Goal: Task Accomplishment & Management: Manage account settings

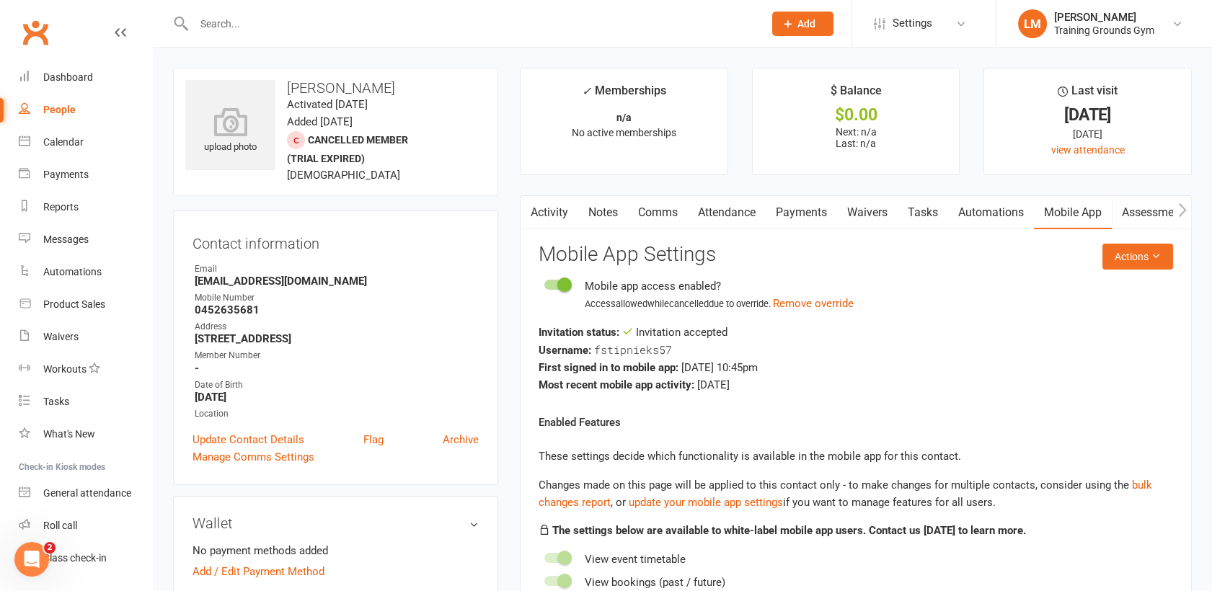
click at [226, 20] on input "text" at bounding box center [472, 24] width 564 height 20
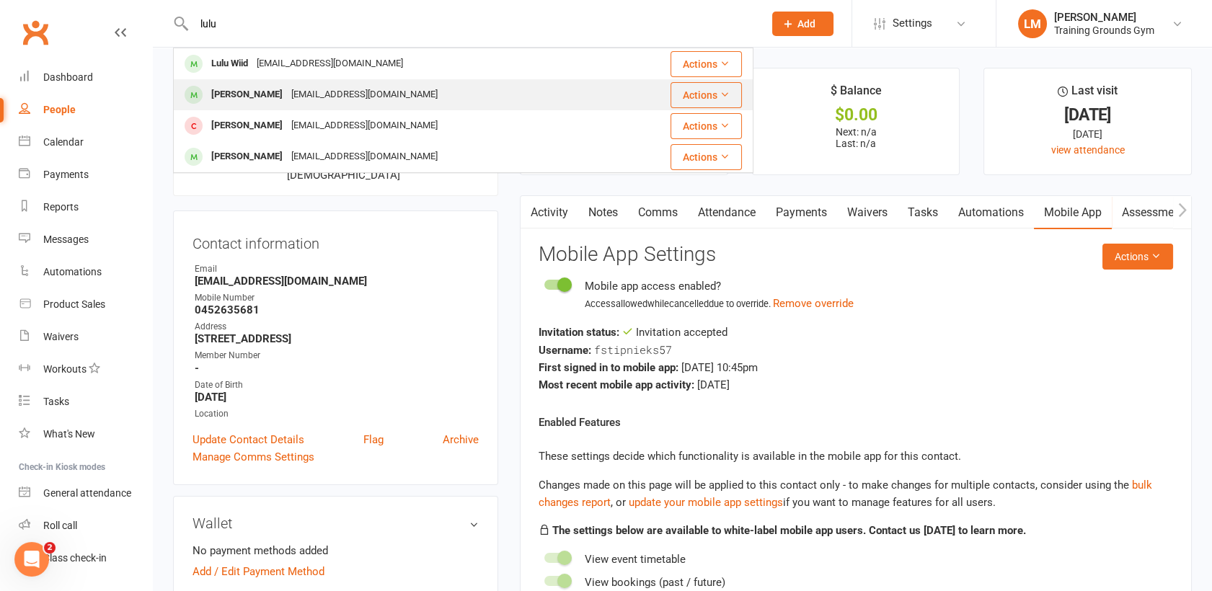
type input "lulu"
click at [248, 95] on div "[PERSON_NAME]" at bounding box center [247, 94] width 80 height 21
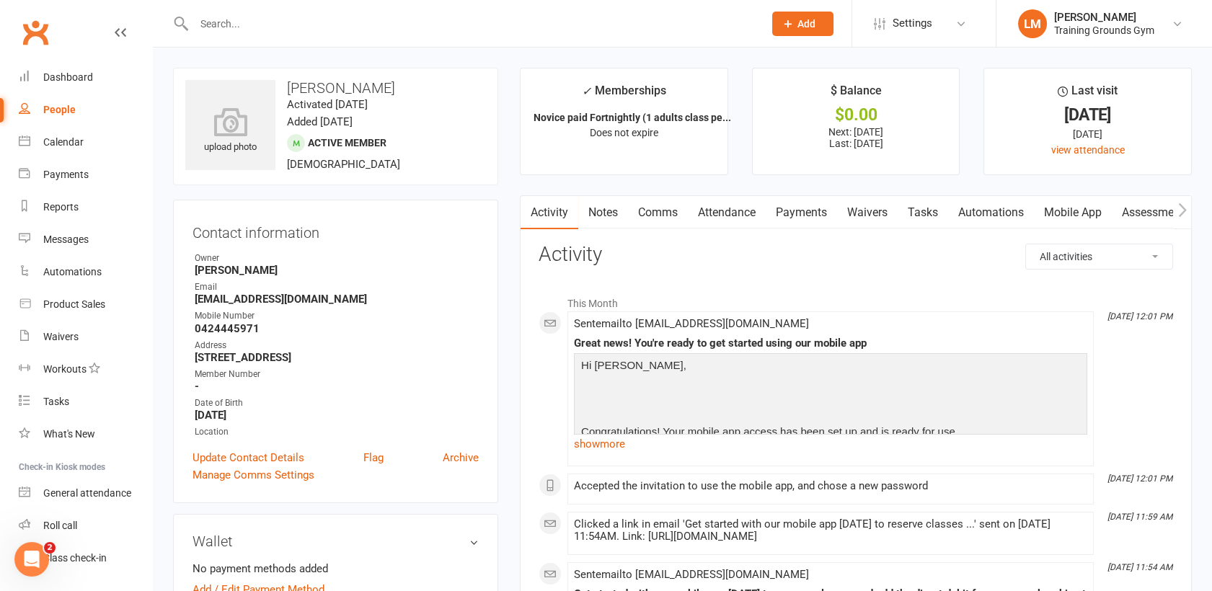
click at [221, 27] on input "text" at bounding box center [472, 24] width 564 height 20
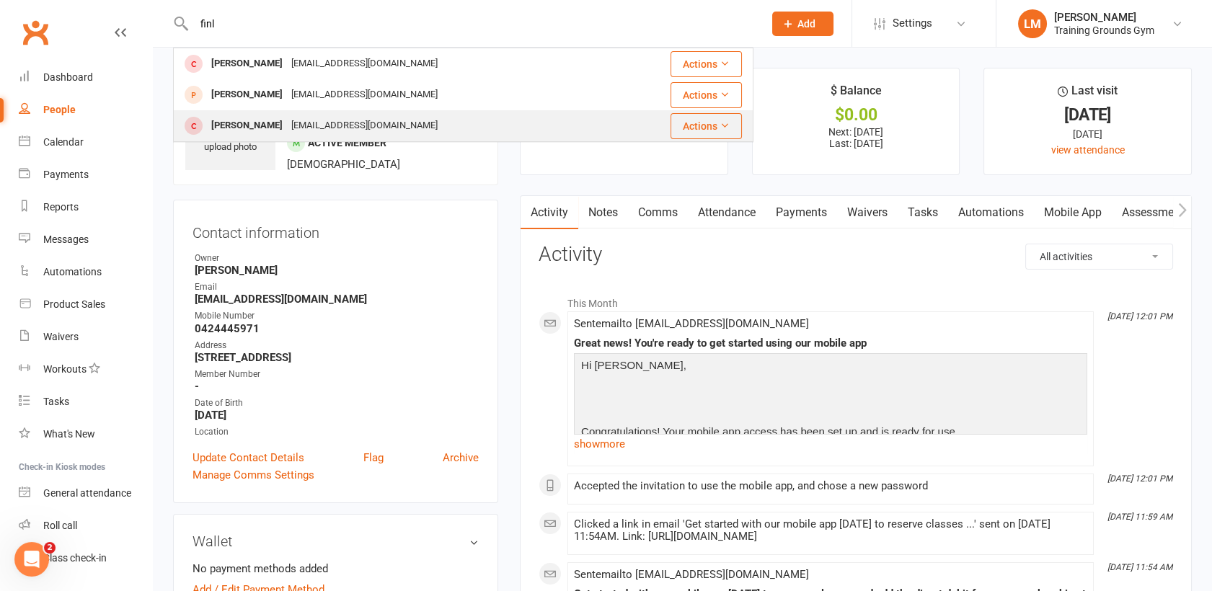
type input "finl"
click at [219, 128] on div "[PERSON_NAME]" at bounding box center [247, 125] width 80 height 21
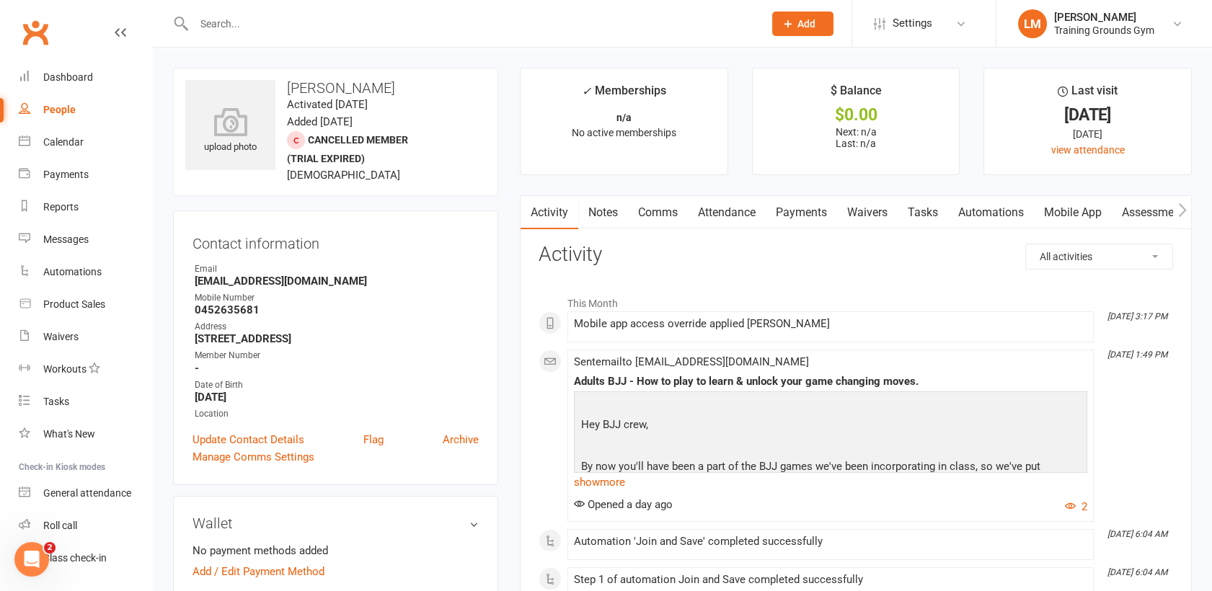
click at [1087, 205] on link "Mobile App" at bounding box center [1073, 212] width 78 height 33
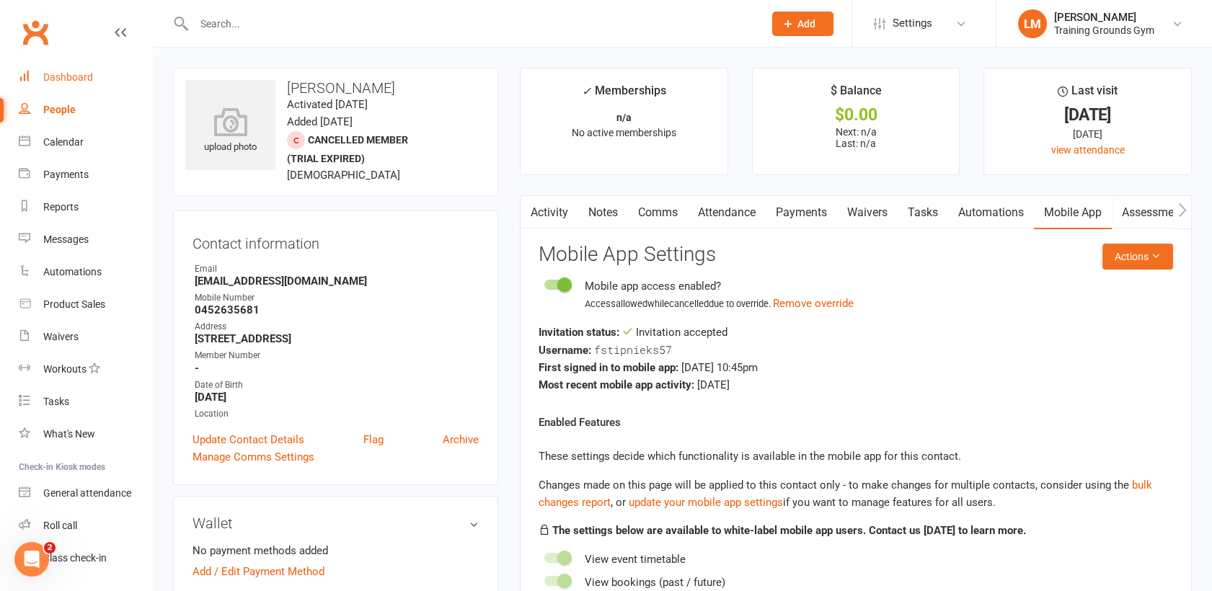
click at [69, 80] on div "Dashboard" at bounding box center [68, 77] width 50 height 12
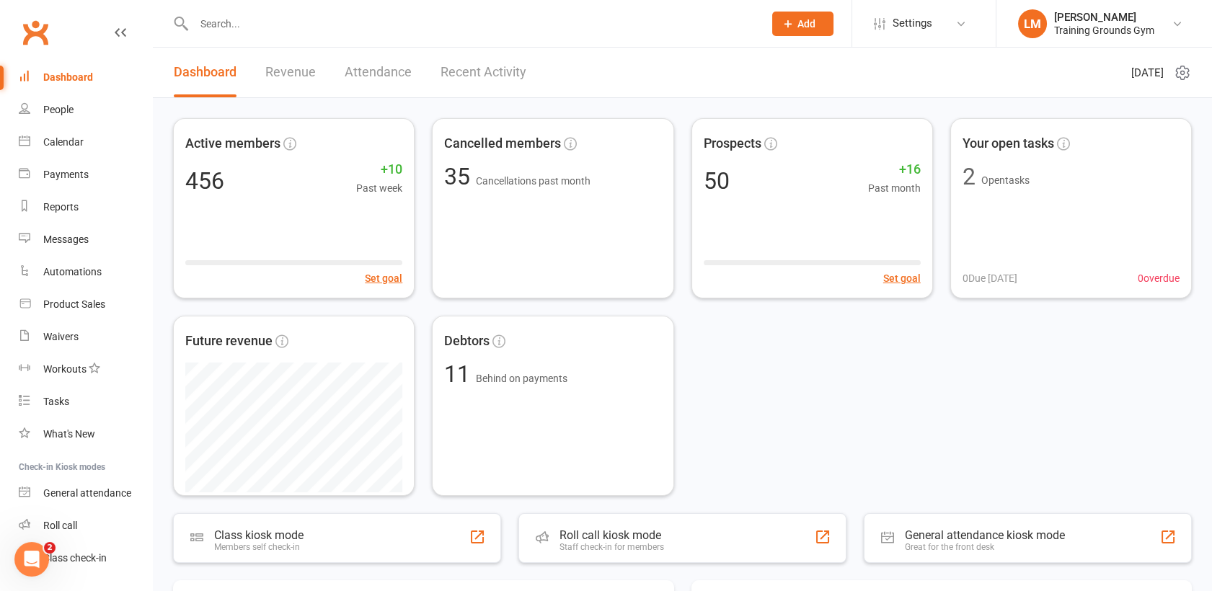
click at [810, 19] on span "Add" at bounding box center [806, 24] width 18 height 12
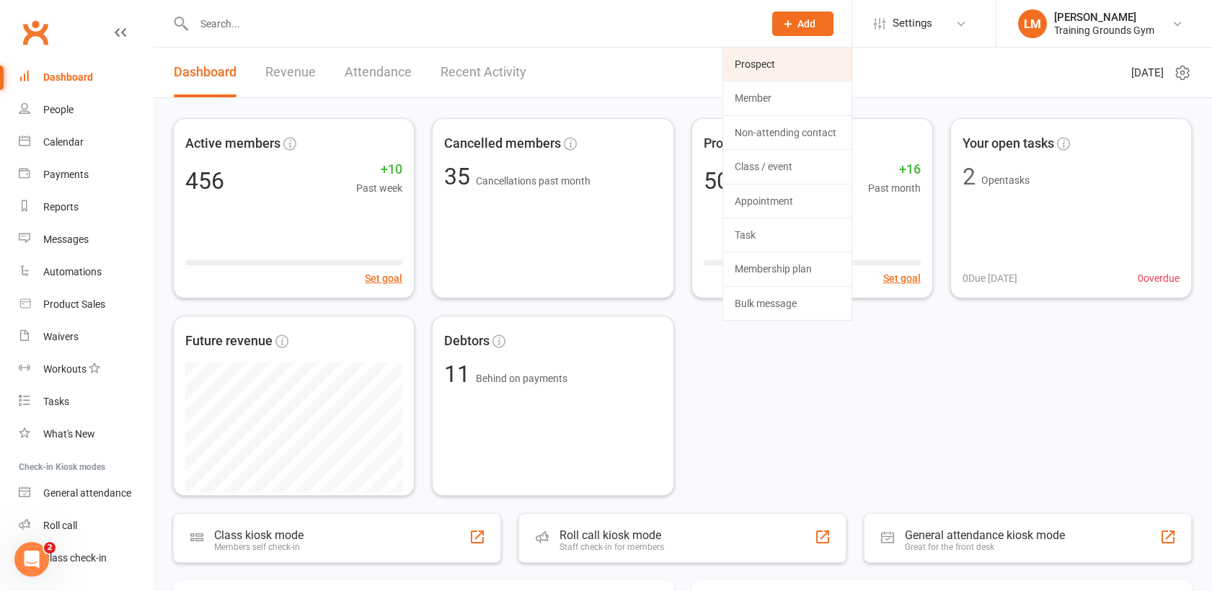
click at [751, 58] on link "Prospect" at bounding box center [787, 64] width 128 height 33
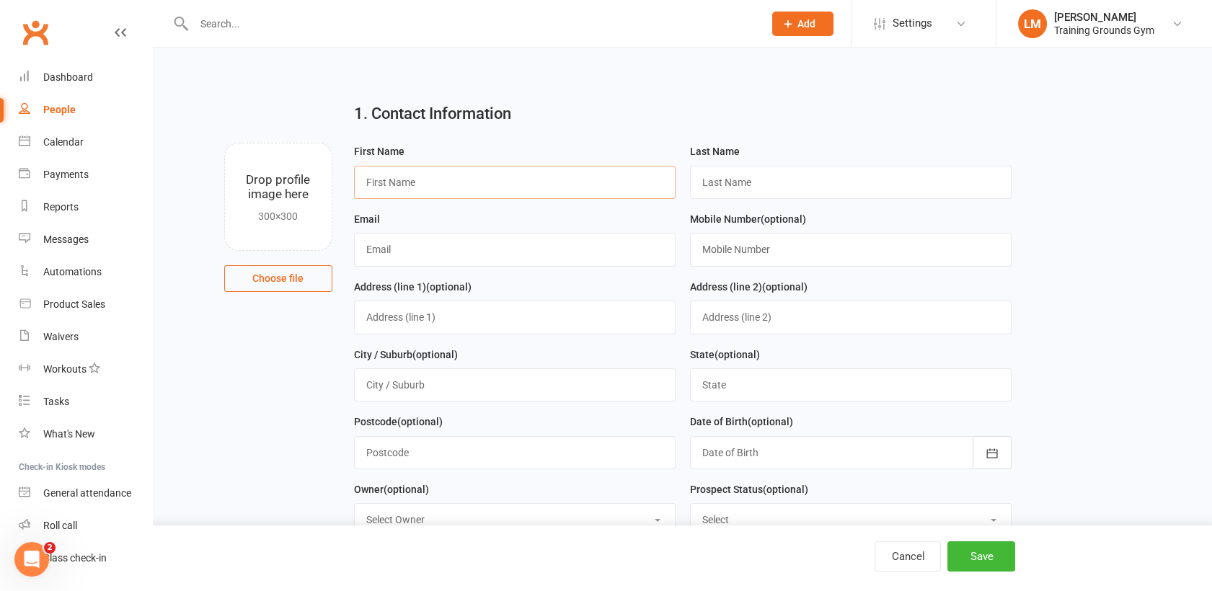
click at [399, 178] on input "text" at bounding box center [514, 182] width 321 height 33
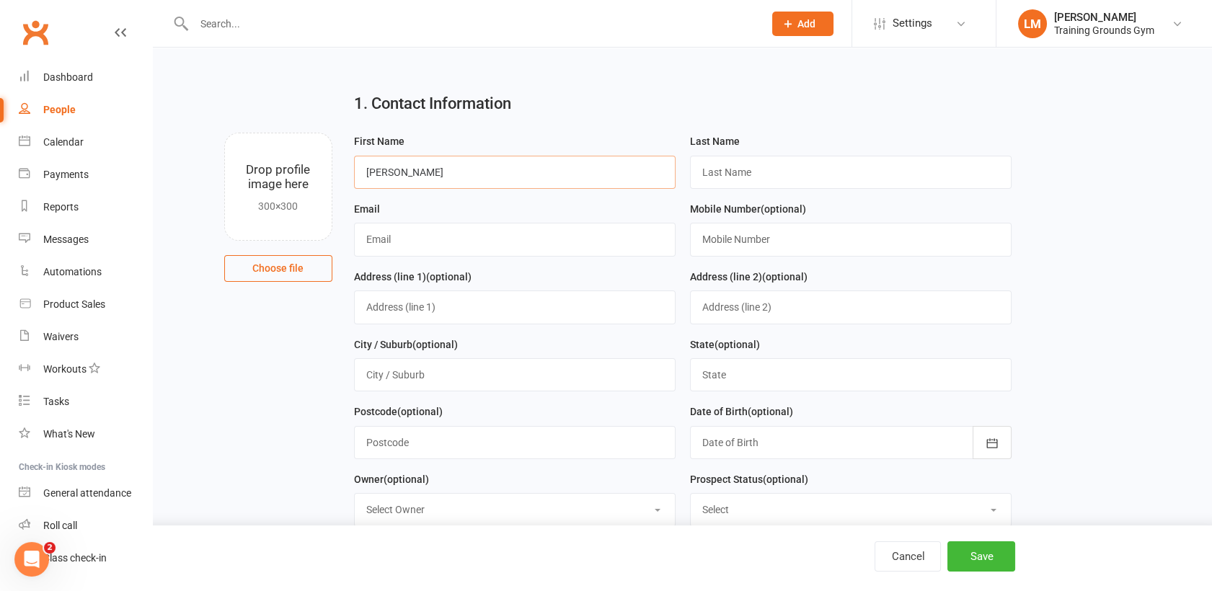
scroll to position [22, 0]
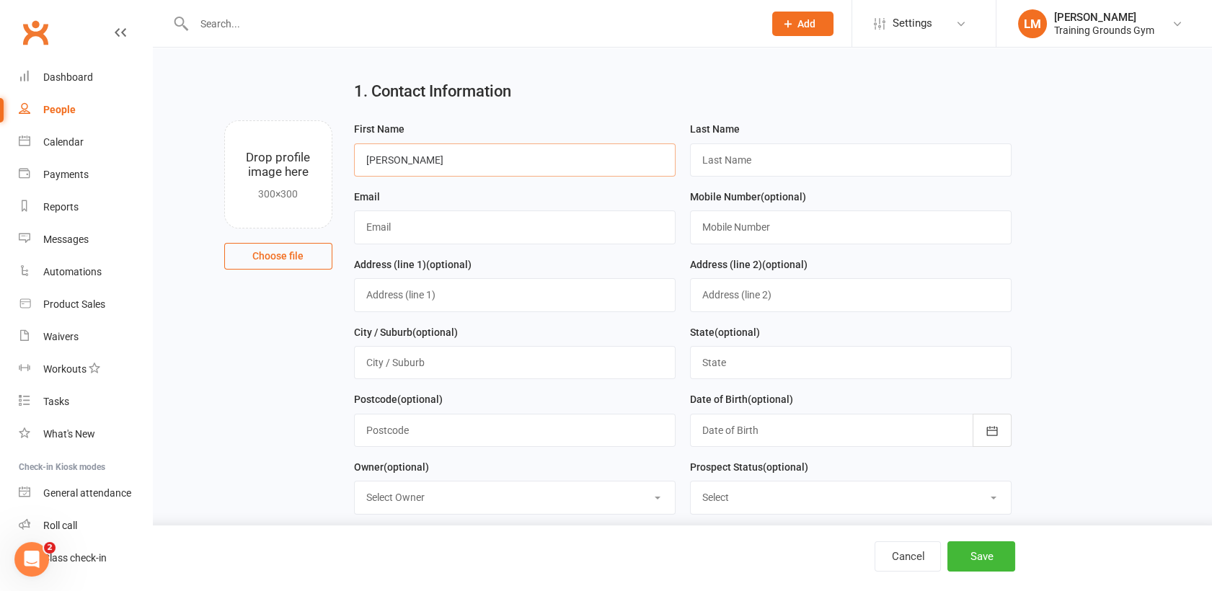
type input "[PERSON_NAME]"
click at [303, 32] on input "text" at bounding box center [472, 24] width 564 height 20
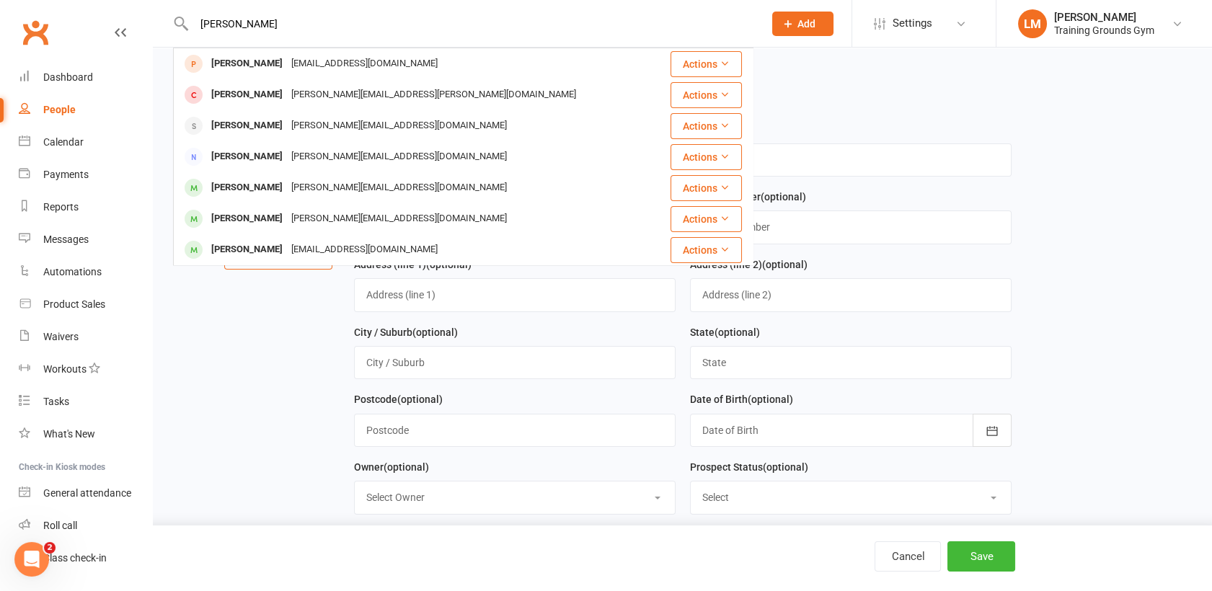
type input "[PERSON_NAME]"
click at [805, 23] on span "Add" at bounding box center [806, 24] width 18 height 12
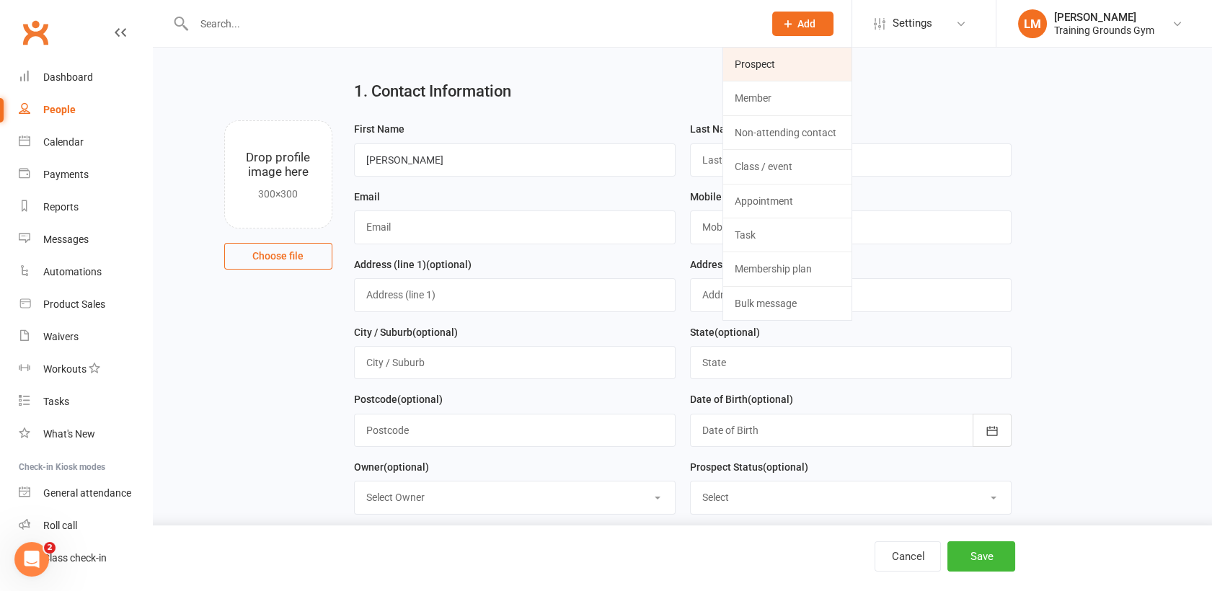
click at [799, 58] on link "Prospect" at bounding box center [787, 64] width 128 height 33
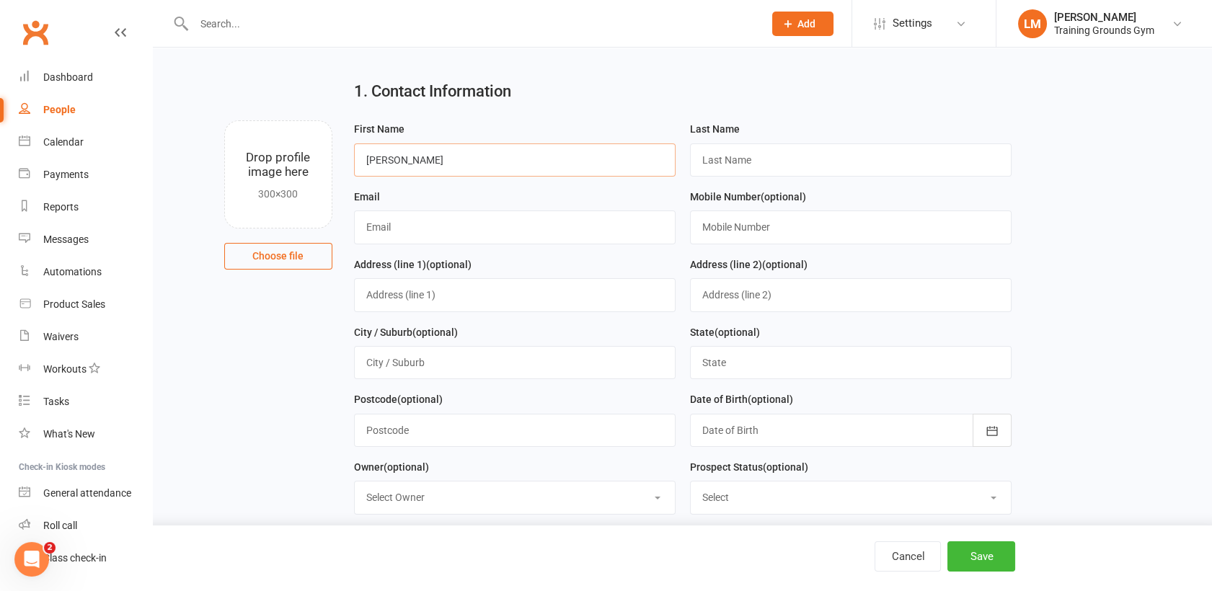
click at [421, 157] on input "[PERSON_NAME]" at bounding box center [514, 159] width 321 height 33
click at [764, 151] on input "text" at bounding box center [850, 159] width 321 height 33
type input "mount"
click at [873, 214] on input "text" at bounding box center [850, 226] width 321 height 33
type input "0415991146"
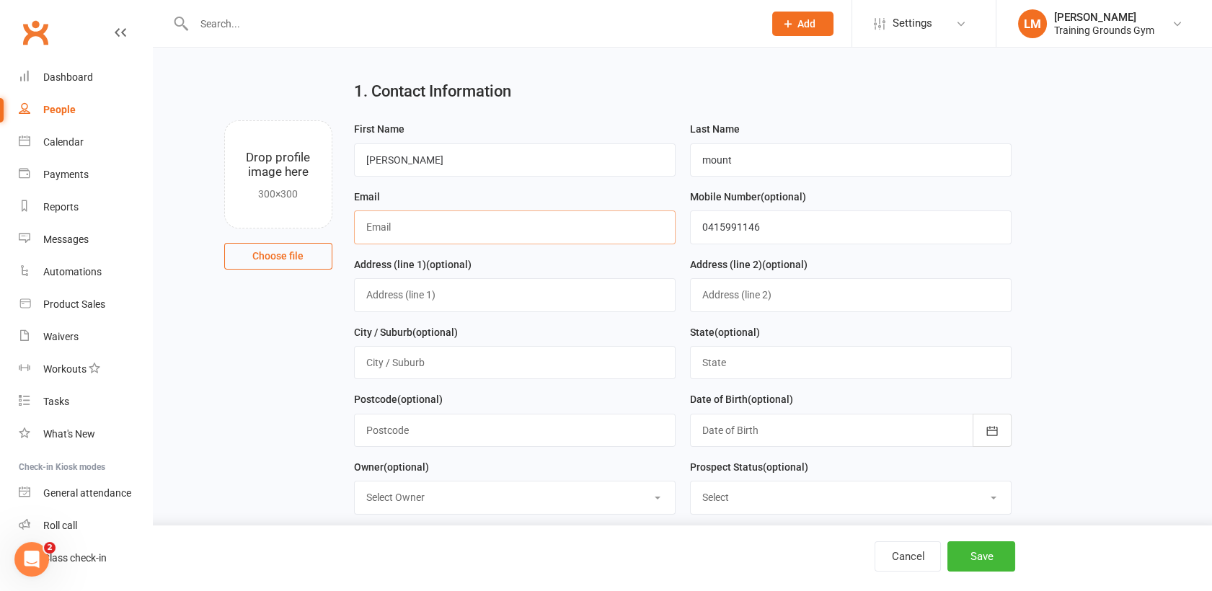
click at [629, 225] on input "text" at bounding box center [514, 226] width 321 height 33
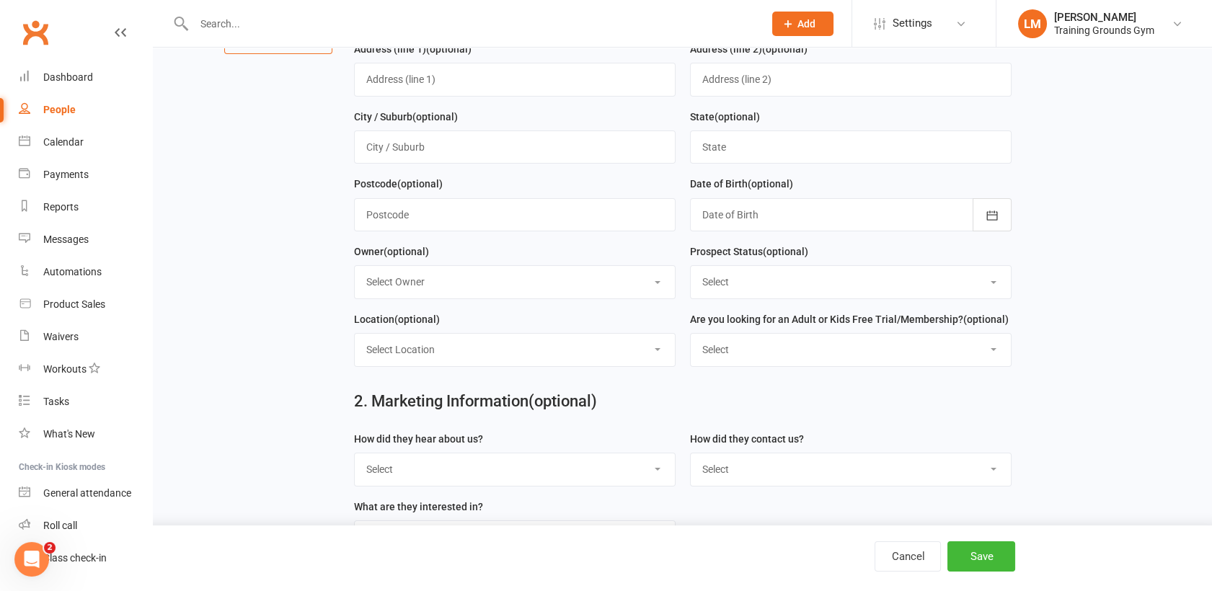
scroll to position [0, 0]
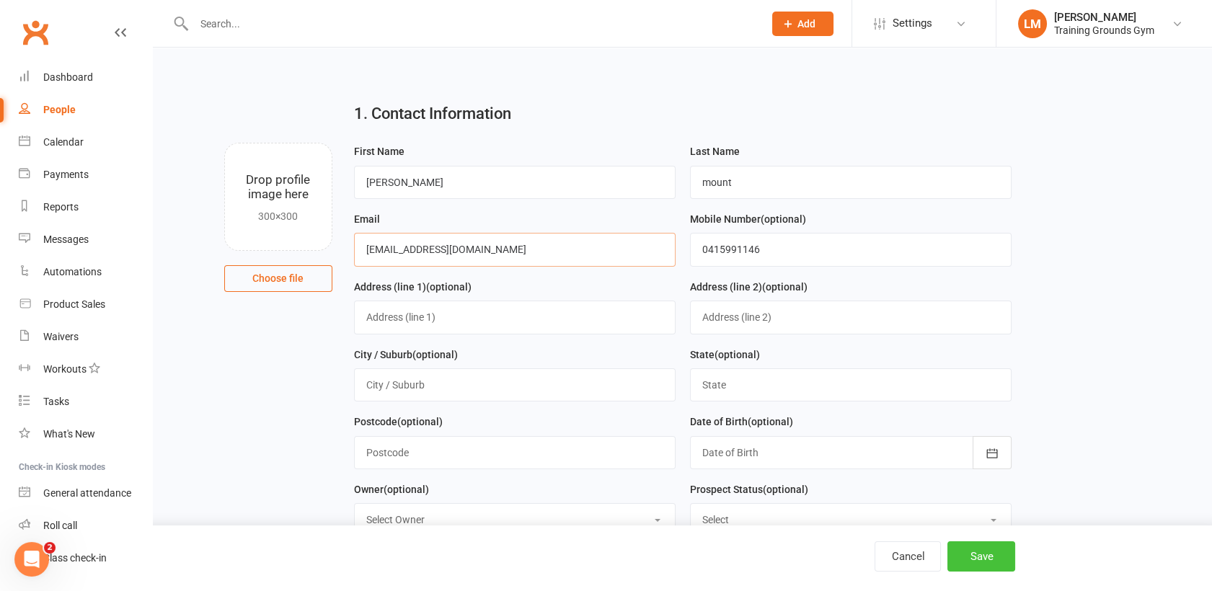
type input "[EMAIL_ADDRESS][DOMAIN_NAME]"
click at [983, 559] on button "Save" at bounding box center [981, 556] width 68 height 30
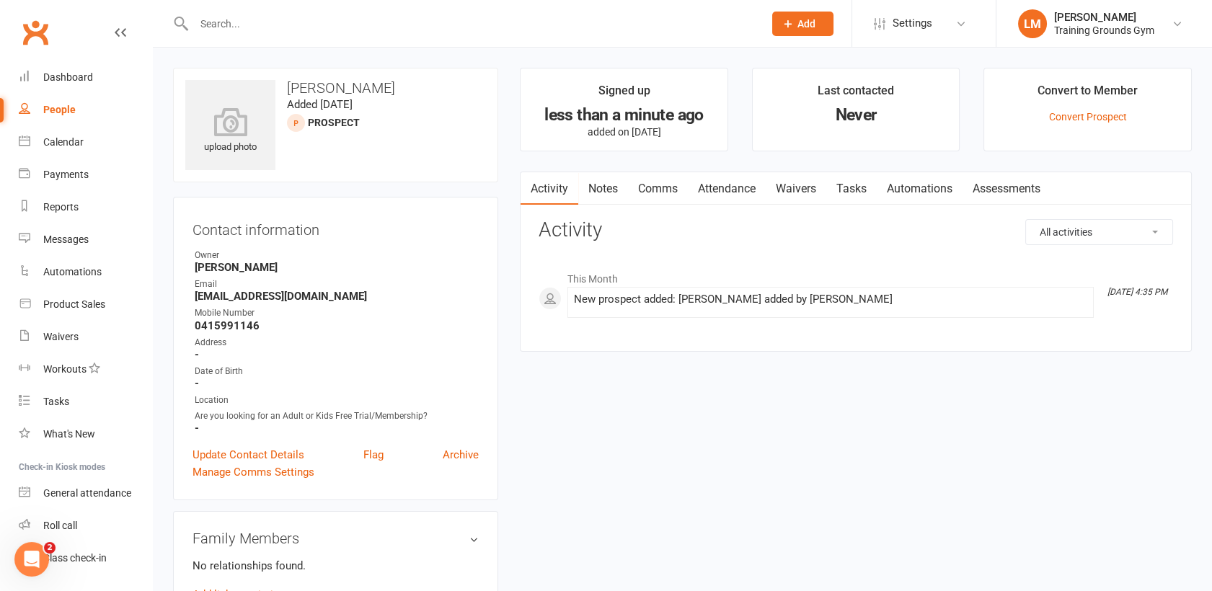
click at [236, 21] on input "text" at bounding box center [472, 24] width 564 height 20
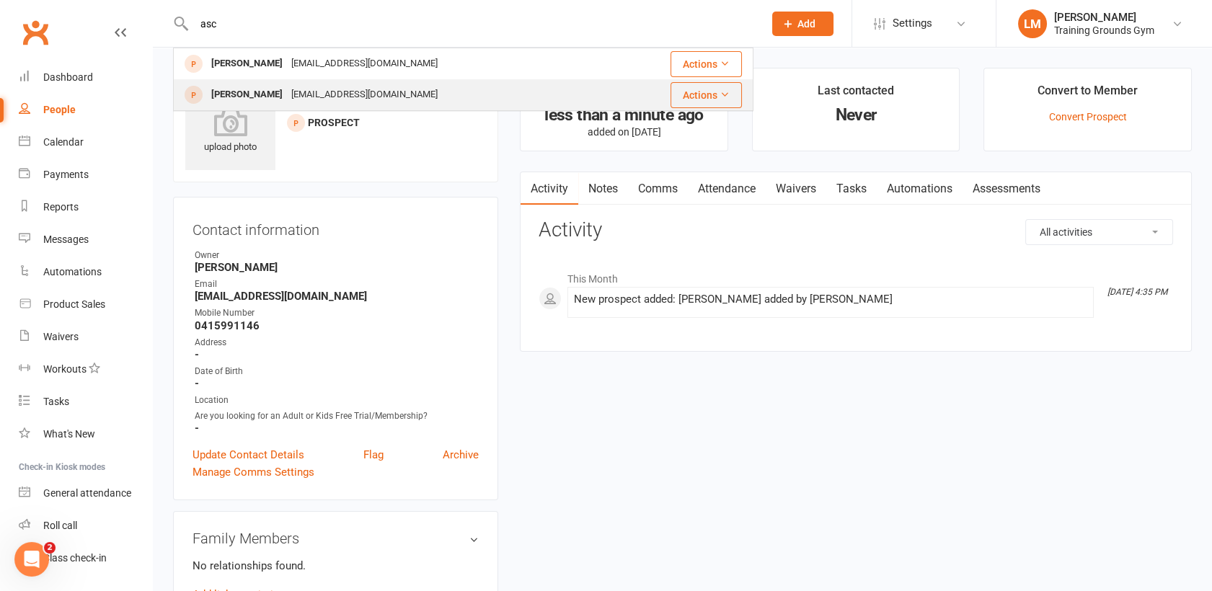
type input "asc"
click at [340, 99] on div "[EMAIL_ADDRESS][DOMAIN_NAME]" at bounding box center [364, 94] width 155 height 21
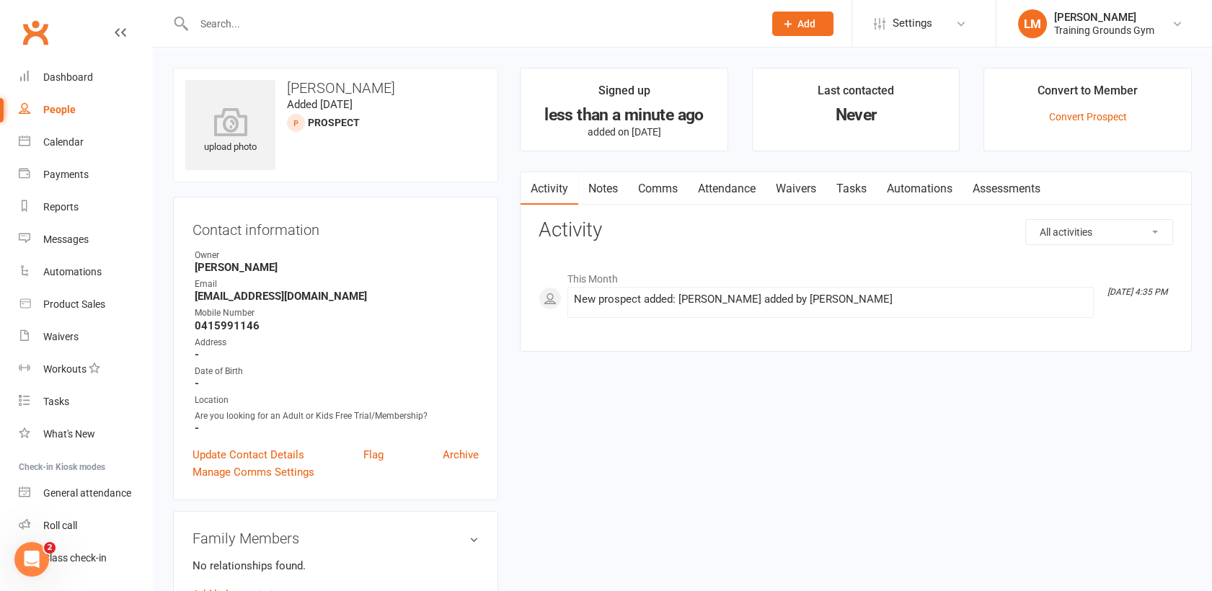
click at [236, 14] on input "text" at bounding box center [472, 24] width 564 height 20
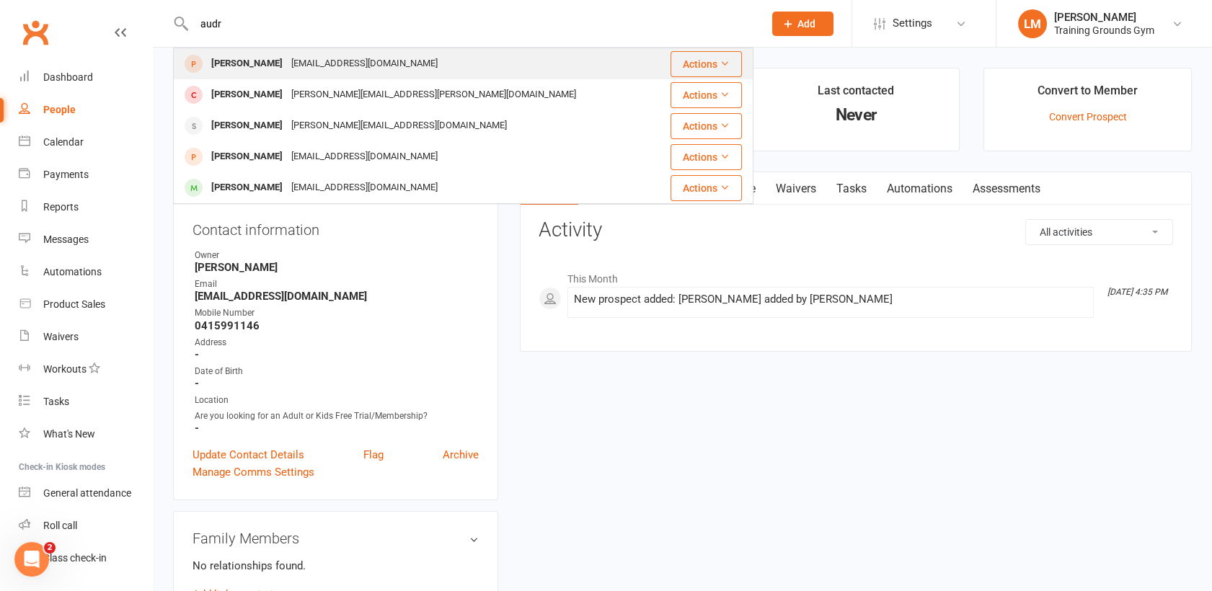
type input "audr"
click at [287, 68] on div "[EMAIL_ADDRESS][DOMAIN_NAME]" at bounding box center [364, 63] width 155 height 21
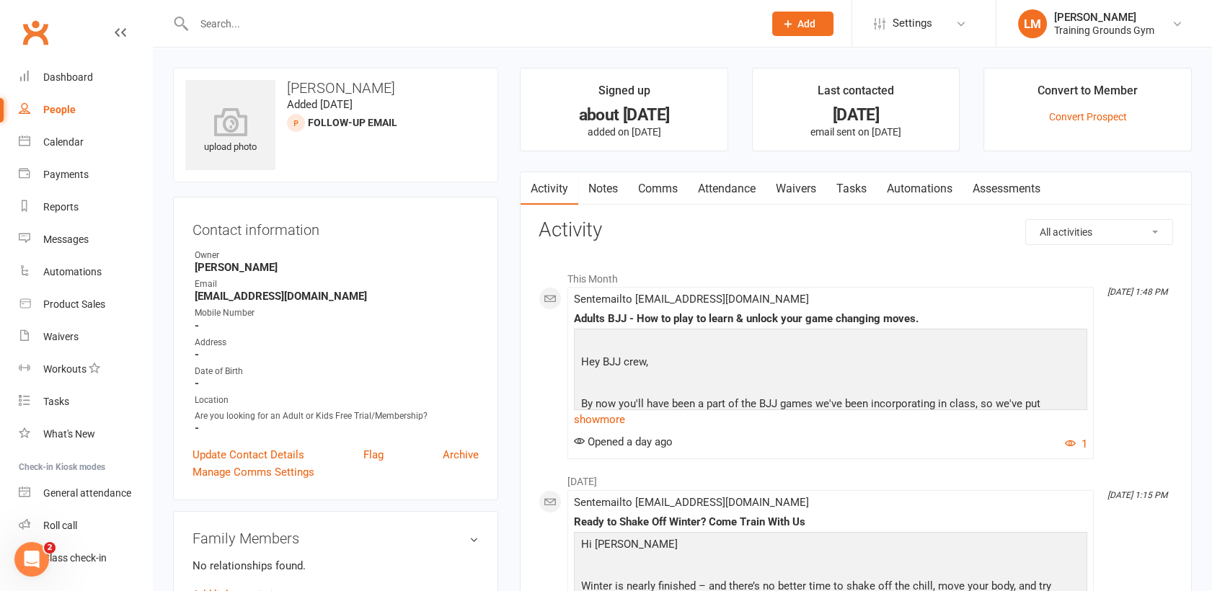
click at [817, 187] on link "Waivers" at bounding box center [795, 188] width 61 height 33
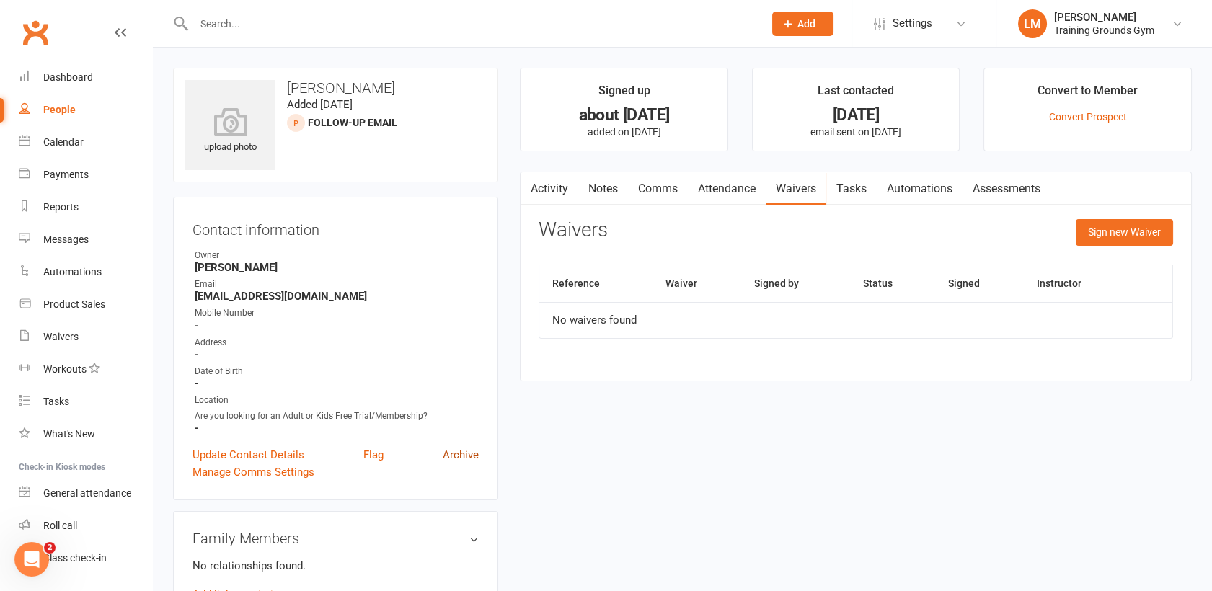
click at [468, 452] on link "Archive" at bounding box center [461, 454] width 36 height 17
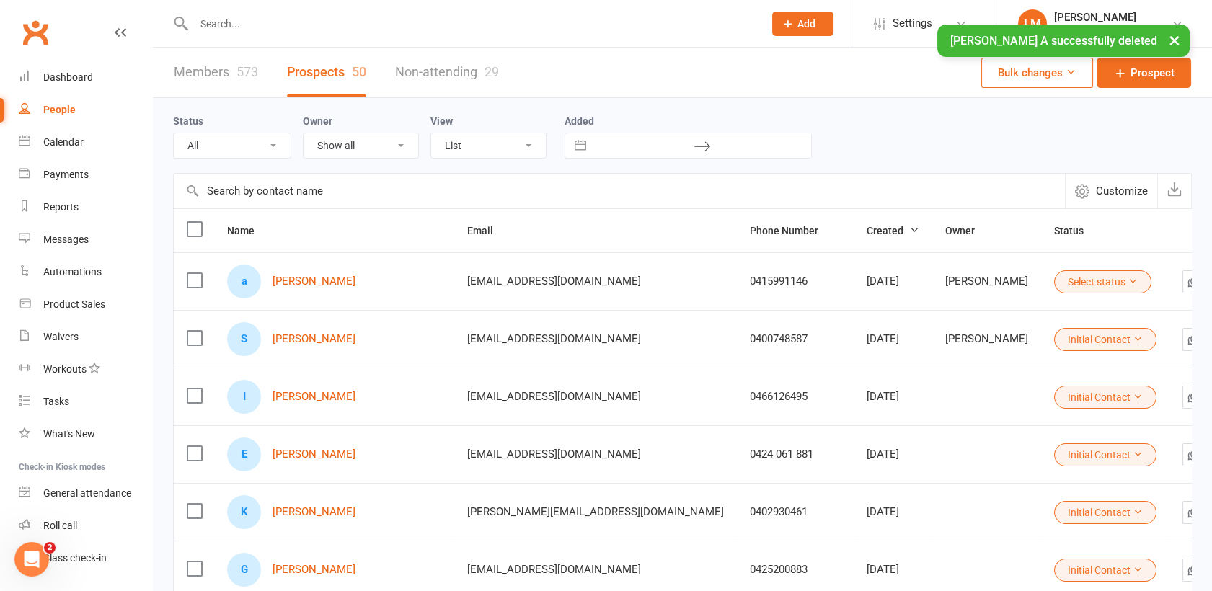
click at [234, 25] on div "× [PERSON_NAME] A successfully deleted" at bounding box center [596, 25] width 1193 height 0
click at [215, 25] on div "× [PERSON_NAME] A successfully deleted" at bounding box center [596, 25] width 1193 height 0
click at [277, 23] on input "text" at bounding box center [472, 24] width 564 height 20
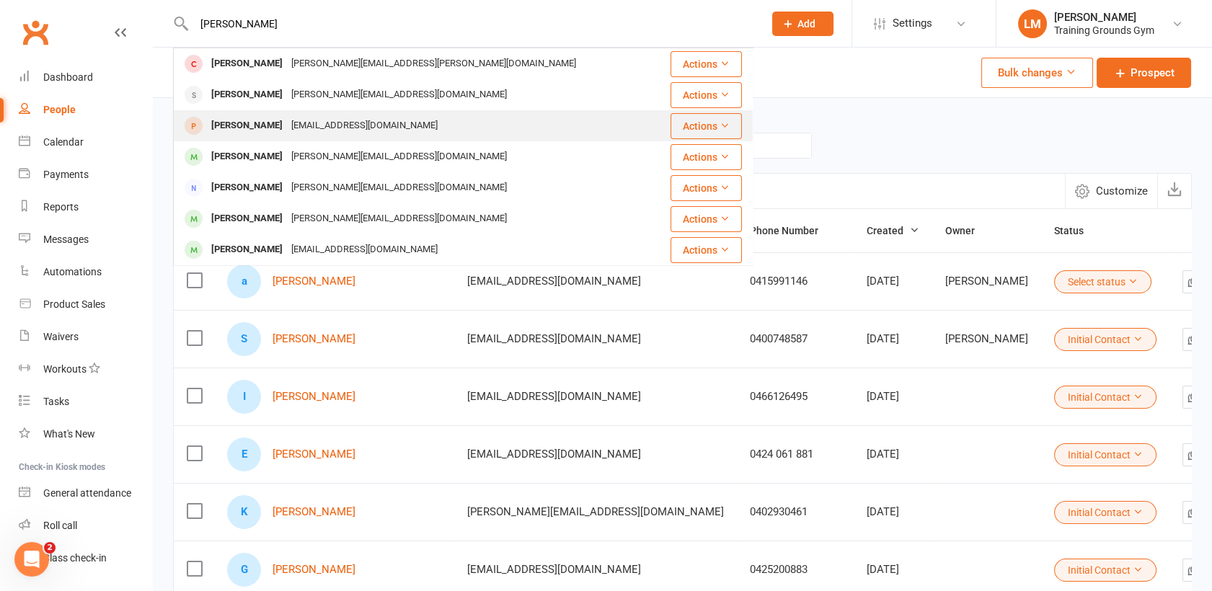
type input "[PERSON_NAME]"
click at [323, 128] on div "[EMAIL_ADDRESS][DOMAIN_NAME]" at bounding box center [364, 125] width 155 height 21
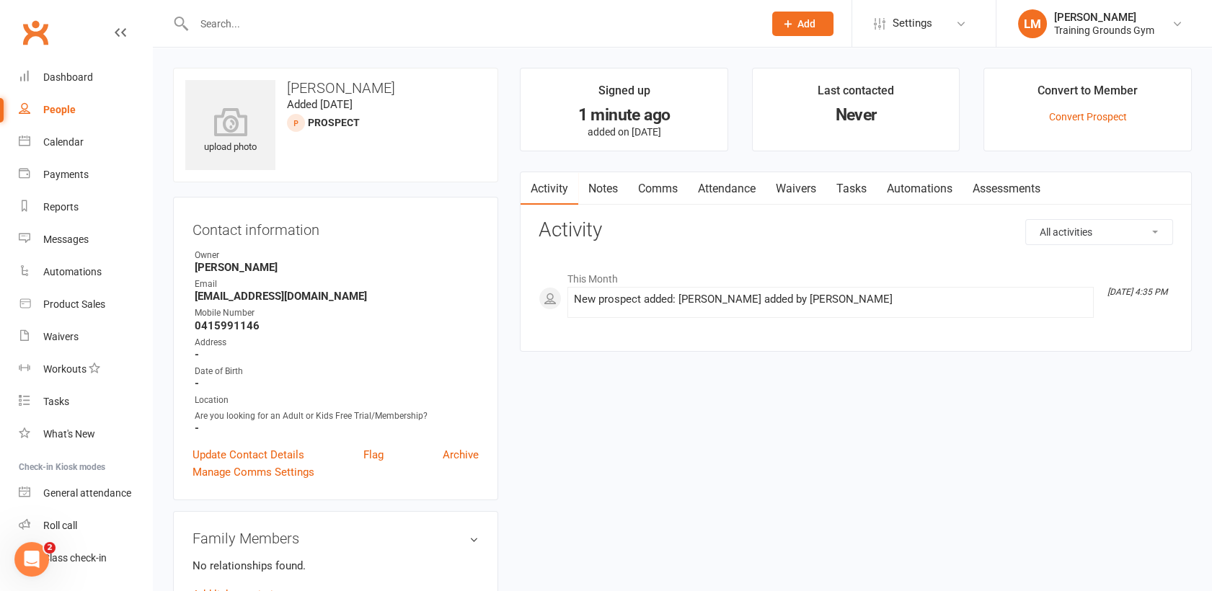
click at [805, 182] on link "Waivers" at bounding box center [795, 188] width 61 height 33
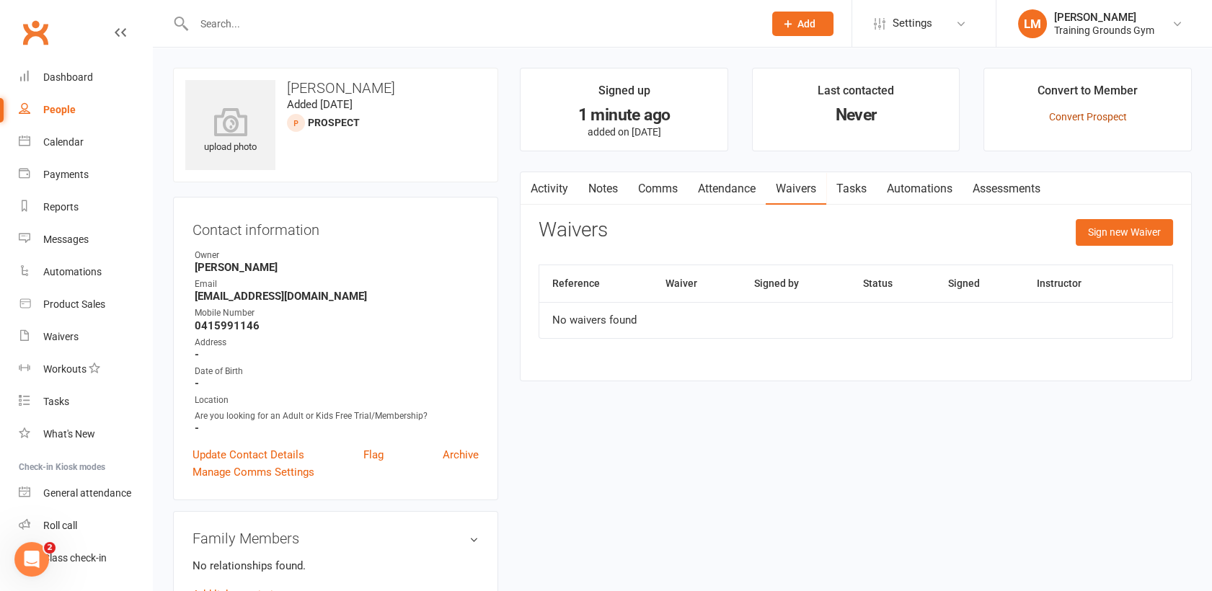
click at [1113, 117] on link "Convert Prospect" at bounding box center [1088, 117] width 78 height 12
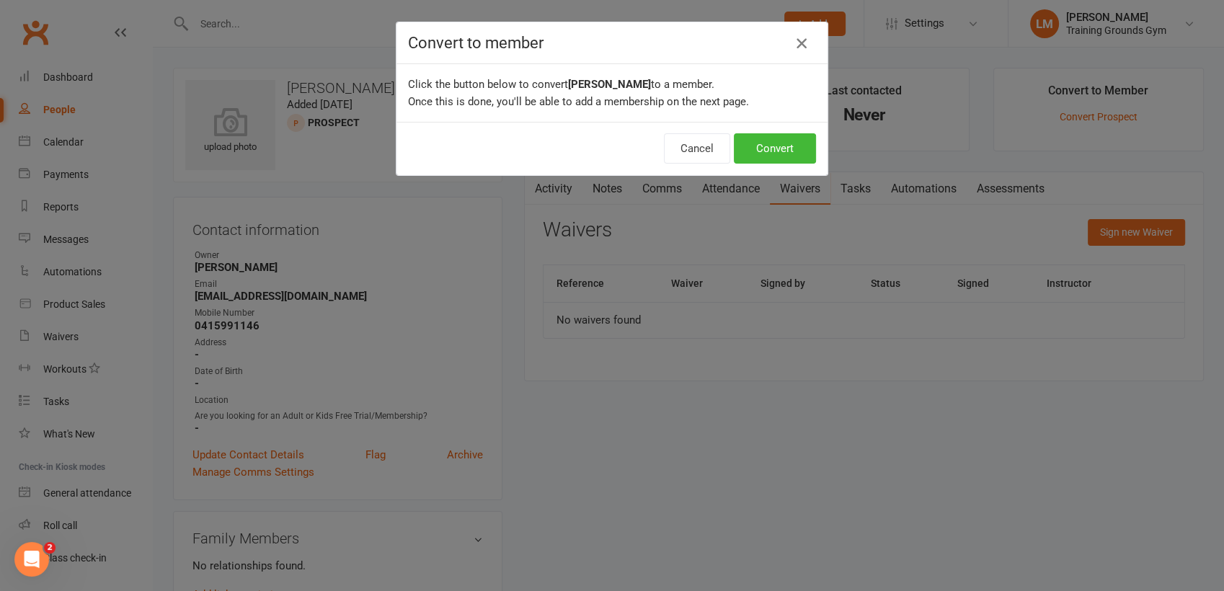
click at [793, 48] on icon "button" at bounding box center [801, 43] width 17 height 17
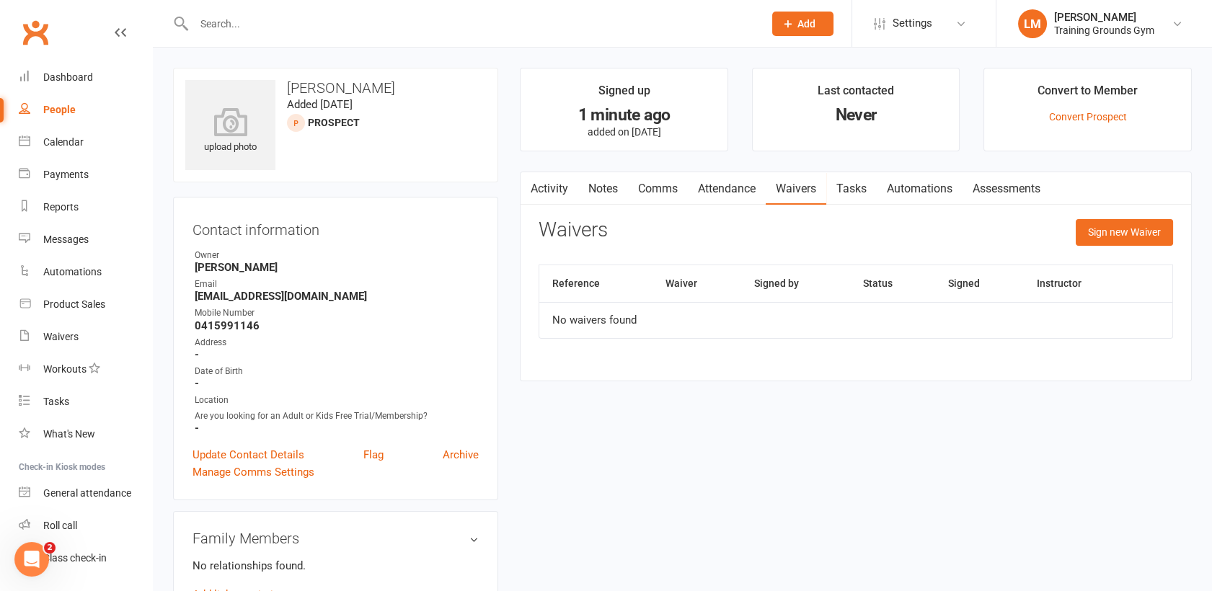
click at [804, 187] on link "Waivers" at bounding box center [795, 188] width 61 height 33
click at [1115, 234] on button "Sign new Waiver" at bounding box center [1123, 232] width 97 height 26
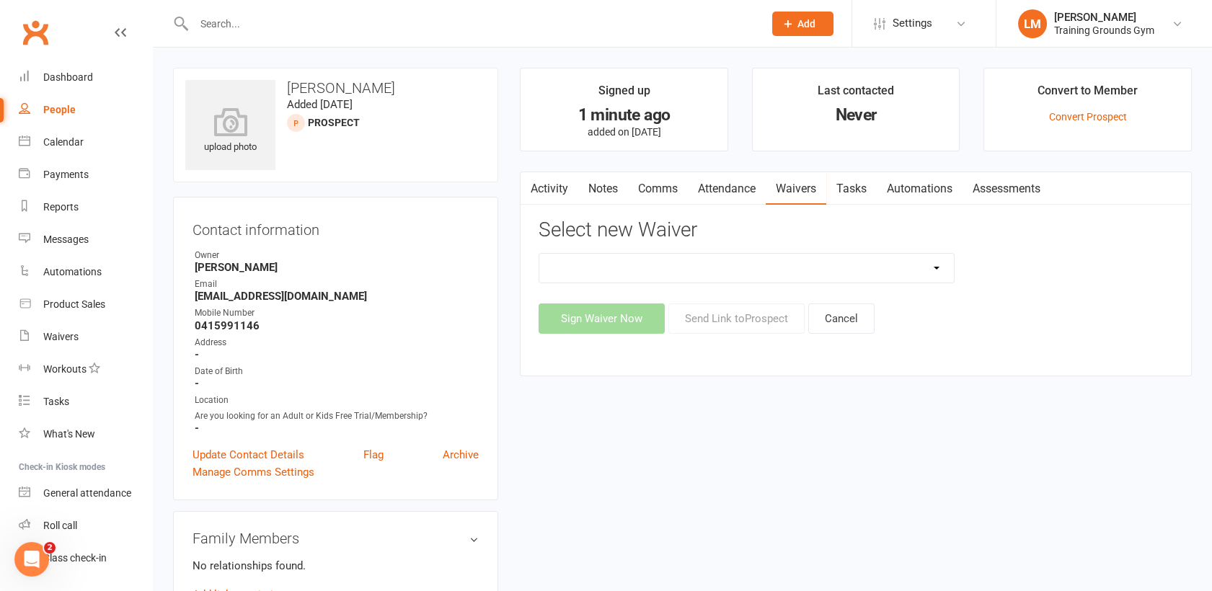
click at [876, 275] on select "New Member Sign Up Waiver for 16yrs plus & Adult Memberships Only Trial U16 Kid…" at bounding box center [746, 268] width 414 height 29
select select "14034"
click at [539, 254] on select "New Member Sign Up Waiver for 16yrs plus & Adult Memberships Only Trial U16 Kid…" at bounding box center [746, 268] width 414 height 29
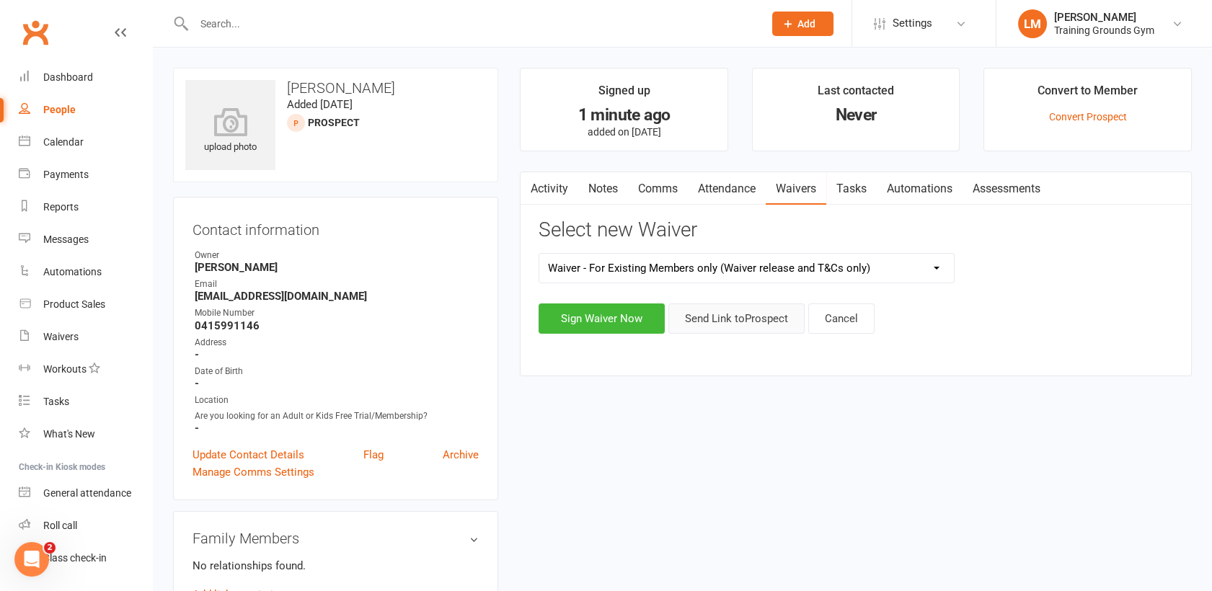
click at [730, 314] on button "Send Link to [GEOGRAPHIC_DATA]" at bounding box center [736, 318] width 136 height 30
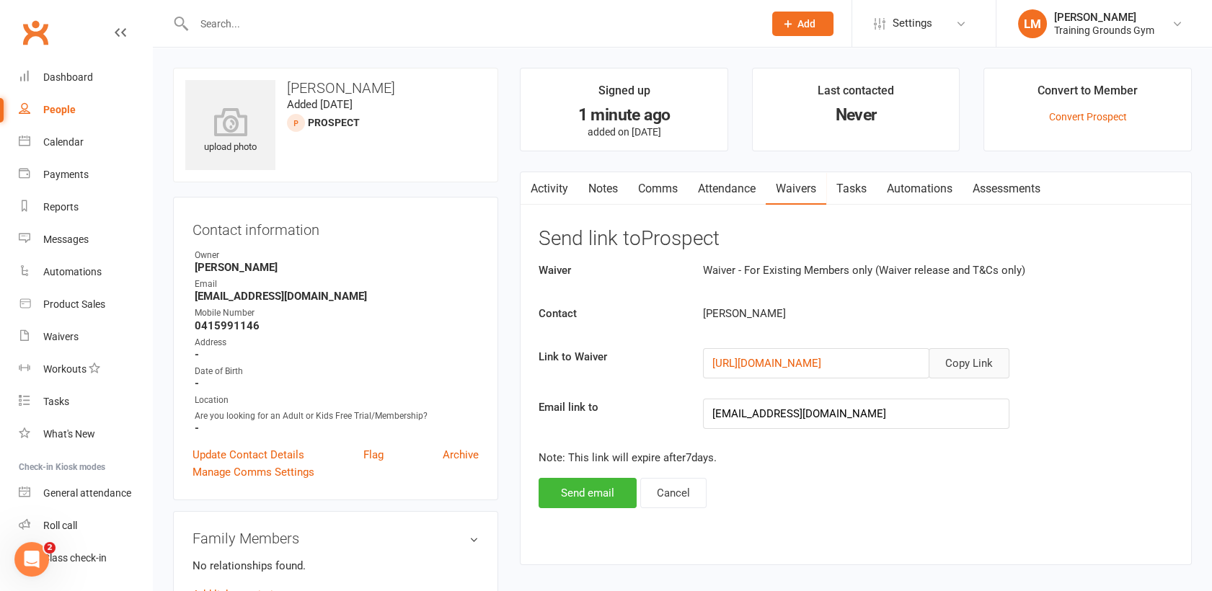
click at [974, 360] on button "Copy Link" at bounding box center [968, 363] width 81 height 30
click at [725, 192] on link "Attendance" at bounding box center [727, 188] width 78 height 33
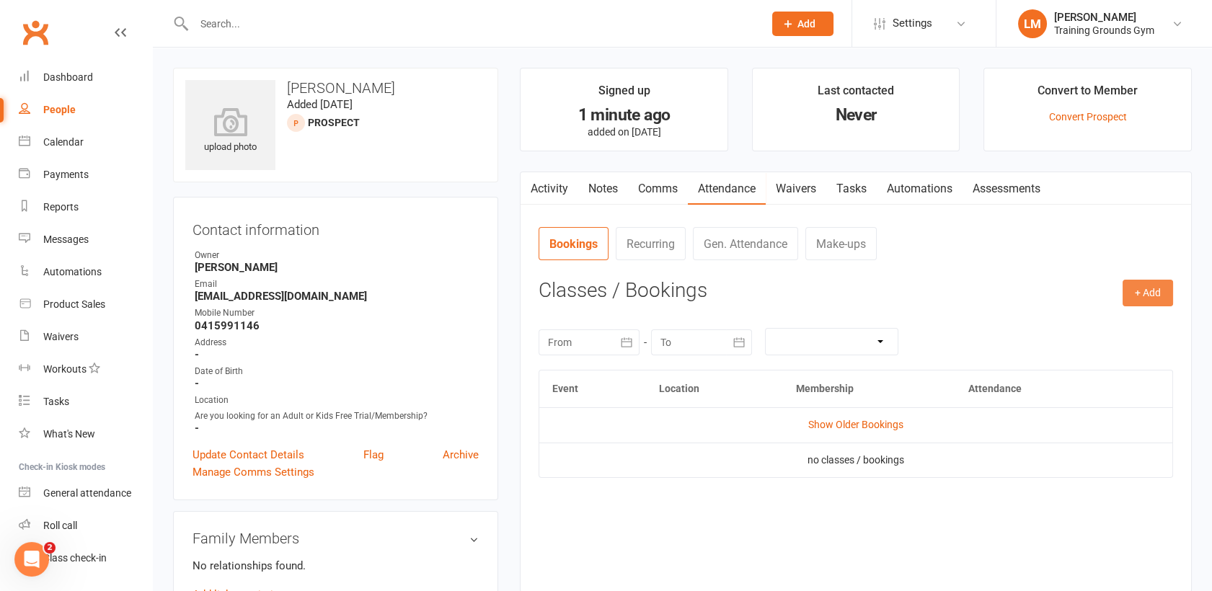
click at [1136, 291] on button "+ Add" at bounding box center [1147, 293] width 50 height 26
click at [1113, 314] on link "Book Event" at bounding box center [1100, 325] width 143 height 29
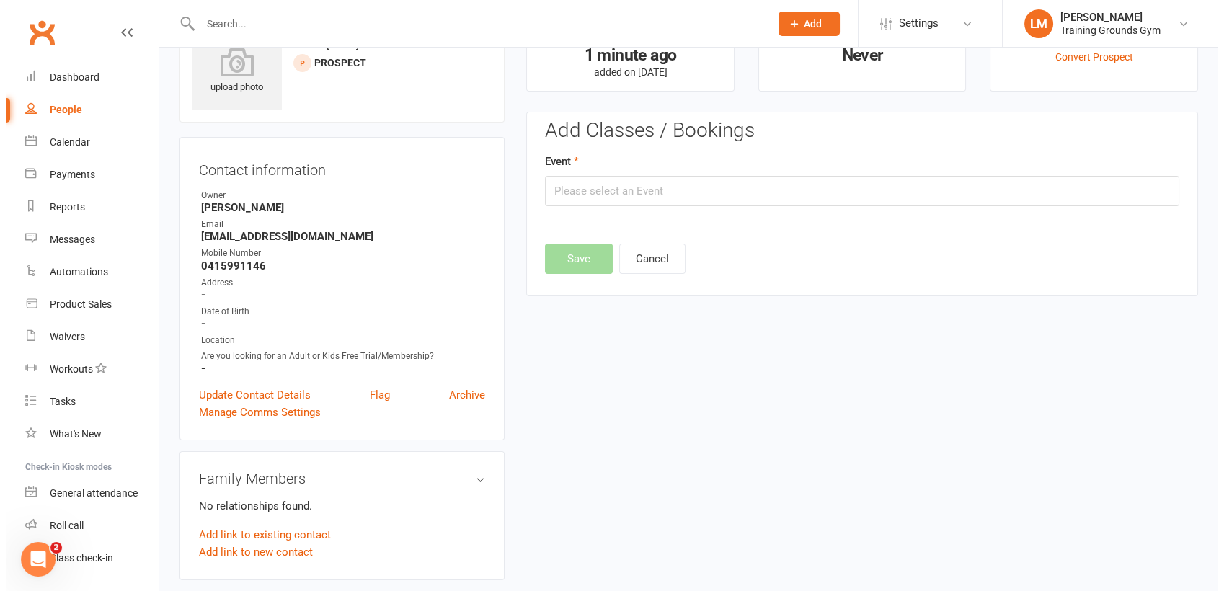
scroll to position [99, 0]
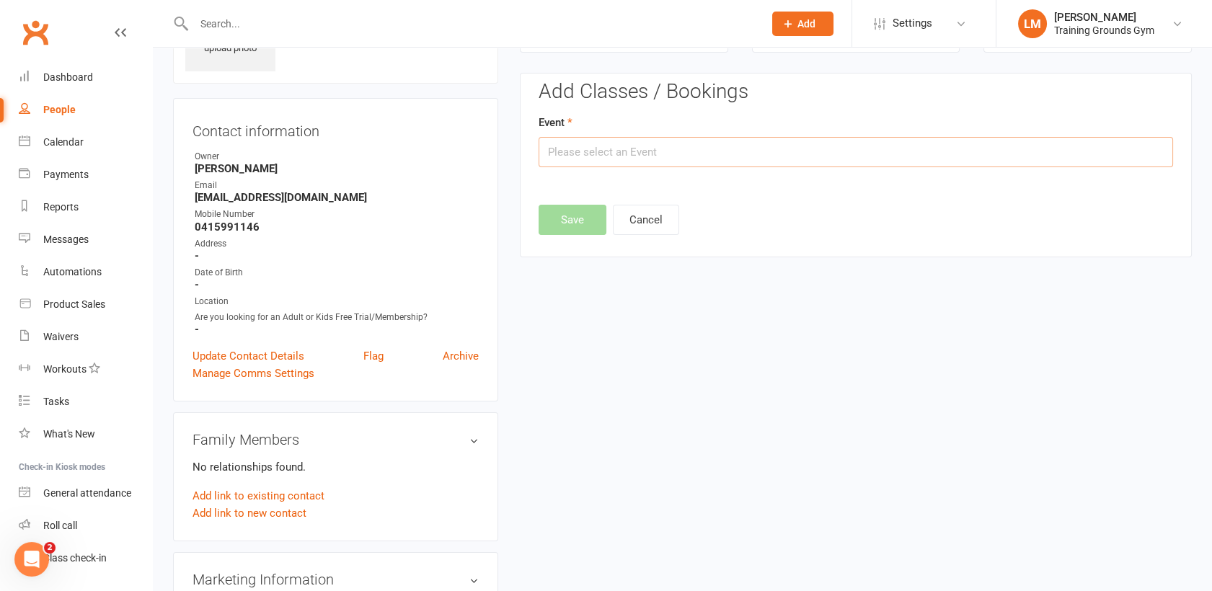
click at [747, 141] on input "text" at bounding box center [855, 152] width 634 height 30
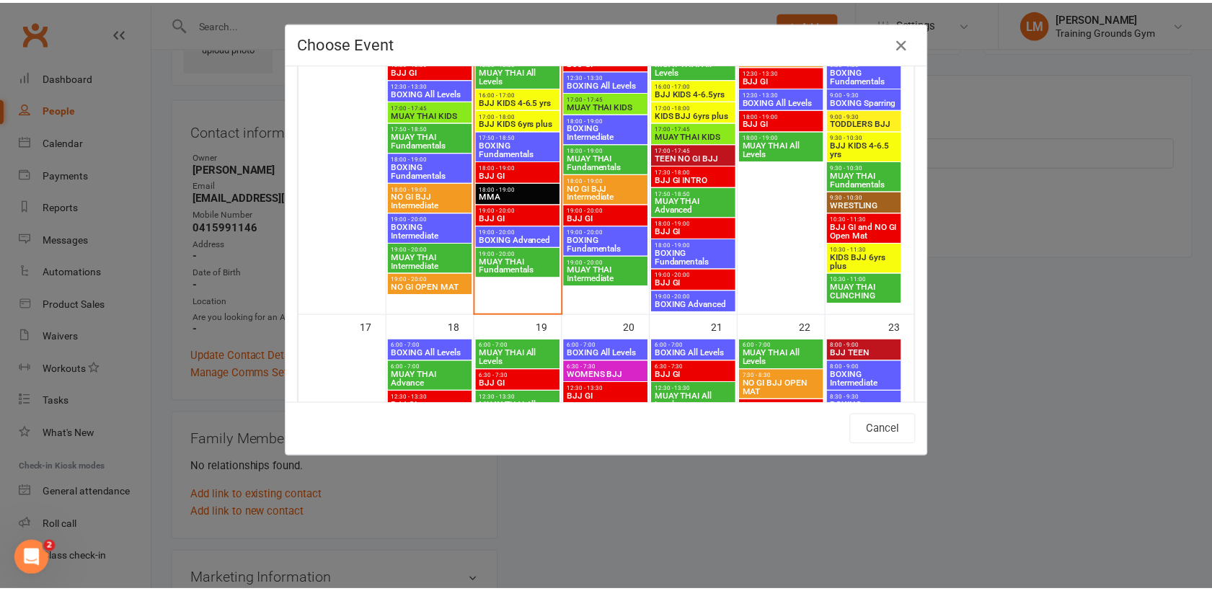
scroll to position [805, 0]
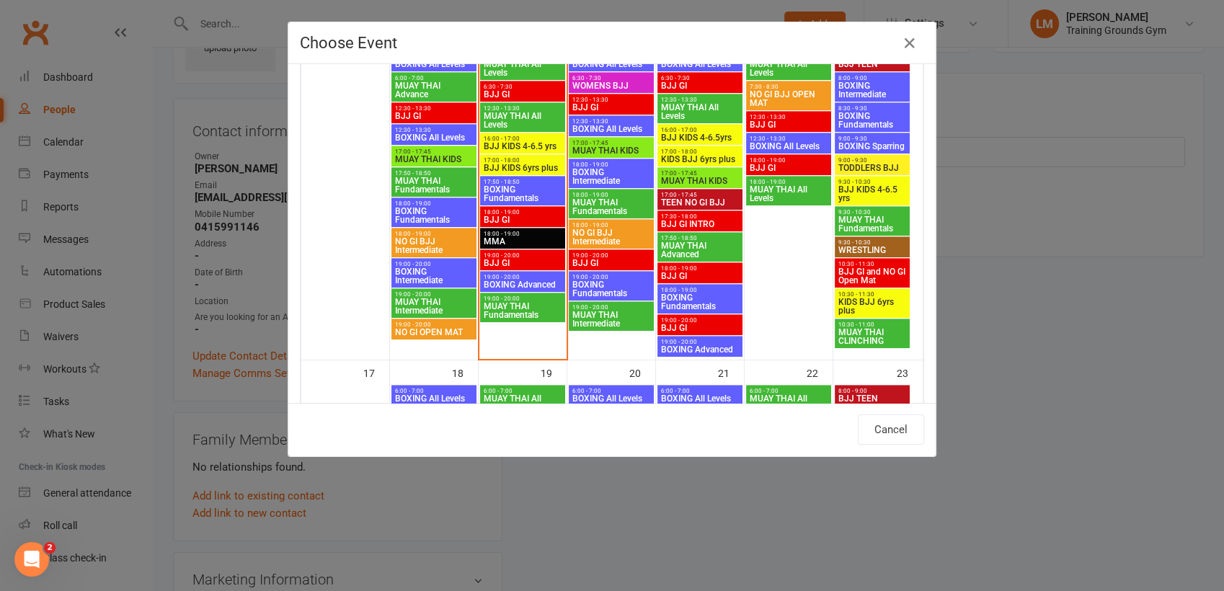
click at [859, 166] on span "TODDLERS BJJ" at bounding box center [872, 168] width 69 height 9
type input "TODDLERS BJJ - [DATE] 9:00:00 AM"
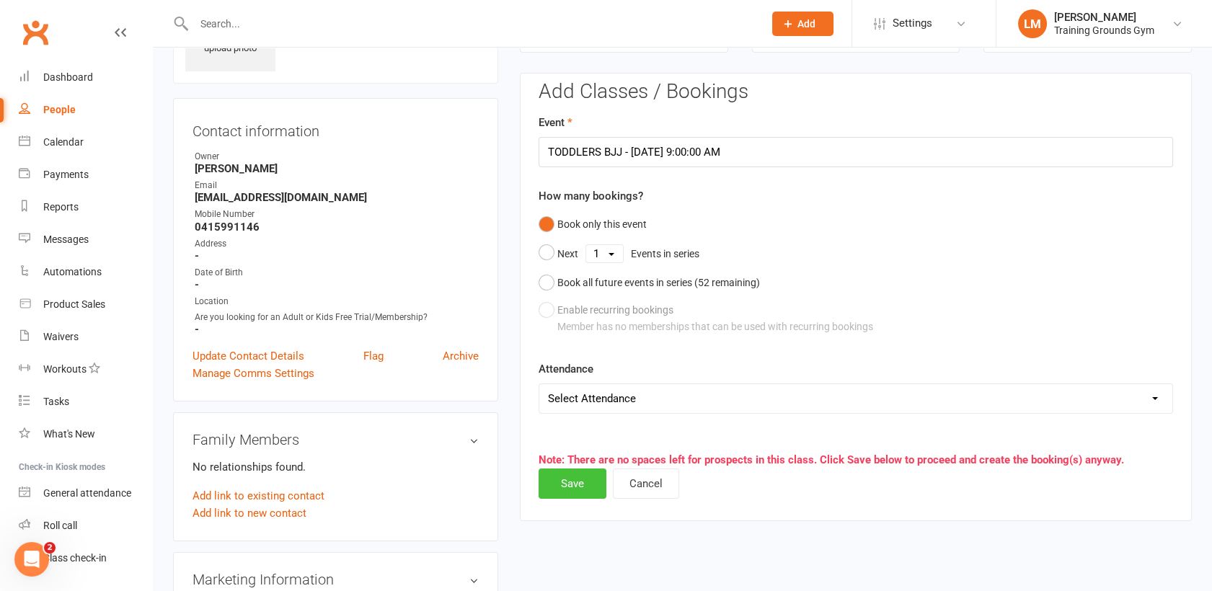
click at [578, 483] on button "Save" at bounding box center [572, 483] width 68 height 30
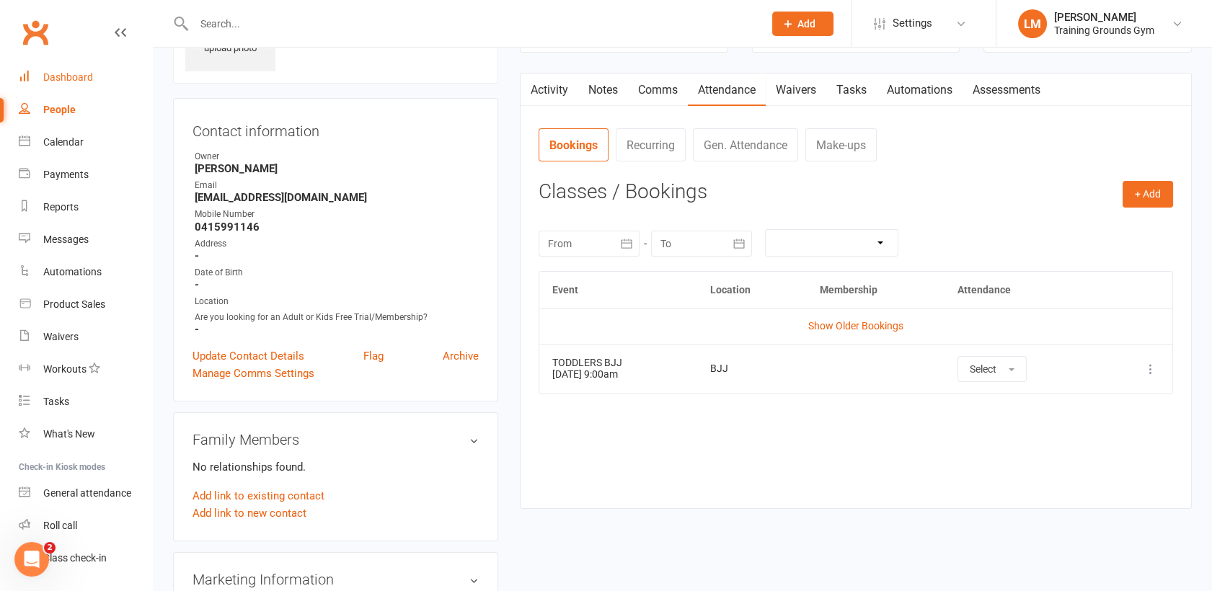
click at [90, 76] on div "Dashboard" at bounding box center [68, 77] width 50 height 12
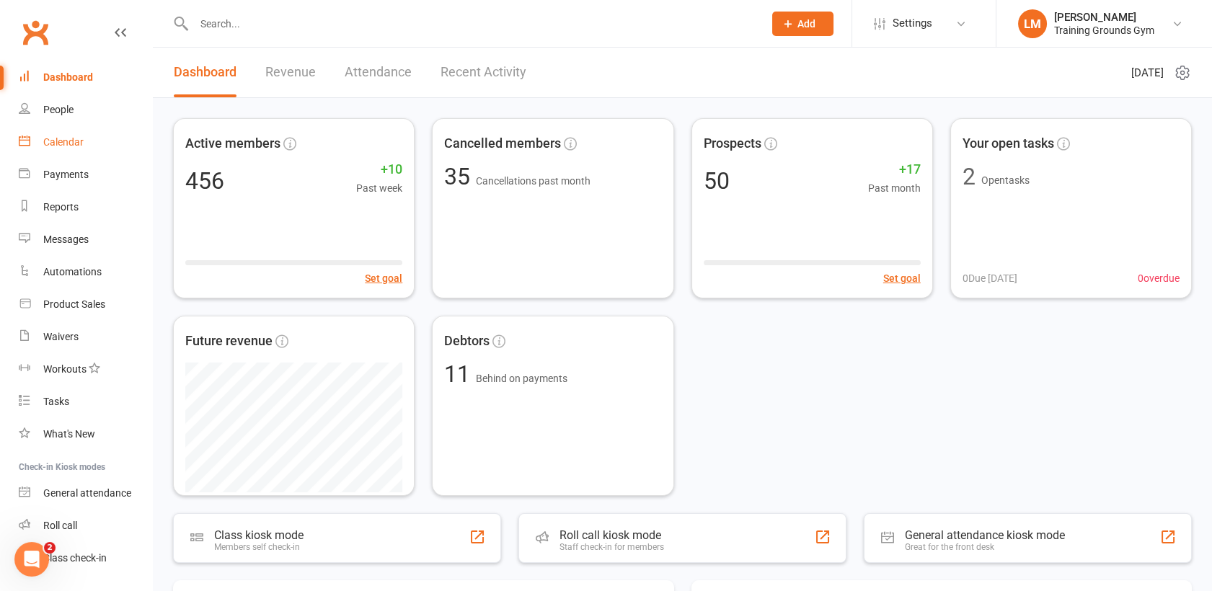
click at [47, 139] on div "Calendar" at bounding box center [63, 142] width 40 height 12
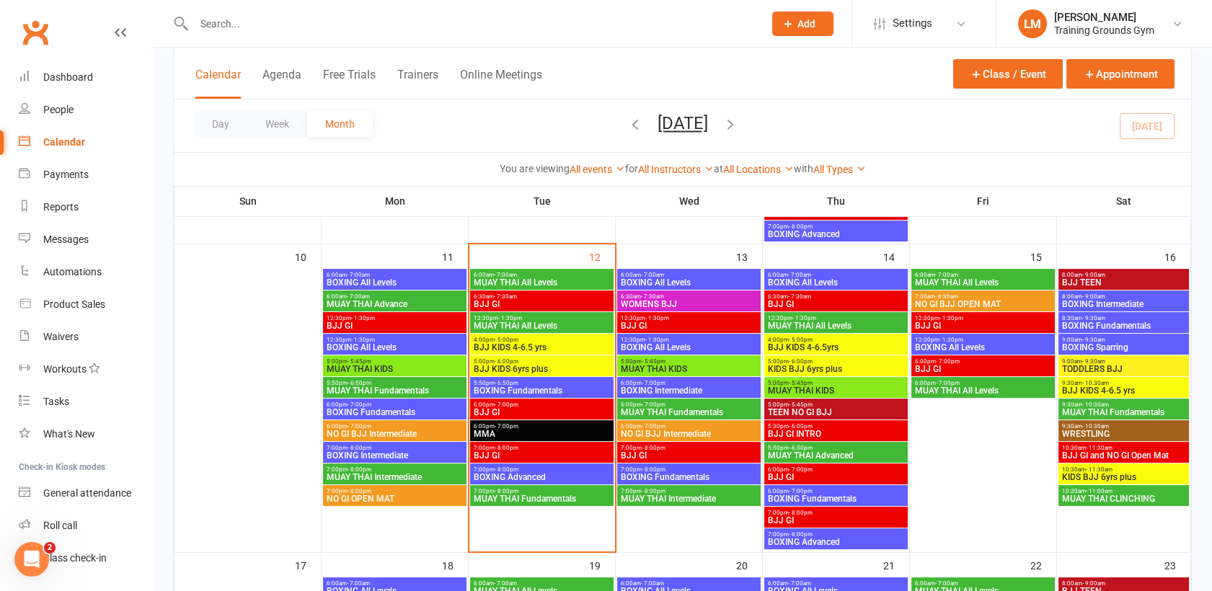
scroll to position [686, 0]
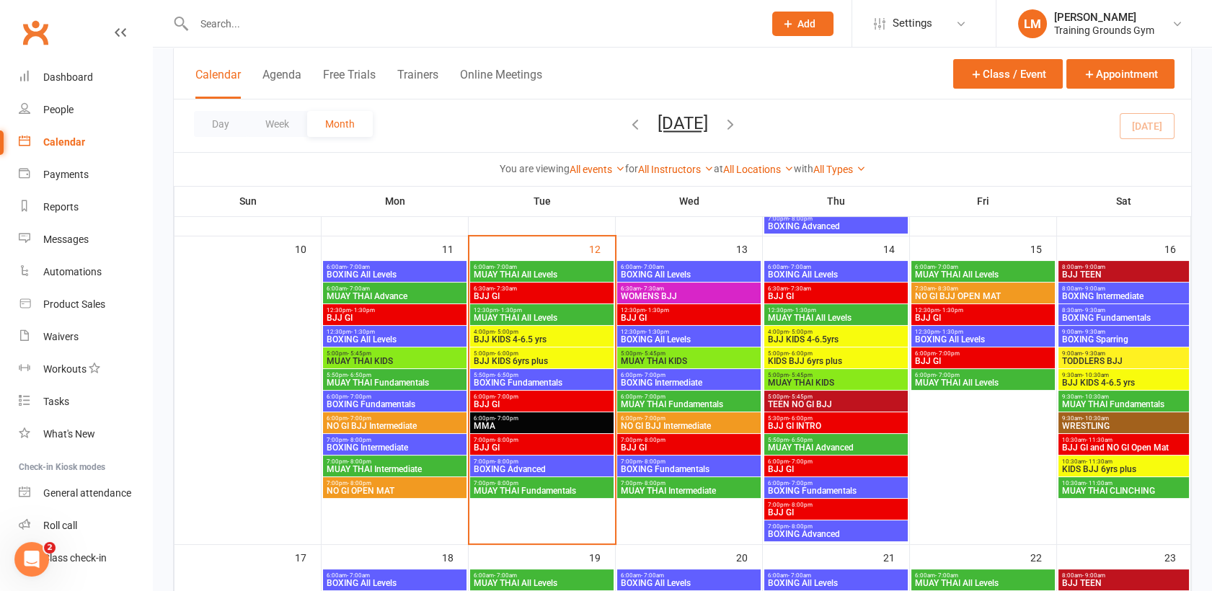
click at [484, 330] on span "4:00pm - 5:00pm" at bounding box center [542, 332] width 138 height 6
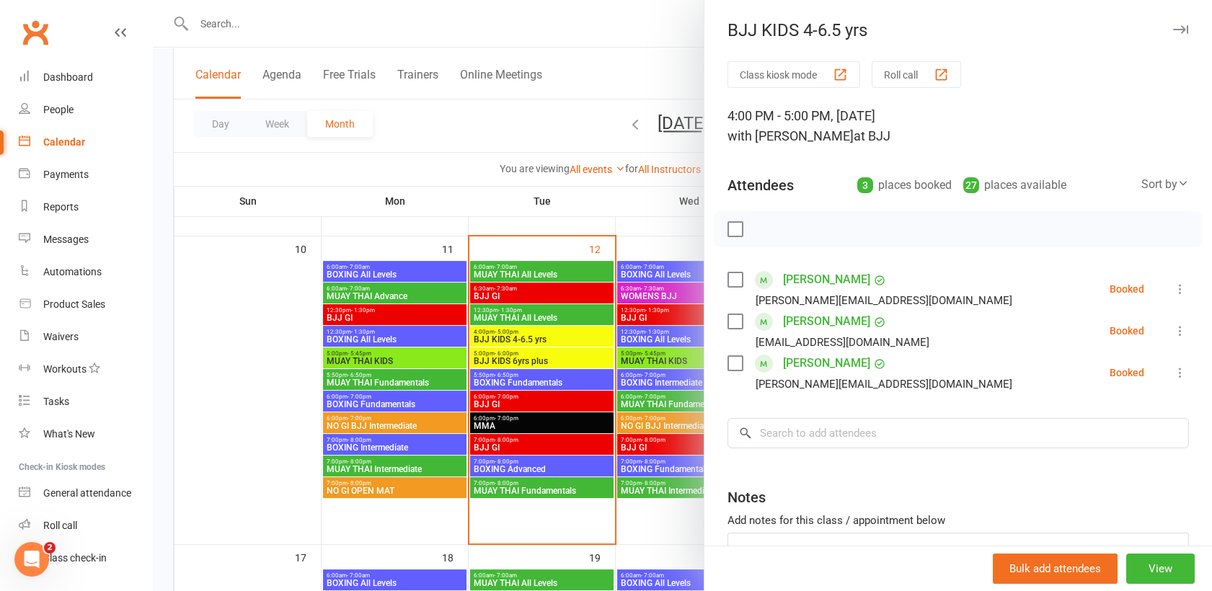
click at [728, 282] on label at bounding box center [734, 279] width 14 height 14
click at [728, 317] on label at bounding box center [734, 321] width 14 height 14
click at [730, 360] on label at bounding box center [734, 363] width 14 height 14
click at [789, 435] on input "search" at bounding box center [957, 433] width 461 height 30
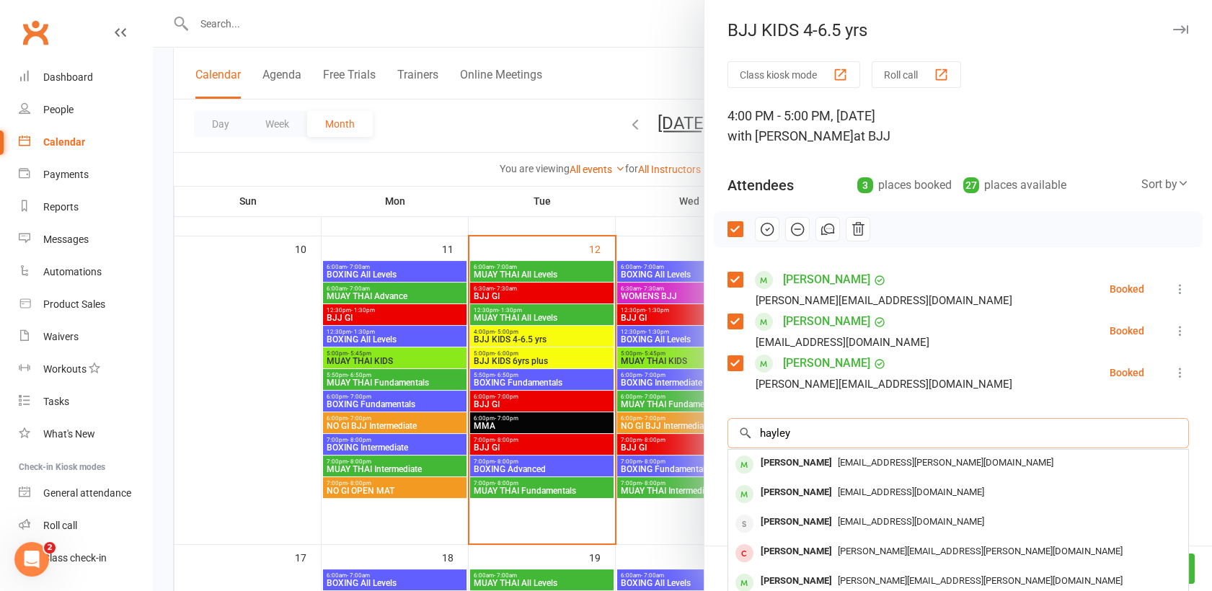
type input "hayley"
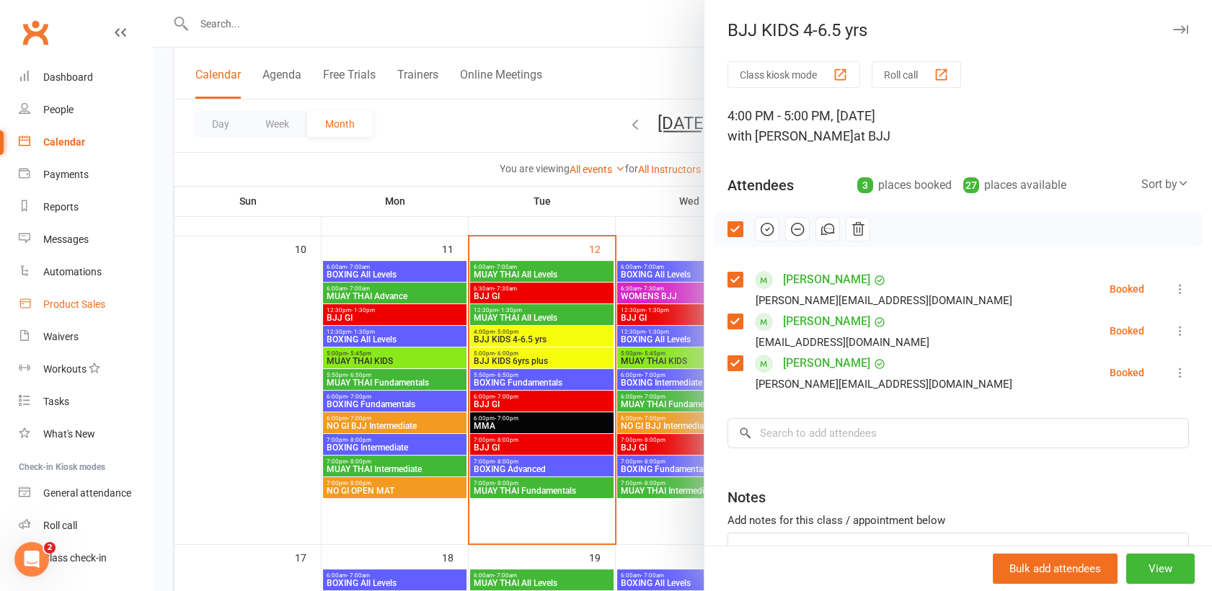
click at [71, 303] on div "Product Sales" at bounding box center [74, 304] width 62 height 12
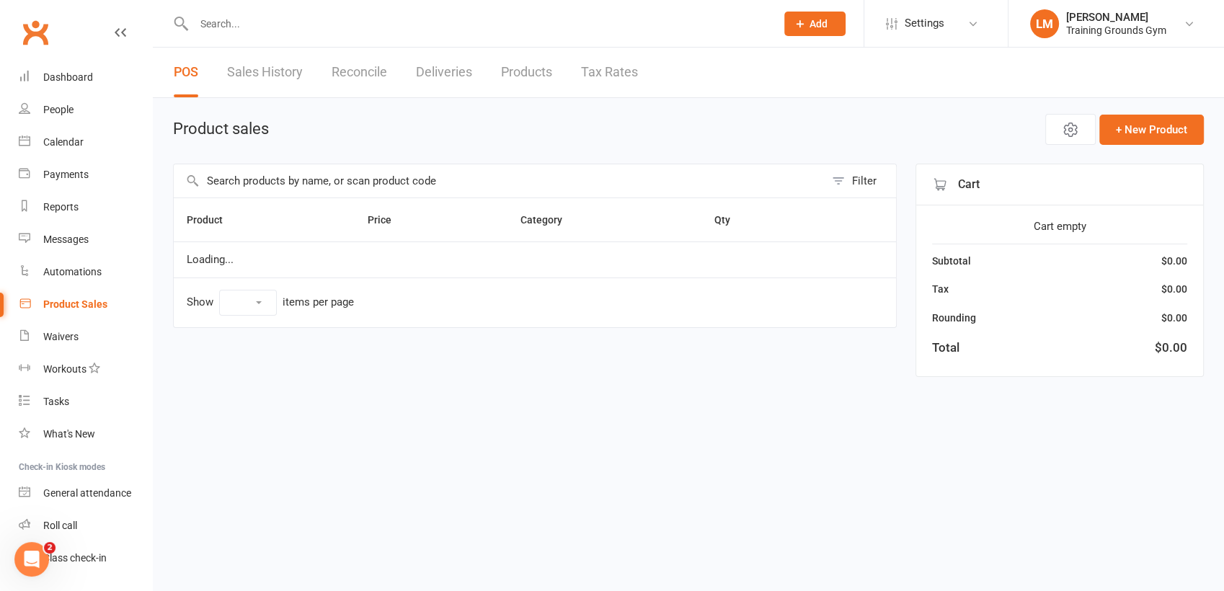
select select "100"
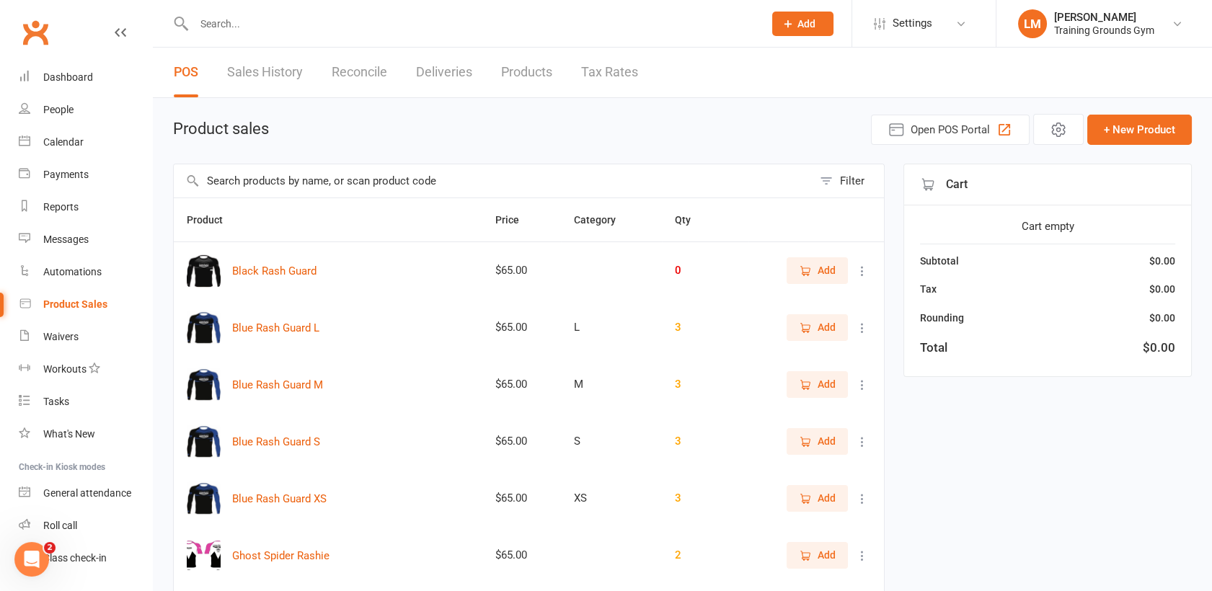
click at [270, 72] on link "Sales History" at bounding box center [265, 73] width 76 height 50
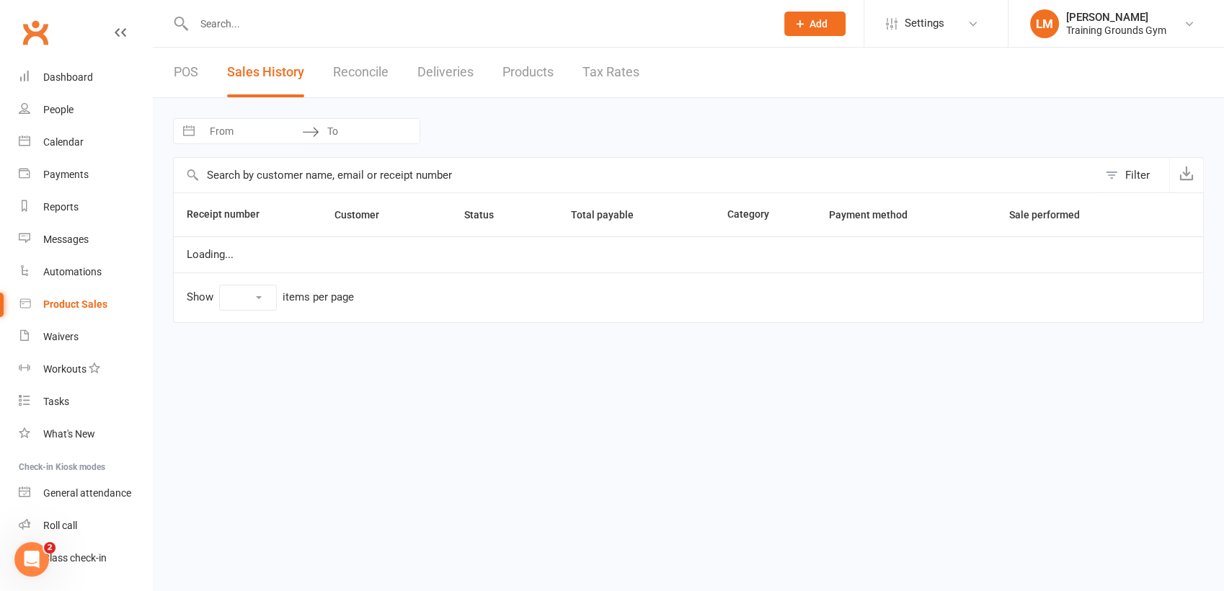
select select "25"
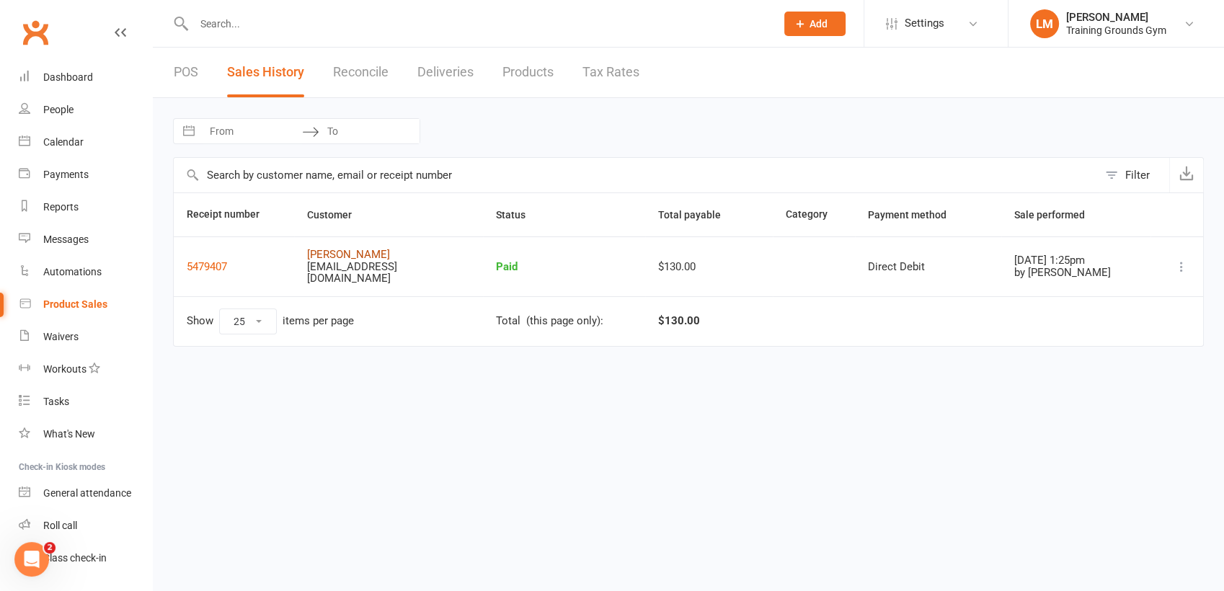
click at [325, 251] on link "[PERSON_NAME]" at bounding box center [348, 254] width 83 height 13
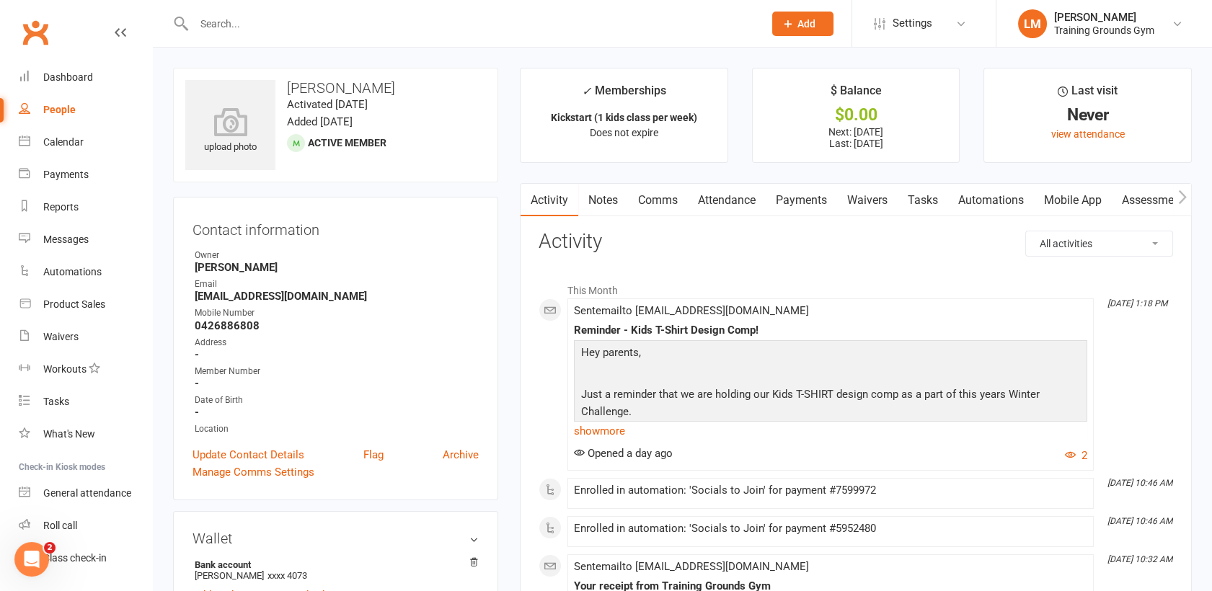
click at [732, 198] on link "Attendance" at bounding box center [727, 200] width 78 height 33
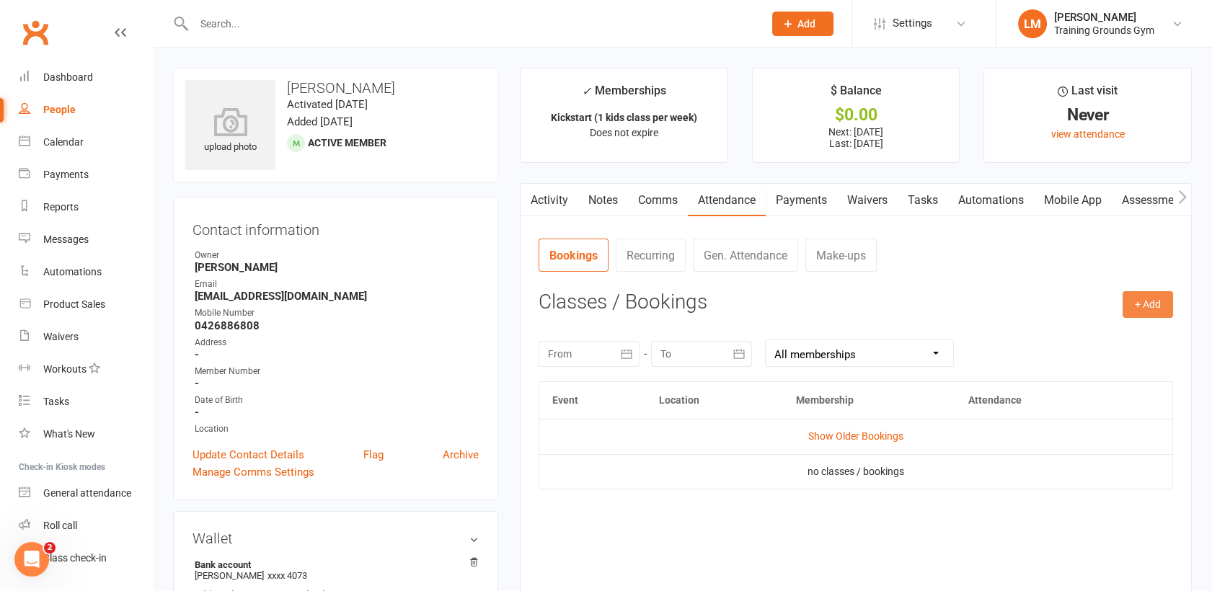
click at [1148, 295] on button "+ Add" at bounding box center [1147, 304] width 50 height 26
click at [1113, 334] on link "Book Event" at bounding box center [1100, 337] width 143 height 29
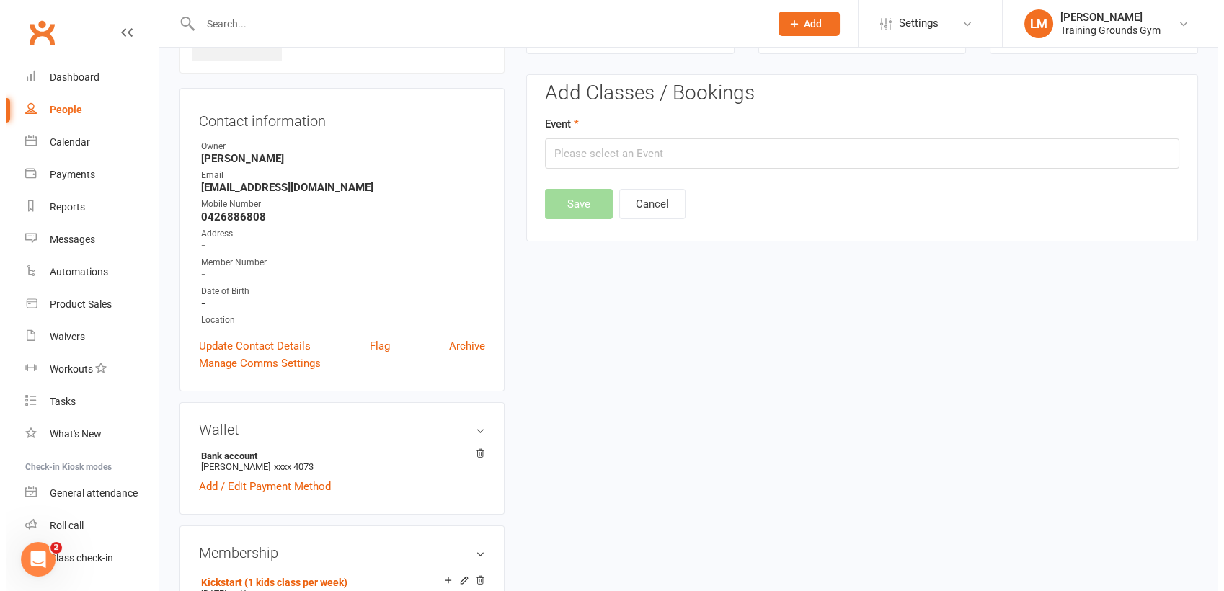
scroll to position [110, 0]
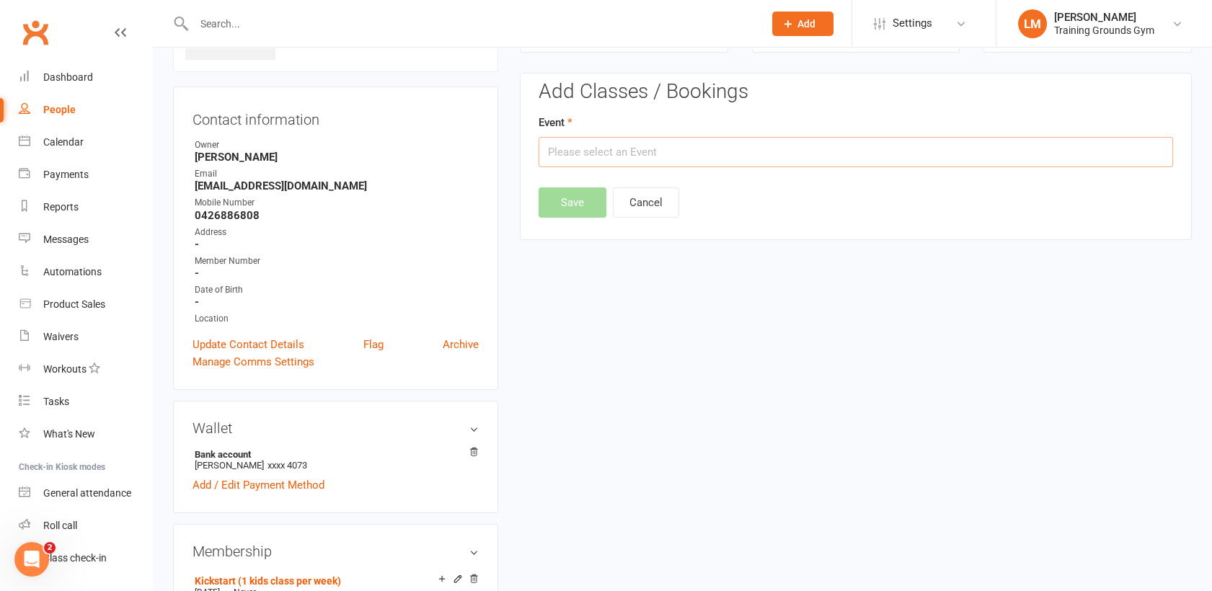
click at [602, 151] on input "text" at bounding box center [855, 152] width 634 height 30
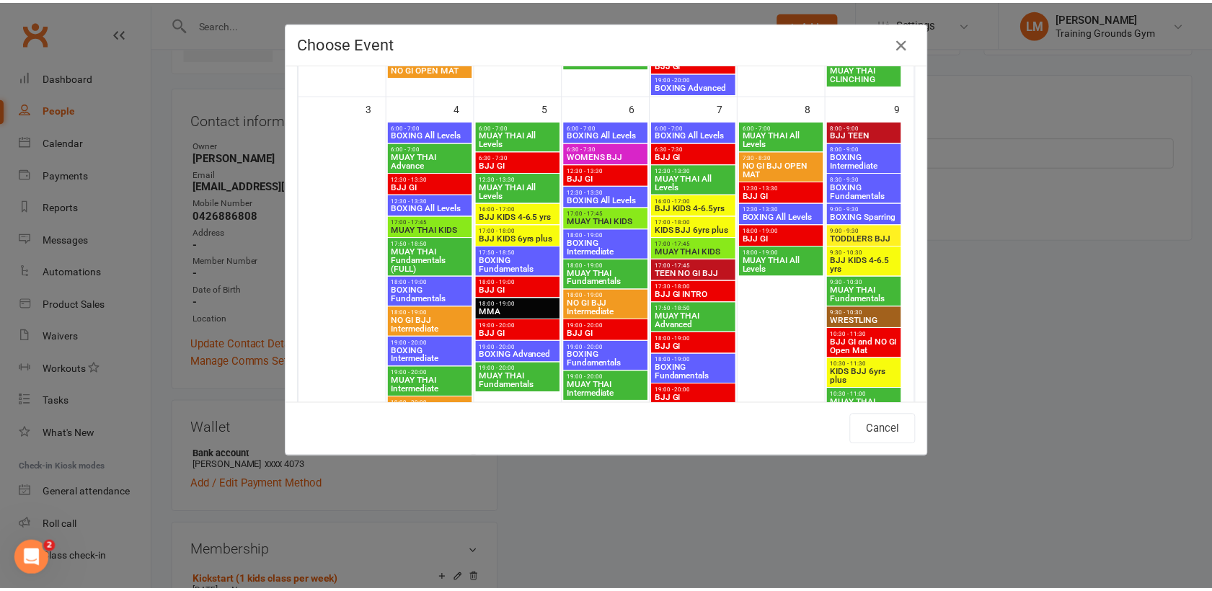
scroll to position [406, 0]
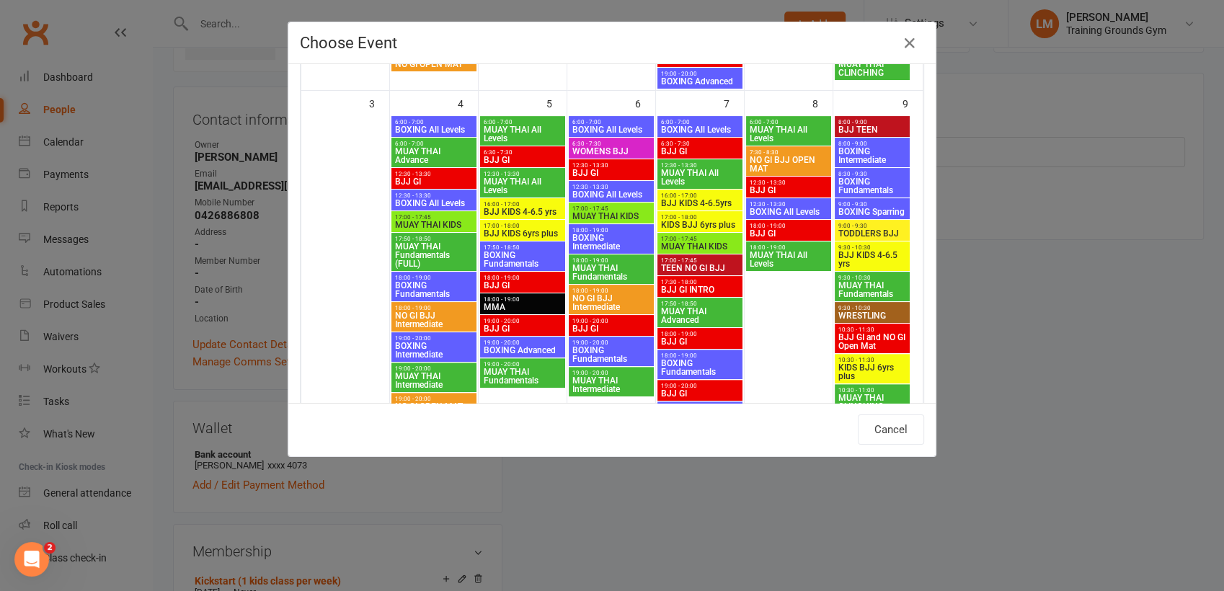
click at [519, 210] on span "BJJ KIDS 4-6.5 yrs" at bounding box center [522, 212] width 79 height 9
type input "BJJ KIDS 4-6.5 yrs - [DATE] 4:00:00 PM"
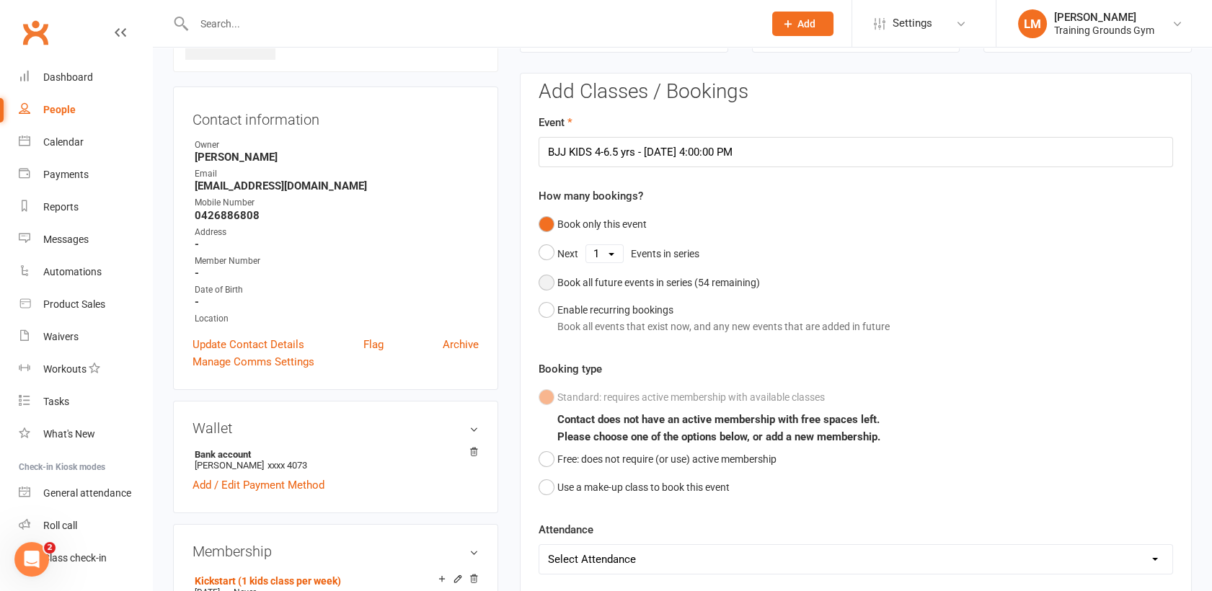
click at [549, 279] on button "Book all future events in series ( 54 remaining)" at bounding box center [648, 282] width 221 height 27
click at [575, 507] on button "Save" at bounding box center [572, 509] width 68 height 30
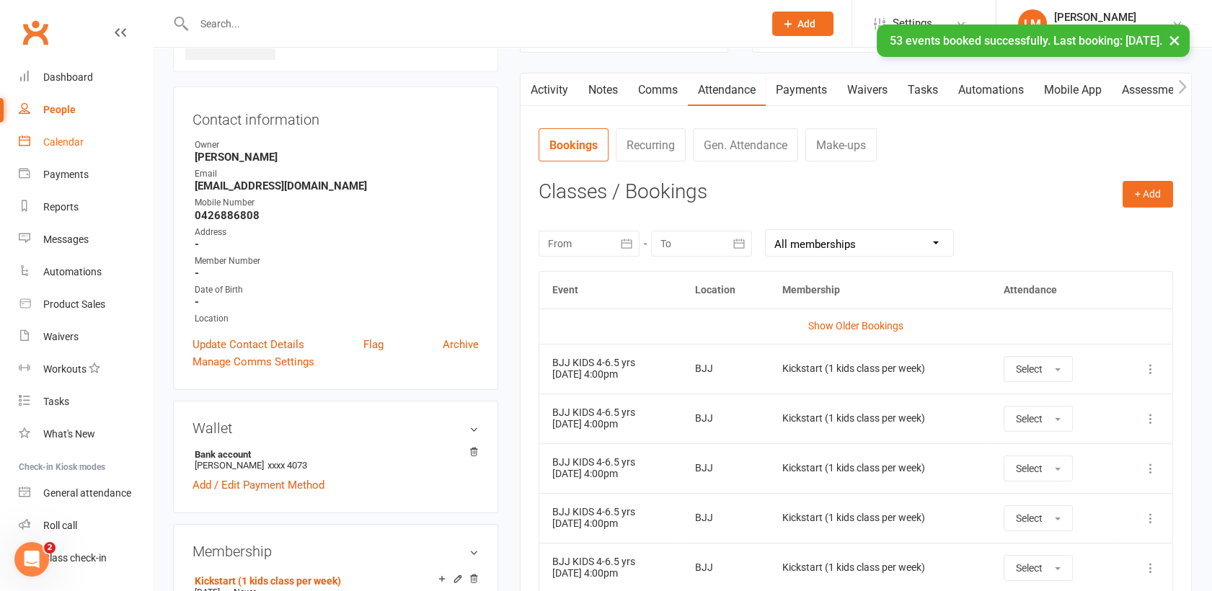
click at [48, 146] on div "Calendar" at bounding box center [63, 142] width 40 height 12
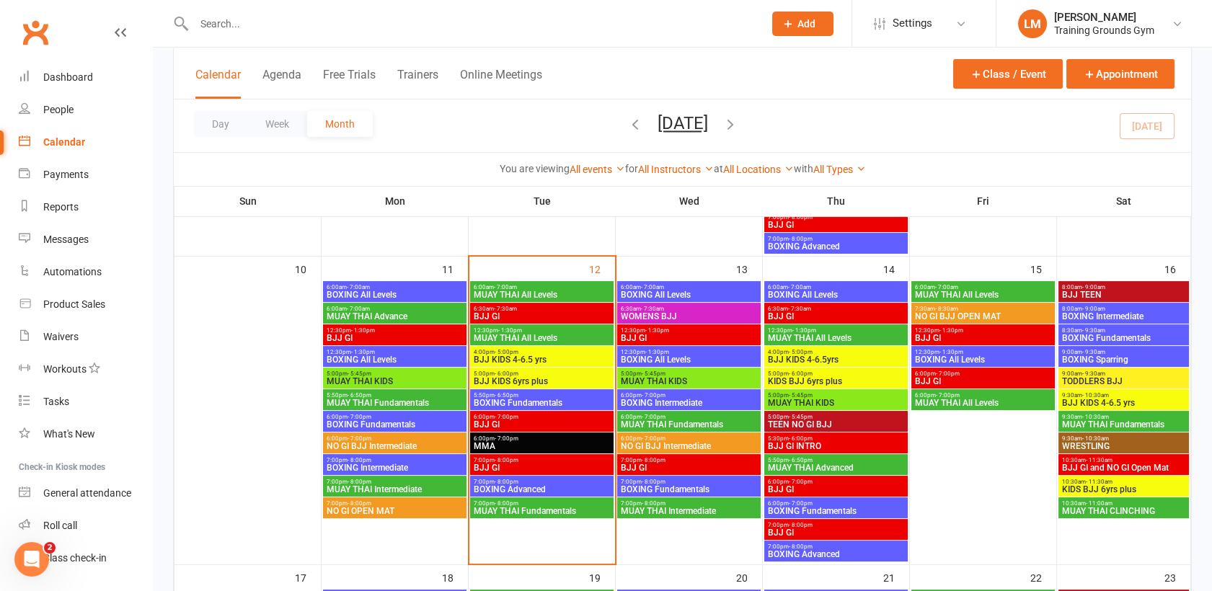
scroll to position [673, 0]
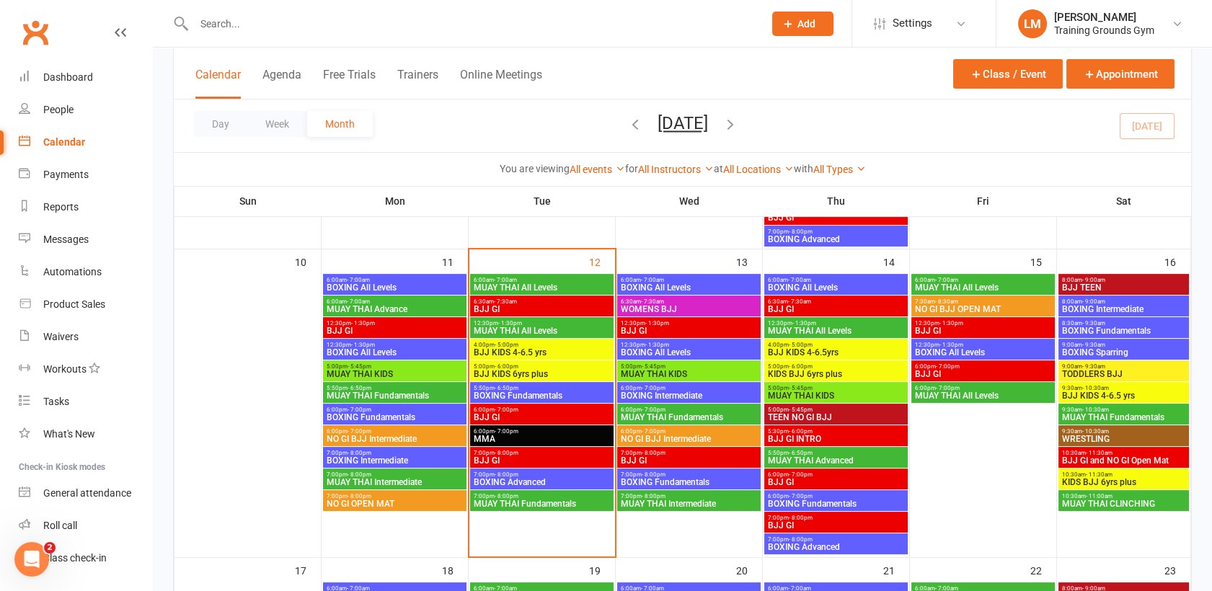
click at [507, 358] on div "4:00pm - 5:00pm BJJ KIDS 4-6.5 yrs" at bounding box center [541, 349] width 143 height 21
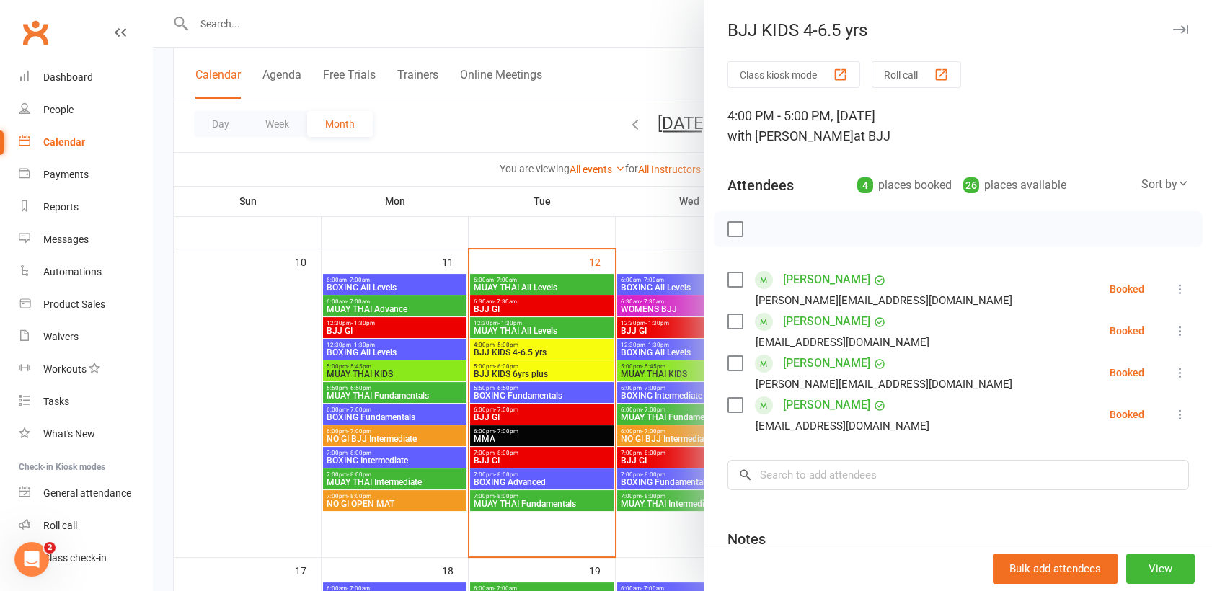
click at [727, 226] on label at bounding box center [734, 229] width 14 height 14
click at [767, 228] on icon "button" at bounding box center [768, 229] width 2 height 2
click at [780, 476] on input "search" at bounding box center [957, 475] width 461 height 30
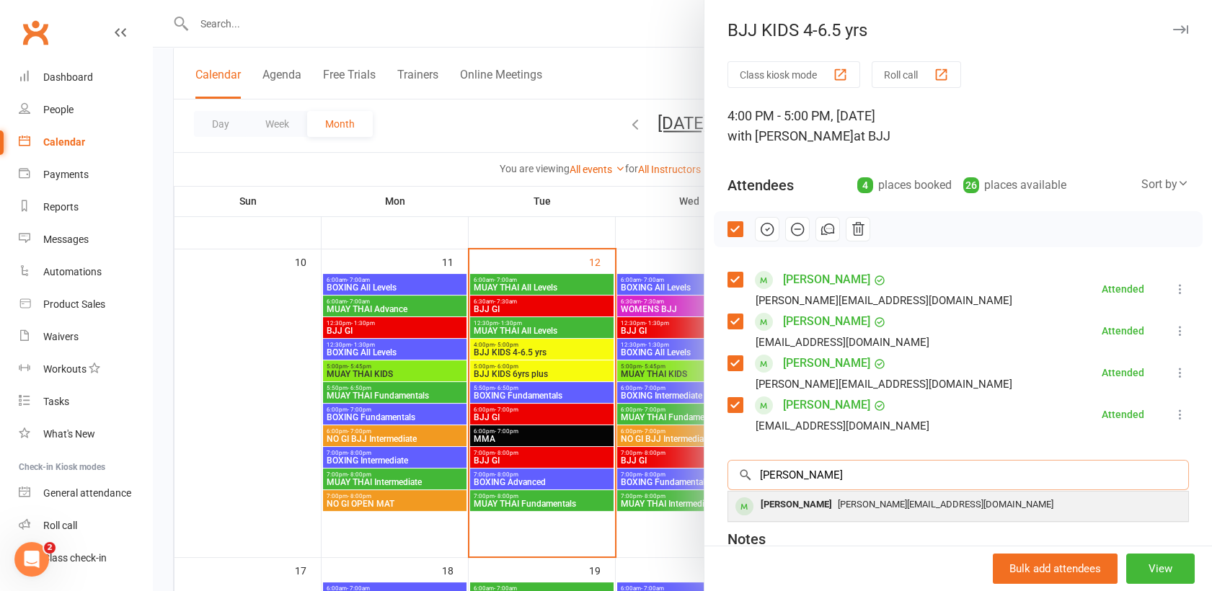
type input "[PERSON_NAME]"
click at [810, 494] on div "[PERSON_NAME]" at bounding box center [796, 504] width 83 height 21
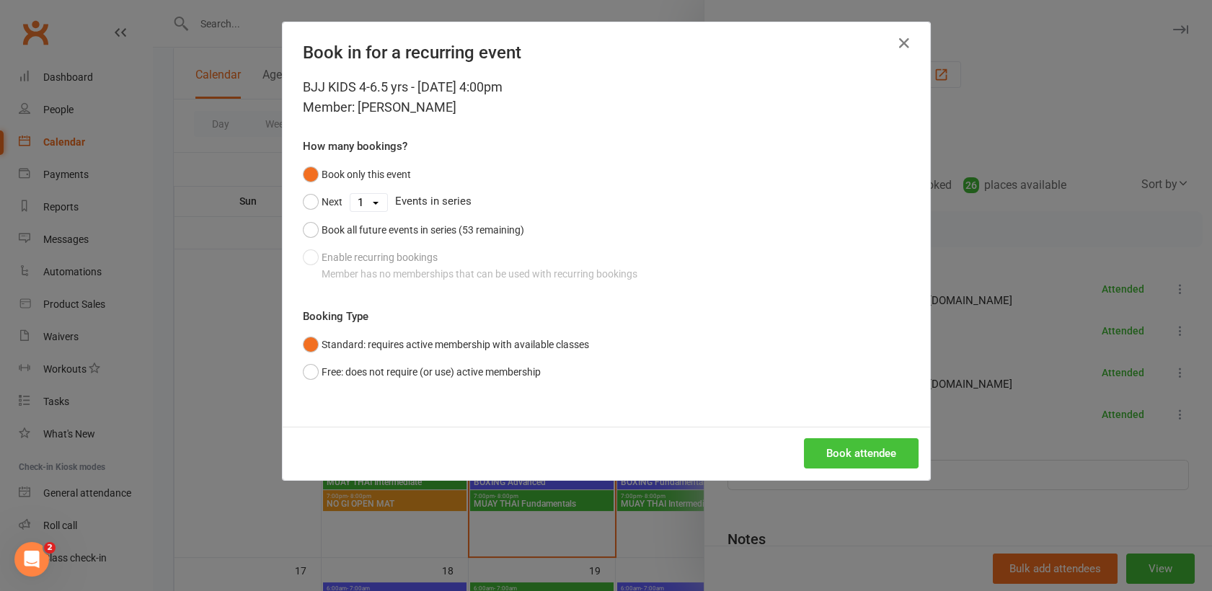
click at [848, 462] on button "Book attendee" at bounding box center [861, 453] width 115 height 30
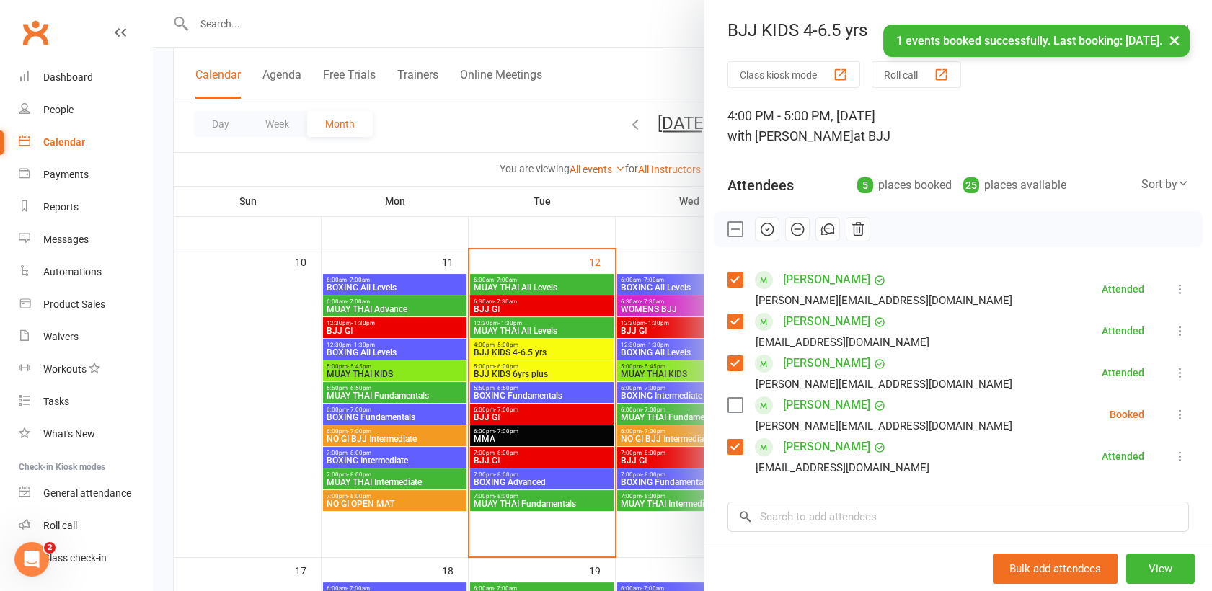
click at [727, 404] on label at bounding box center [734, 405] width 14 height 14
click at [763, 226] on icon "button" at bounding box center [767, 229] width 16 height 16
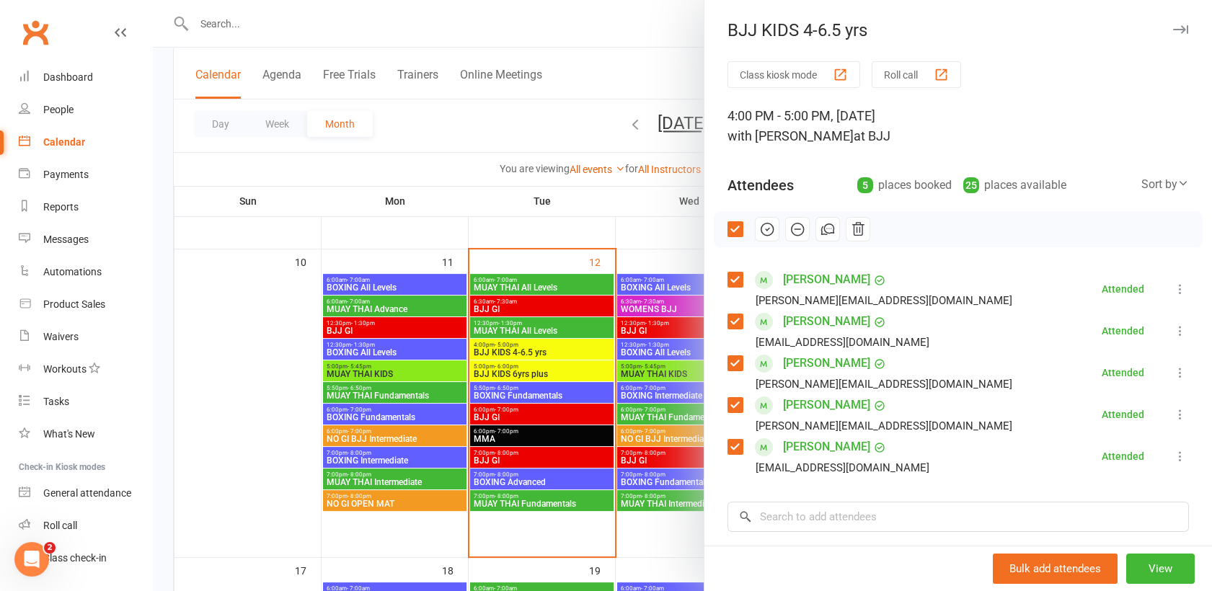
click at [541, 373] on div at bounding box center [682, 295] width 1059 height 591
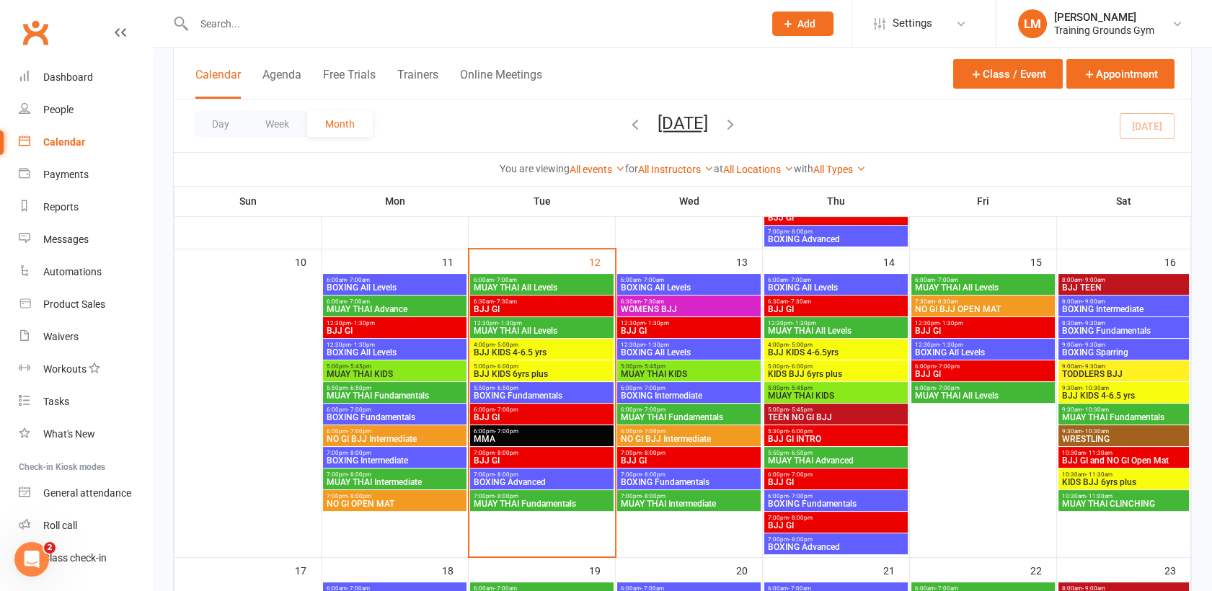
click at [541, 373] on span "BJJ KIDS 6yrs plus" at bounding box center [542, 374] width 138 height 9
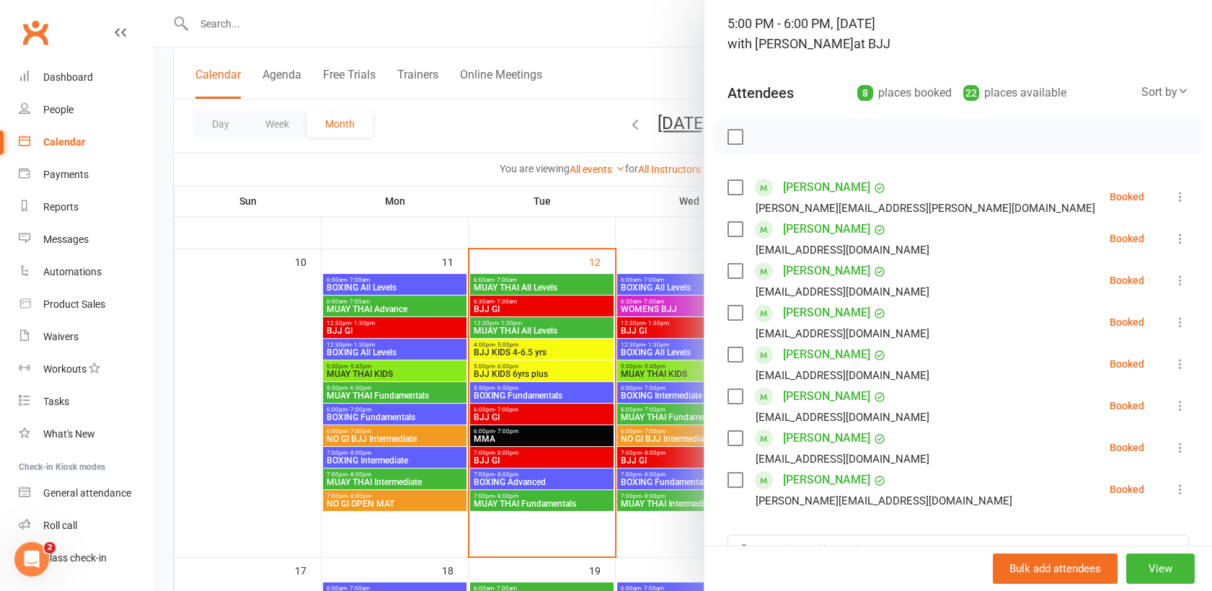
scroll to position [99, 0]
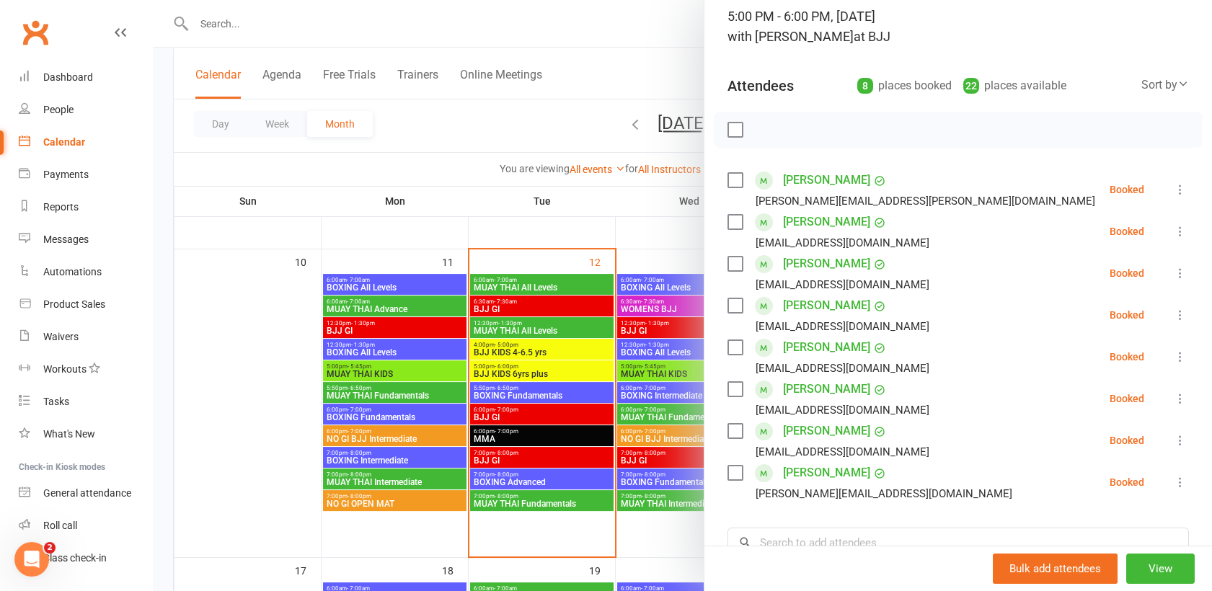
click at [538, 392] on div at bounding box center [682, 295] width 1059 height 591
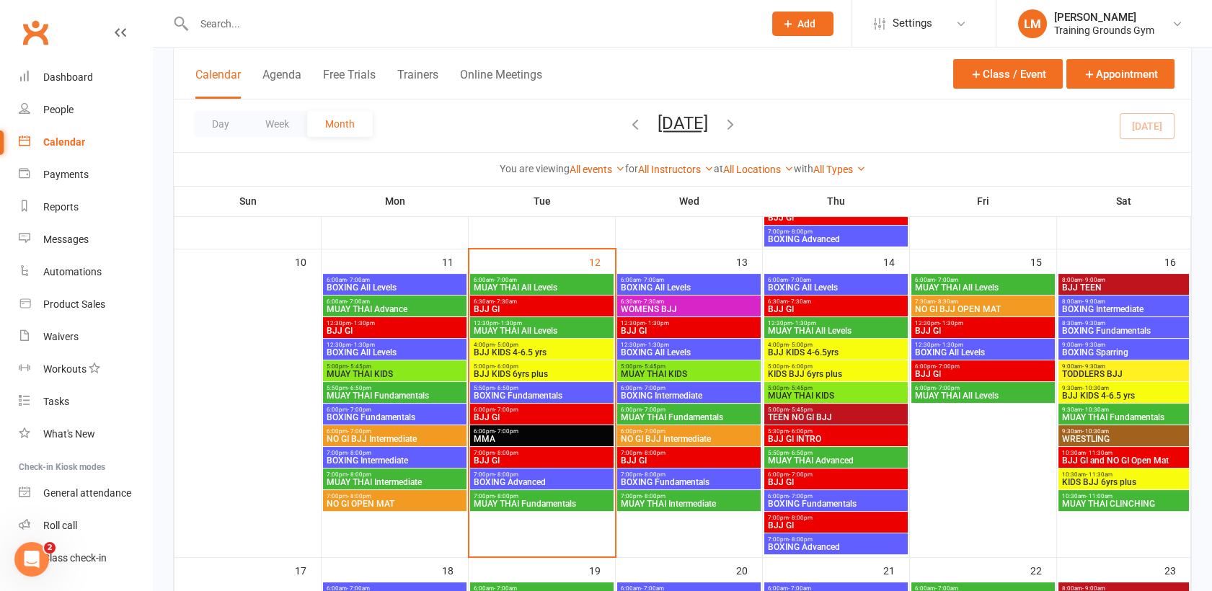
click at [538, 392] on span "BOXING Fundamentals" at bounding box center [542, 395] width 138 height 9
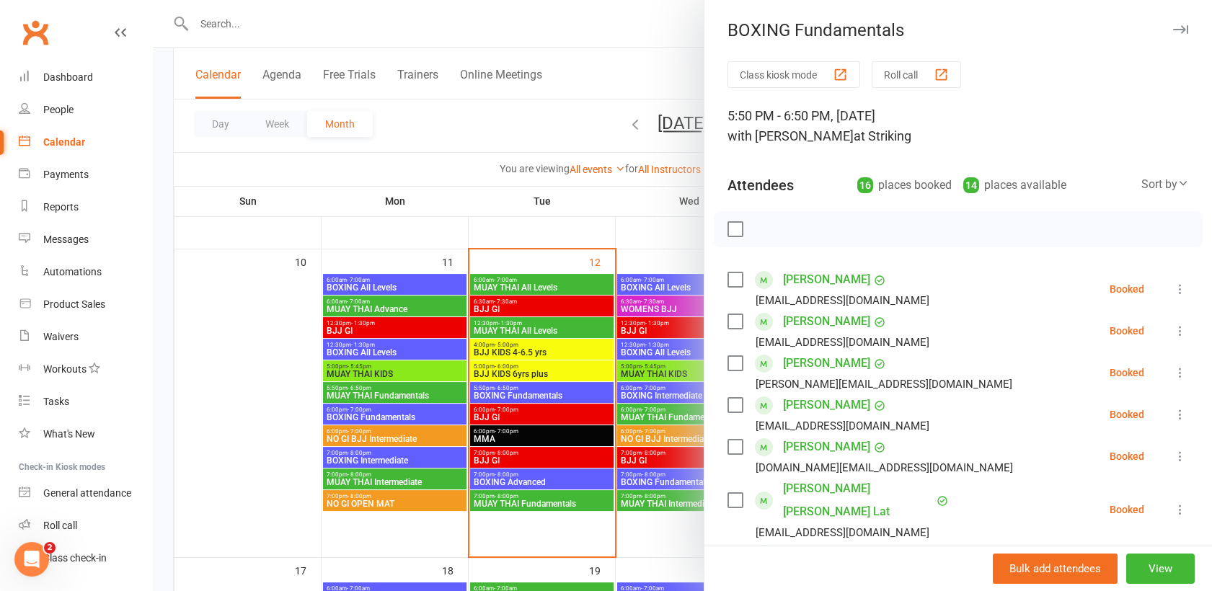
click at [526, 505] on div at bounding box center [682, 295] width 1059 height 591
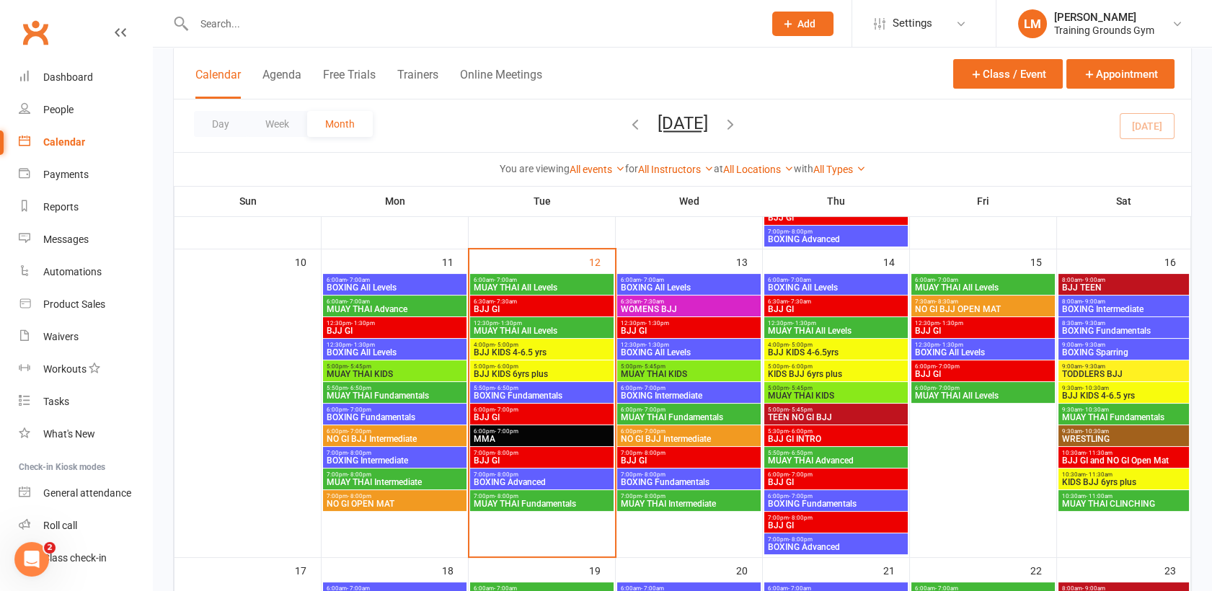
click at [526, 505] on span "MUAY THAI Fundamentals" at bounding box center [542, 503] width 138 height 9
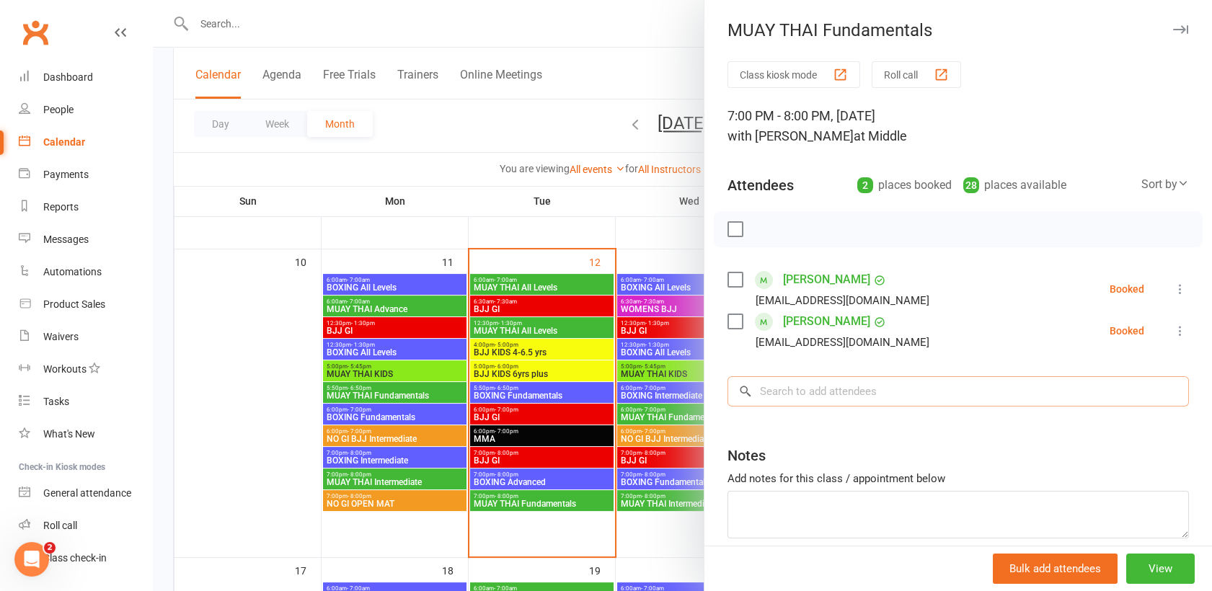
click at [767, 393] on input "search" at bounding box center [957, 391] width 461 height 30
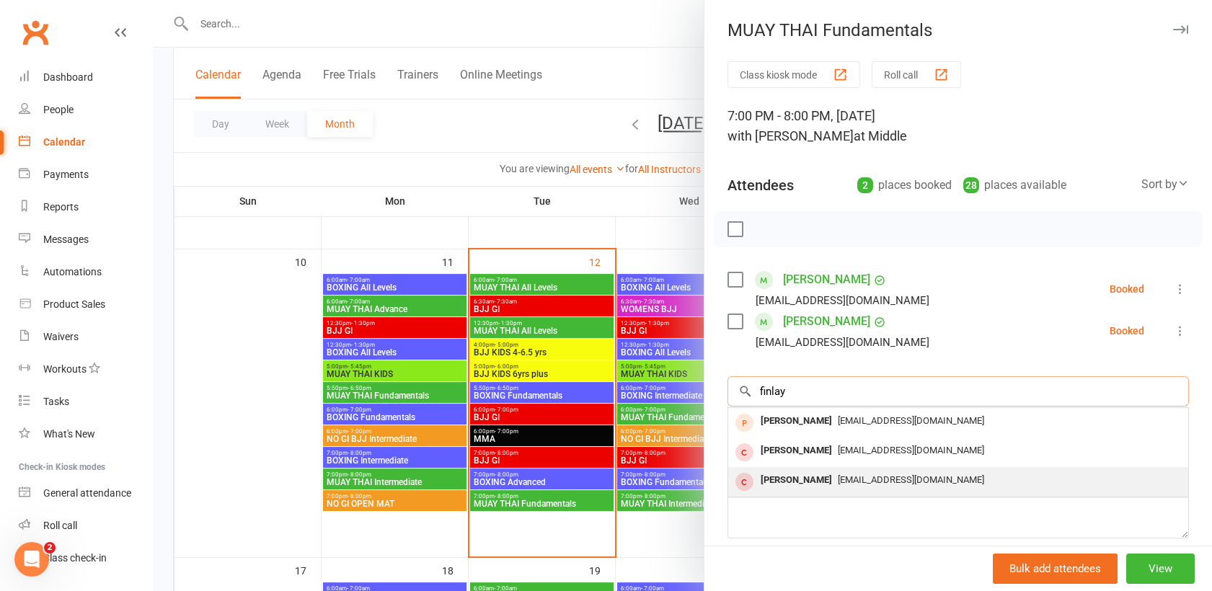
type input "finlay"
click at [798, 476] on div "[PERSON_NAME]" at bounding box center [796, 480] width 83 height 21
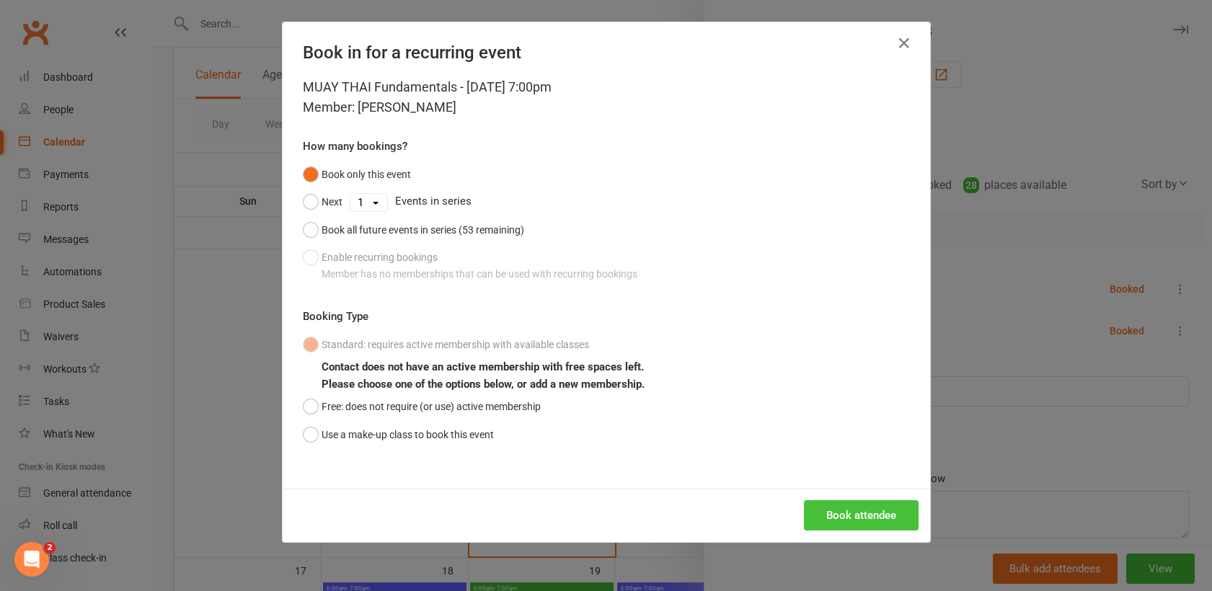
click at [839, 517] on button "Book attendee" at bounding box center [861, 515] width 115 height 30
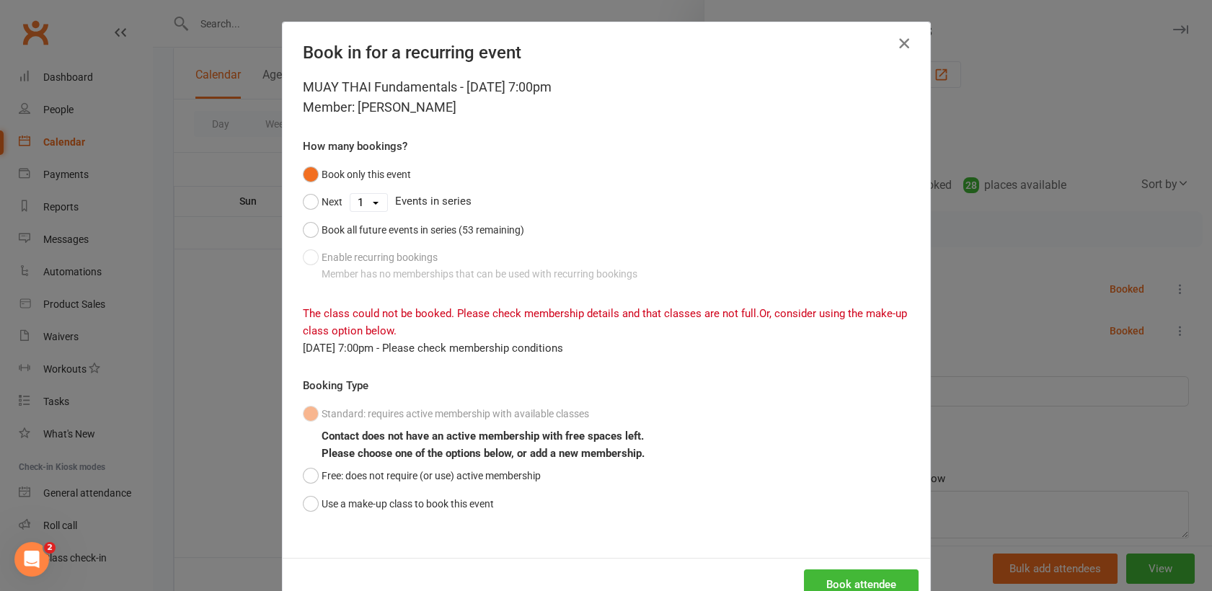
click at [900, 43] on icon "button" at bounding box center [903, 43] width 17 height 17
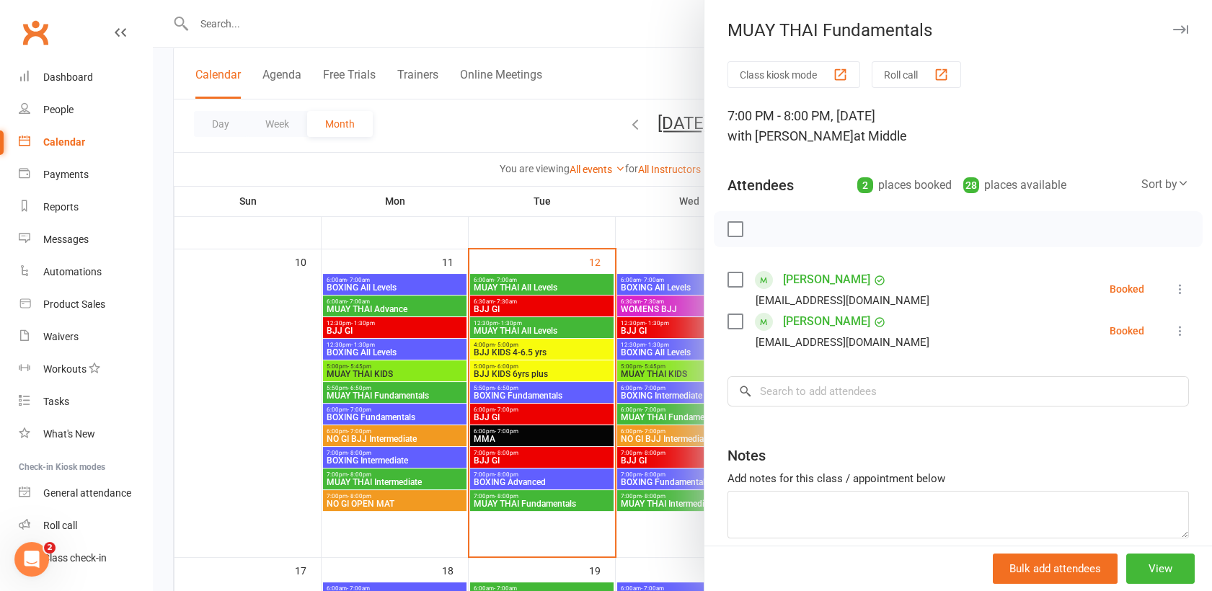
click at [235, 25] on div at bounding box center [682, 295] width 1059 height 591
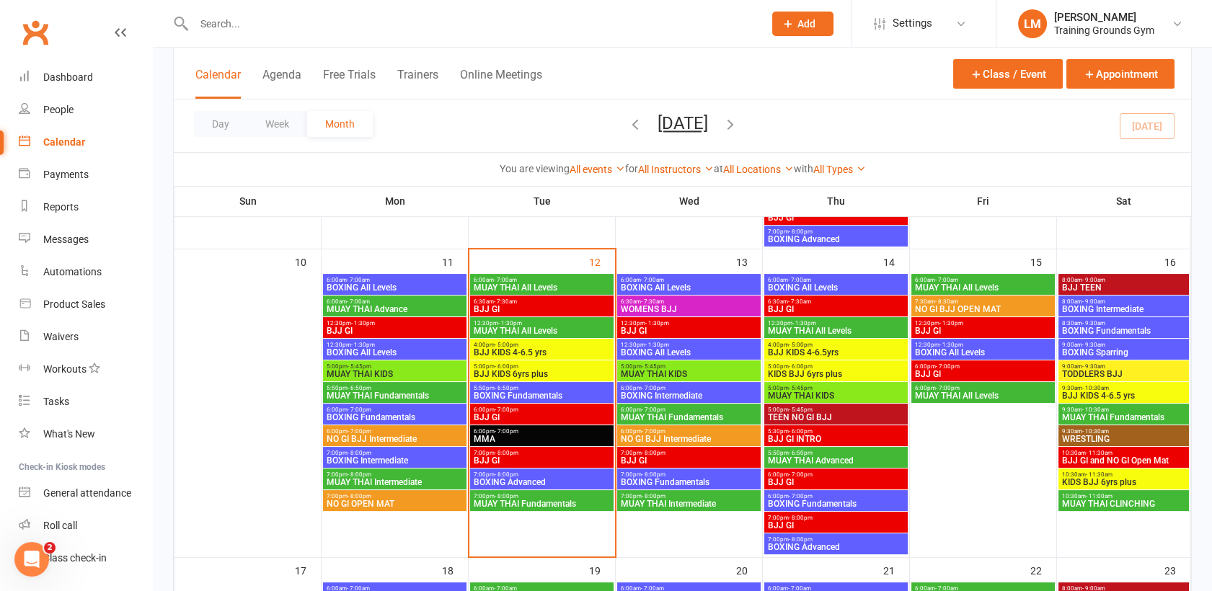
click at [234, 25] on input "text" at bounding box center [472, 24] width 564 height 20
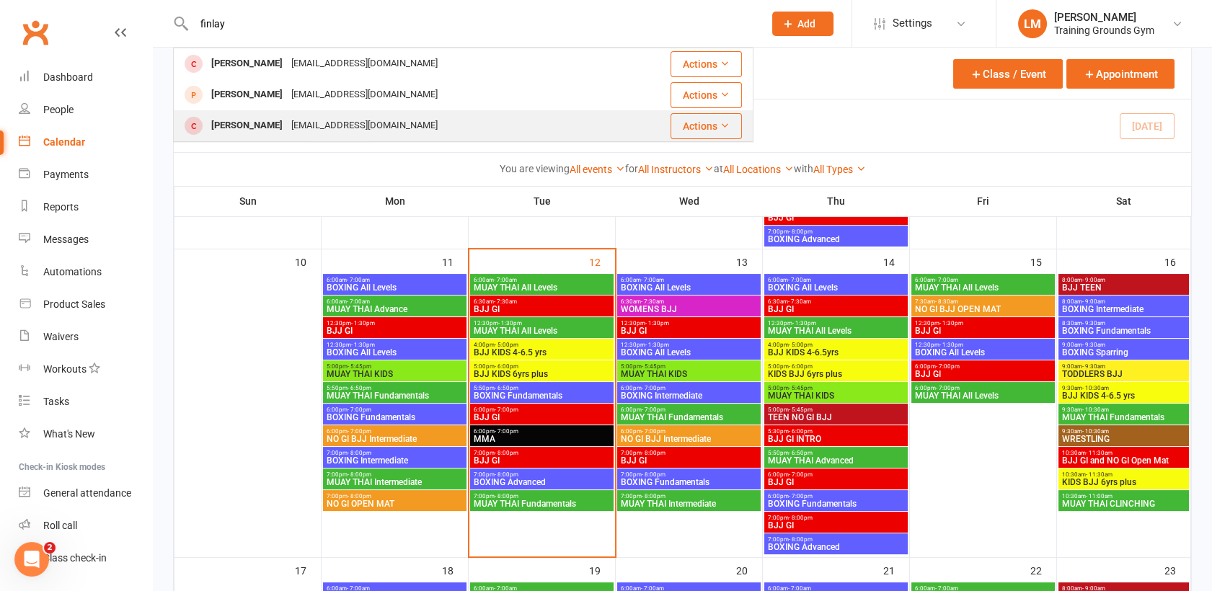
type input "finlay"
click at [279, 121] on div "[PERSON_NAME]" at bounding box center [247, 125] width 80 height 21
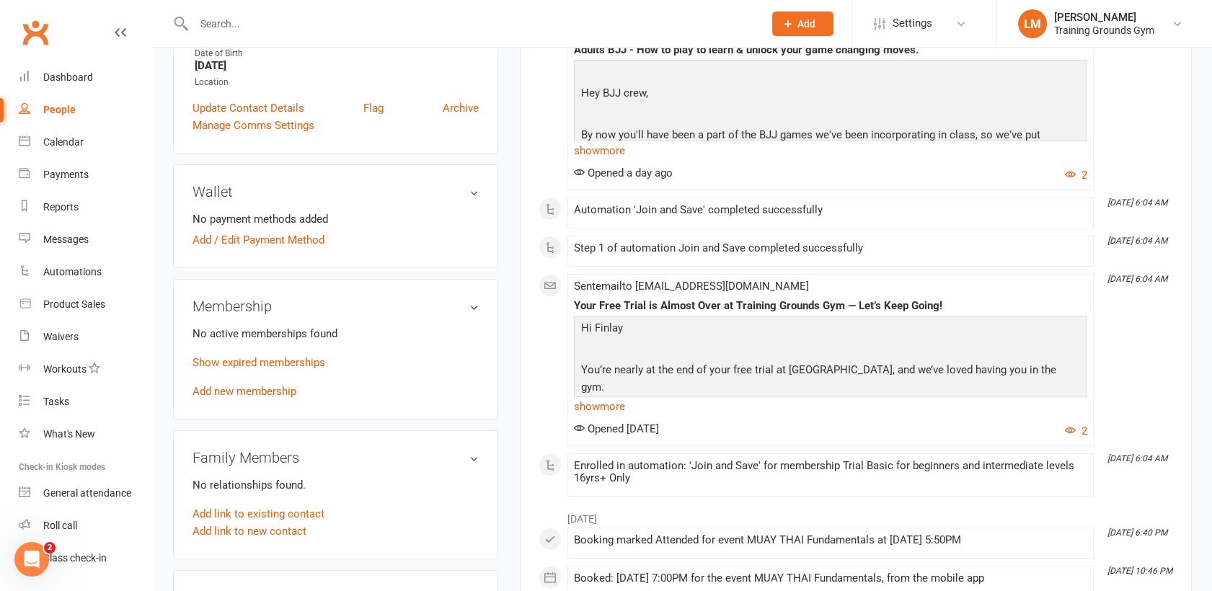
scroll to position [356, 0]
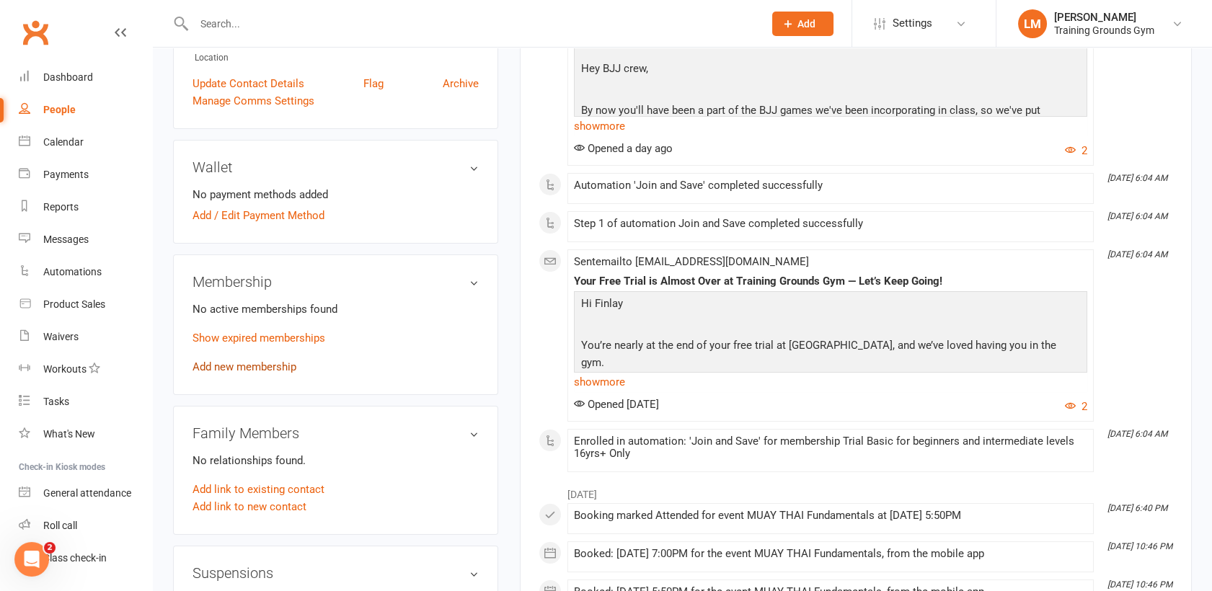
click at [240, 363] on link "Add new membership" at bounding box center [244, 366] width 104 height 13
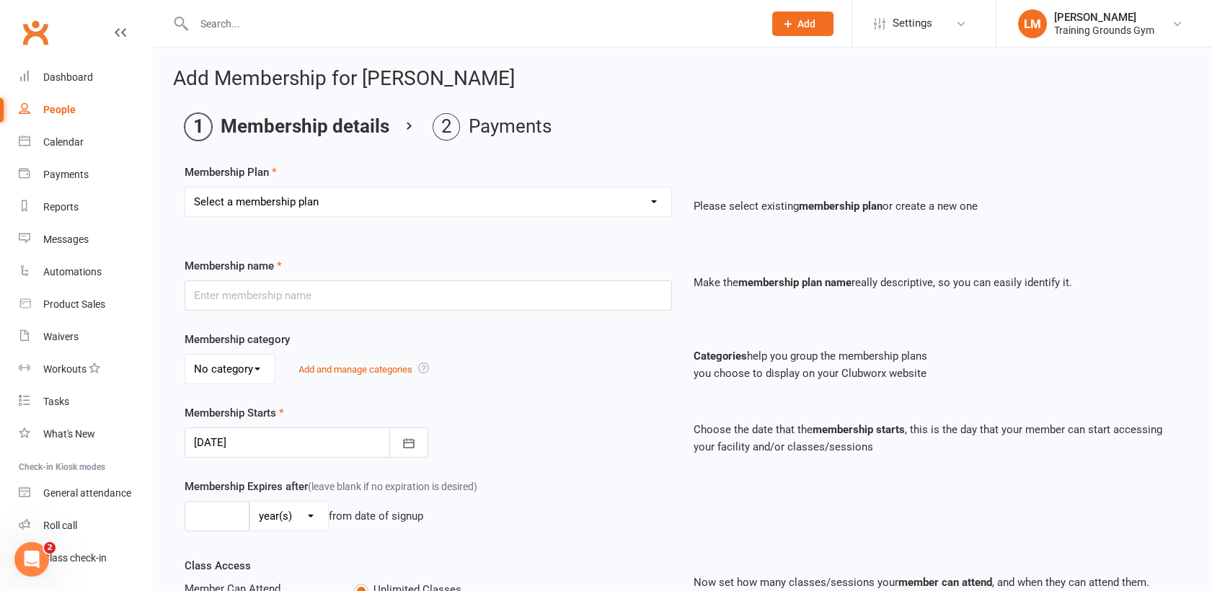
click at [527, 199] on select "Select a membership plan Create new Membership Plan Trial Basic for beginners a…" at bounding box center [428, 201] width 486 height 29
select select "17"
click at [185, 187] on select "Select a membership plan Create new Membership Plan Trial Basic for beginners a…" at bounding box center [428, 201] width 486 height 29
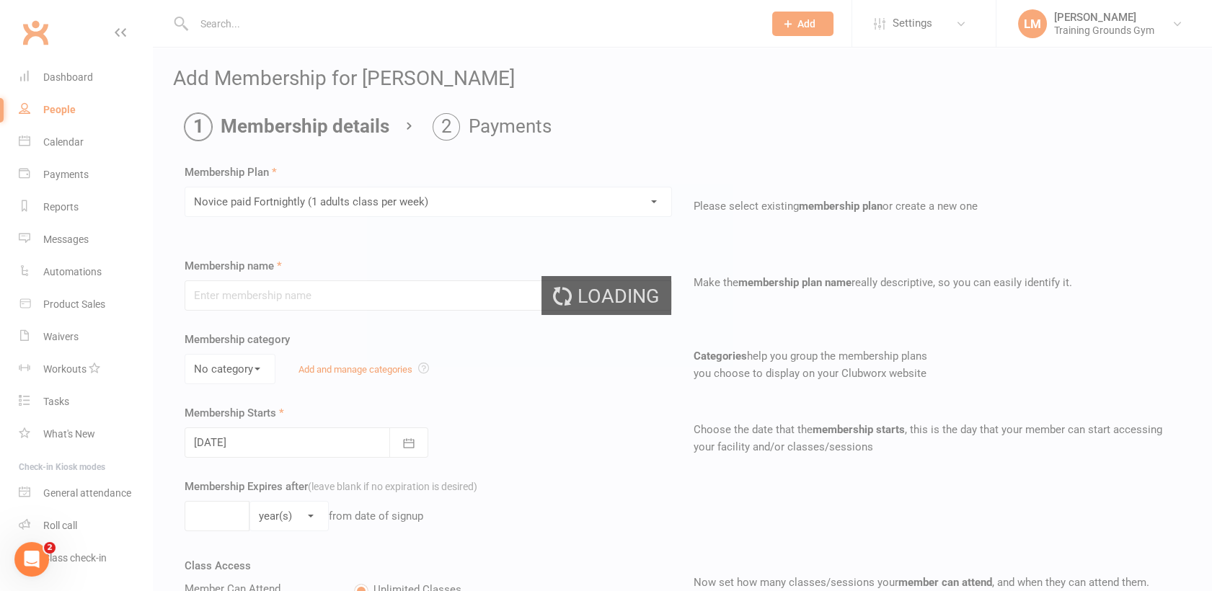
type input "Novice paid Fortnightly (1 adults class per week)"
select select "0"
type input "0"
type input "1"
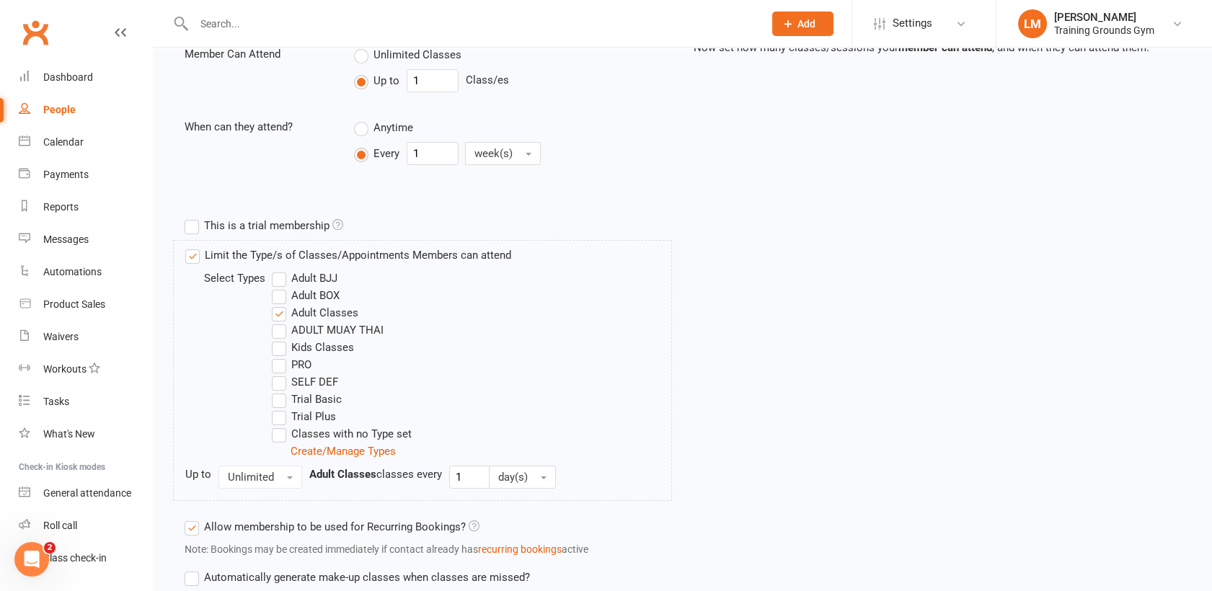
scroll to position [642, 0]
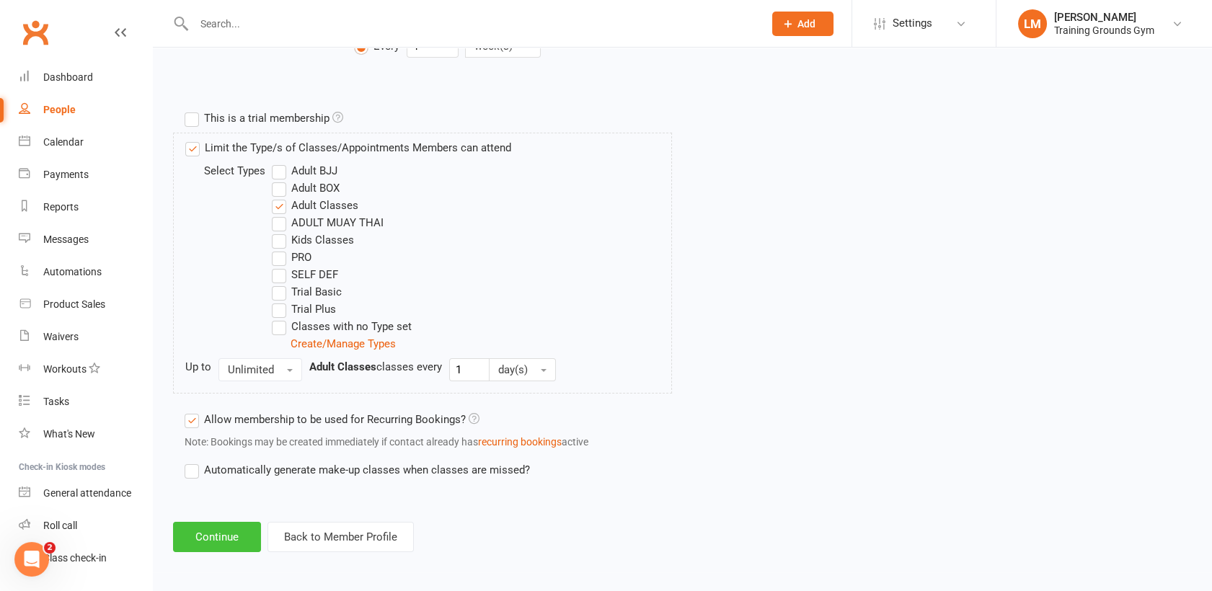
click at [204, 538] on button "Continue" at bounding box center [217, 537] width 88 height 30
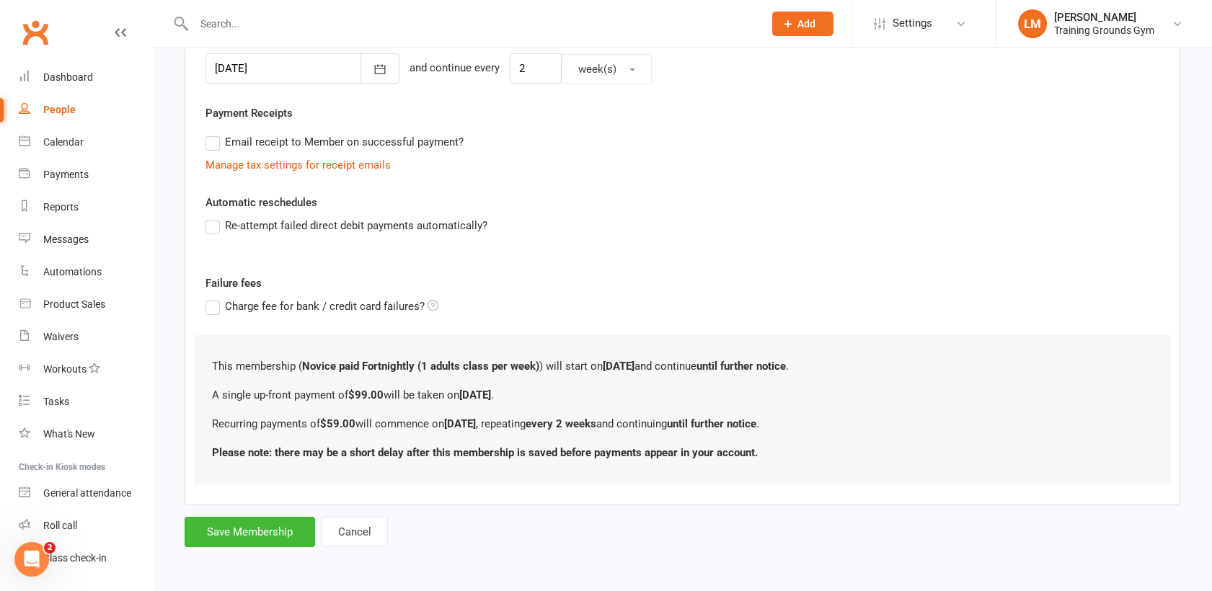
scroll to position [0, 0]
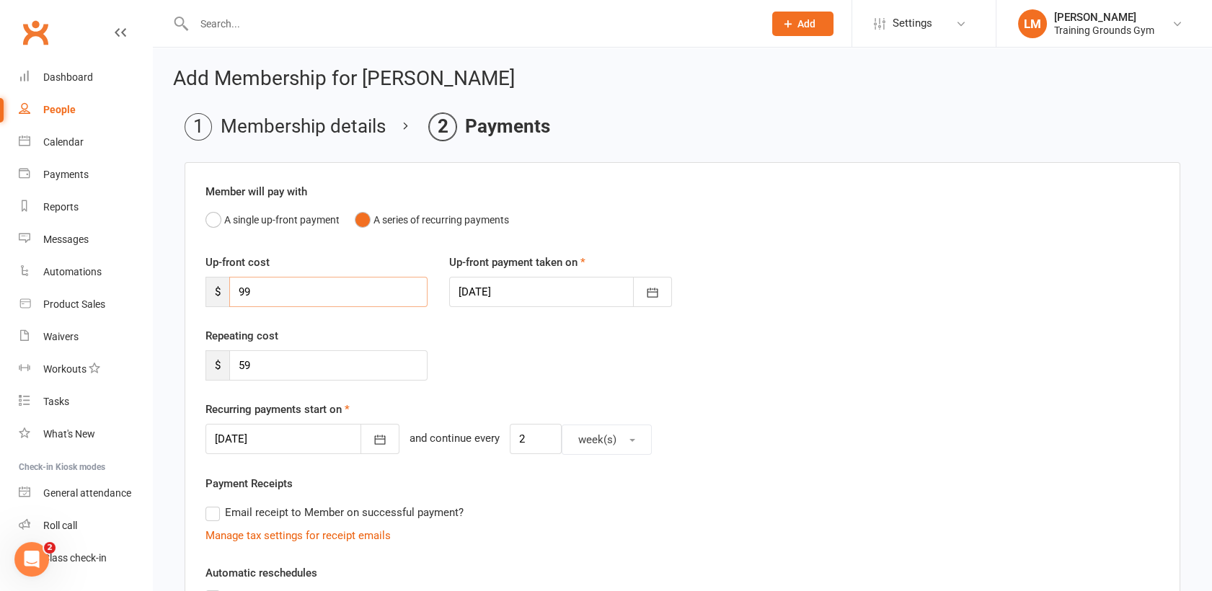
drag, startPoint x: 341, startPoint y: 305, endPoint x: 204, endPoint y: 300, distance: 137.0
click at [204, 300] on div "Up-front cost $ 99" at bounding box center [317, 280] width 244 height 53
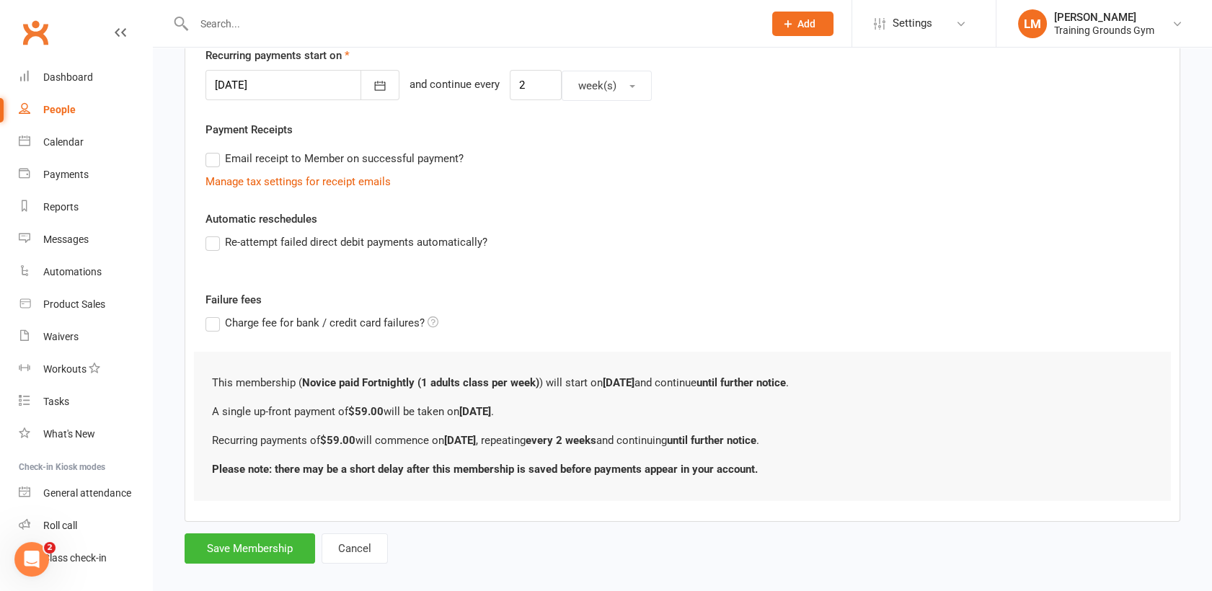
scroll to position [369, 0]
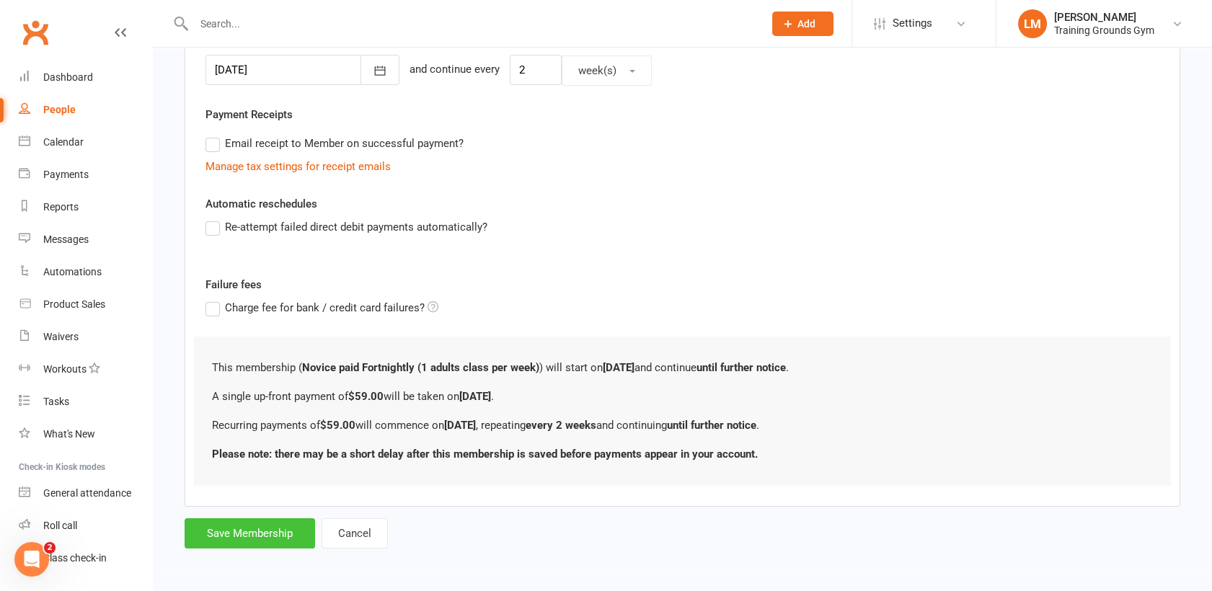
type input "59"
click at [259, 531] on button "Save Membership" at bounding box center [250, 533] width 130 height 30
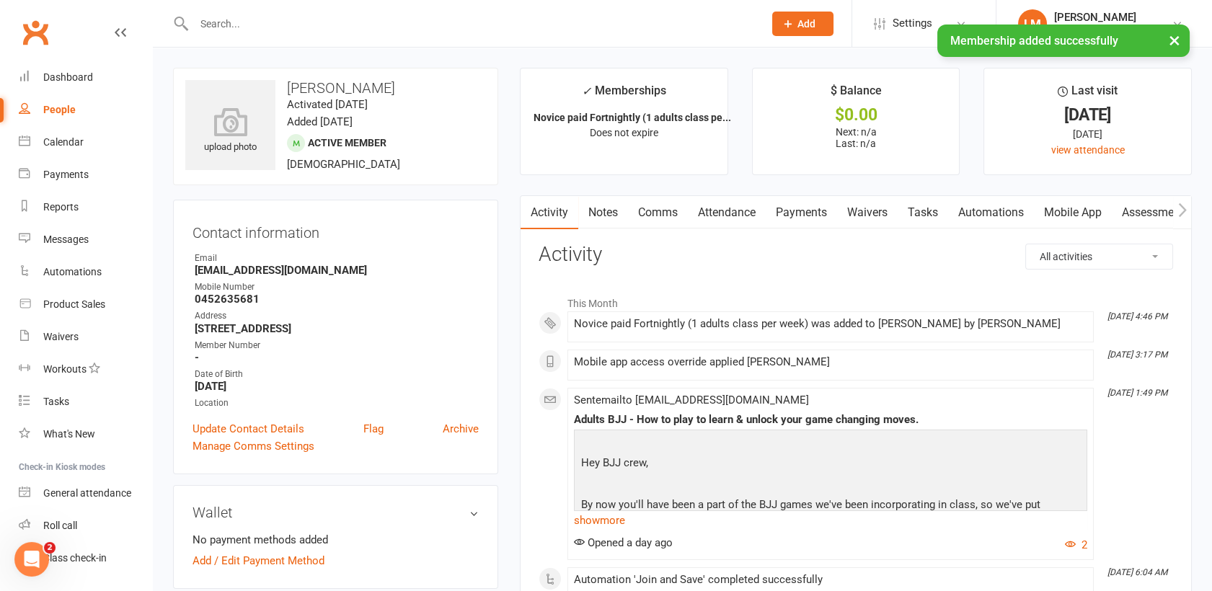
click at [1065, 216] on link "Mobile App" at bounding box center [1073, 212] width 78 height 33
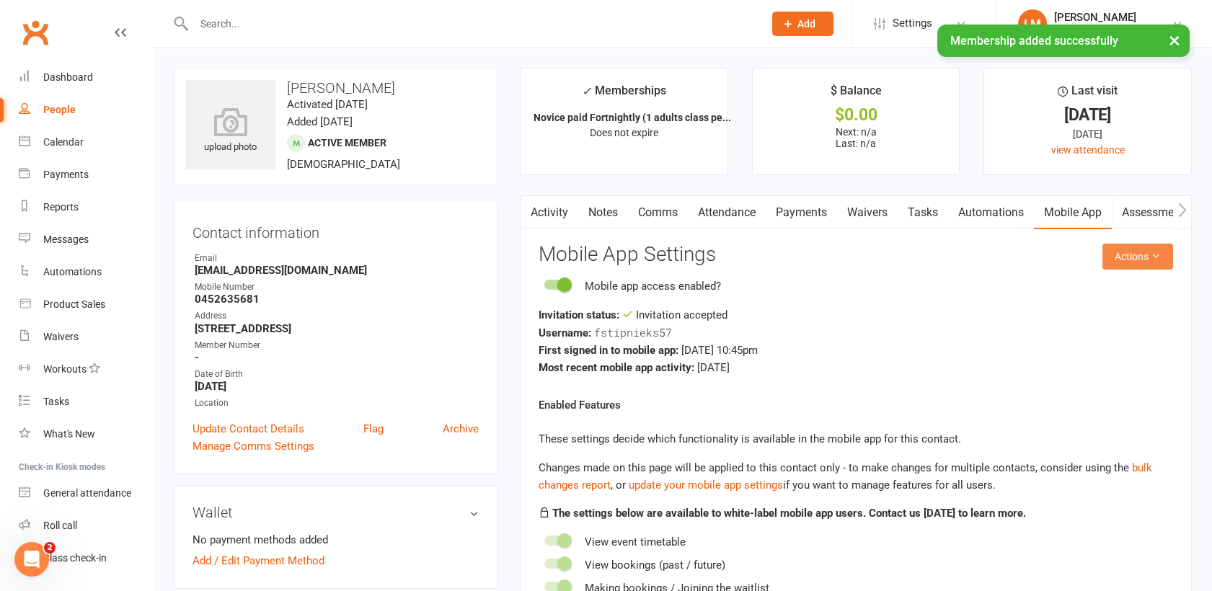
click at [1134, 247] on button "Actions" at bounding box center [1137, 257] width 71 height 26
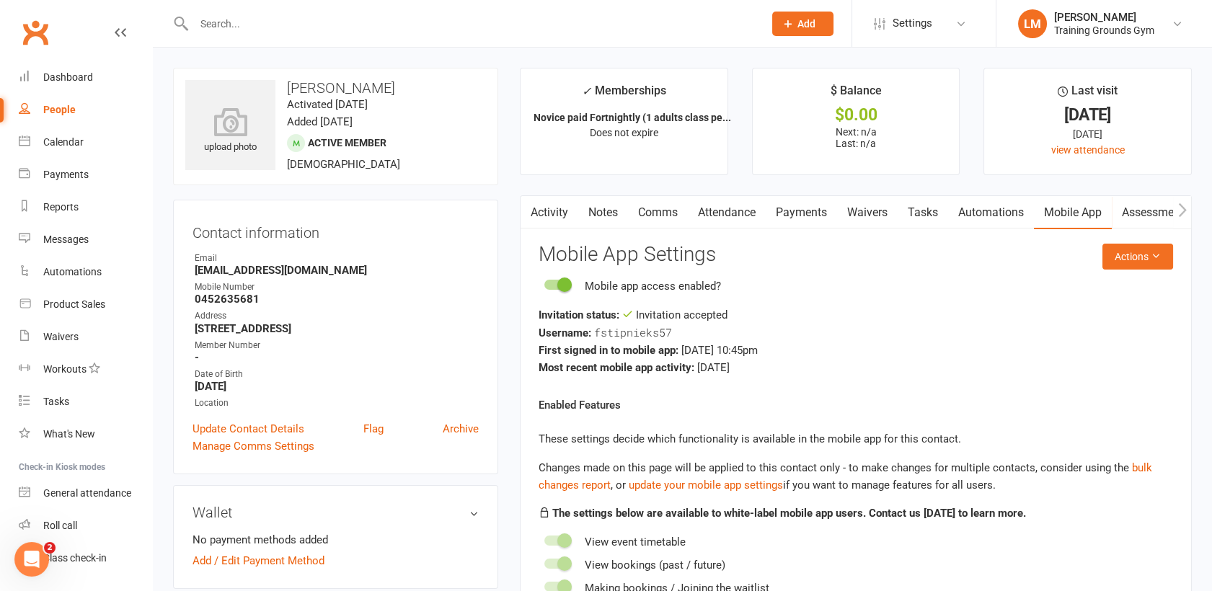
click at [732, 205] on link "Attendance" at bounding box center [727, 212] width 78 height 33
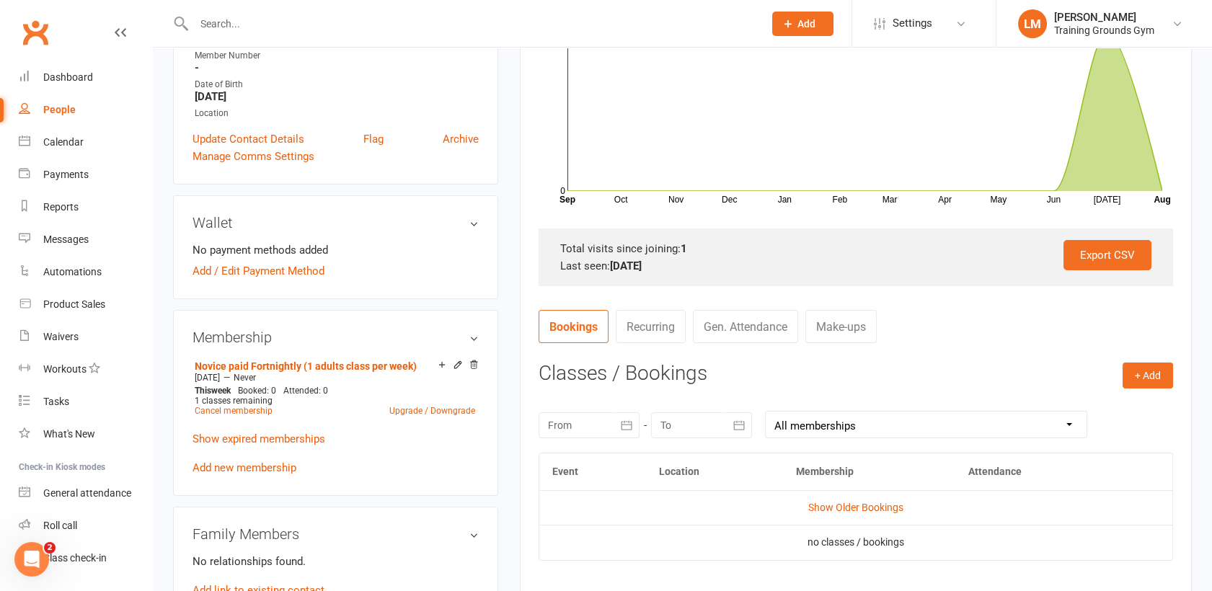
scroll to position [321, 0]
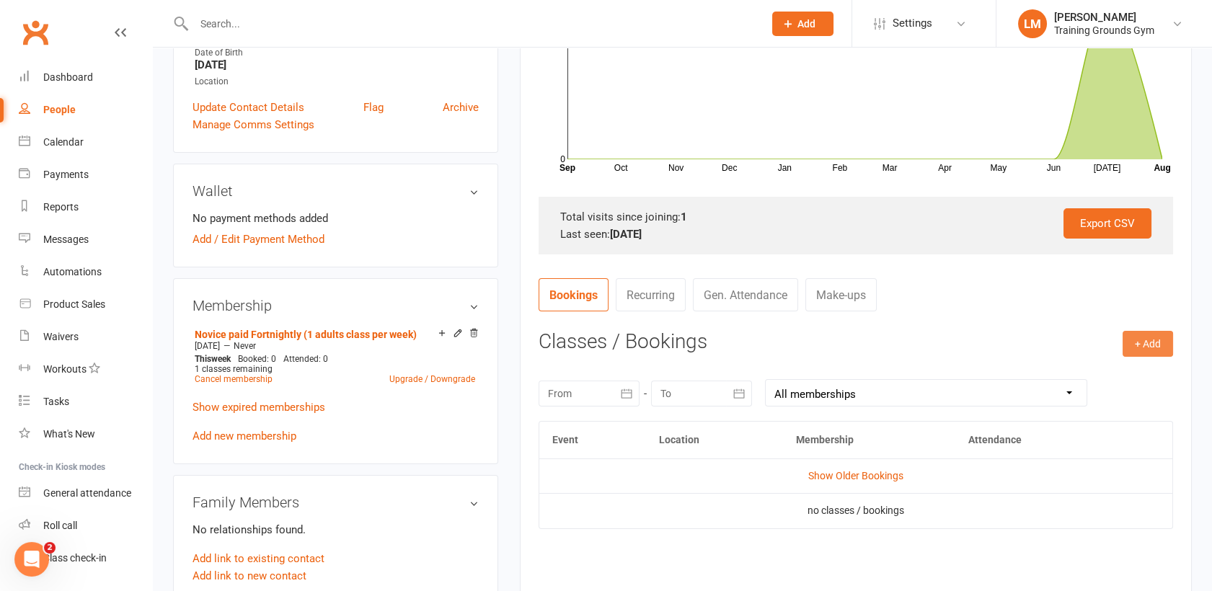
click at [1144, 345] on button "+ Add" at bounding box center [1147, 344] width 50 height 26
click at [1055, 372] on link "Book Event" at bounding box center [1100, 376] width 143 height 29
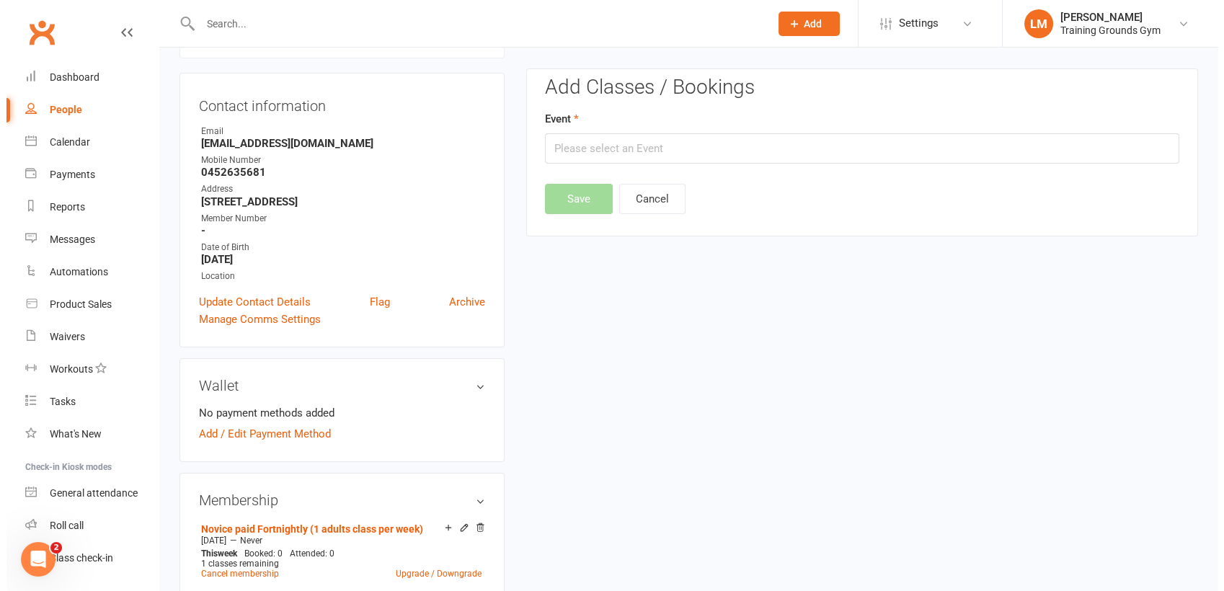
scroll to position [123, 0]
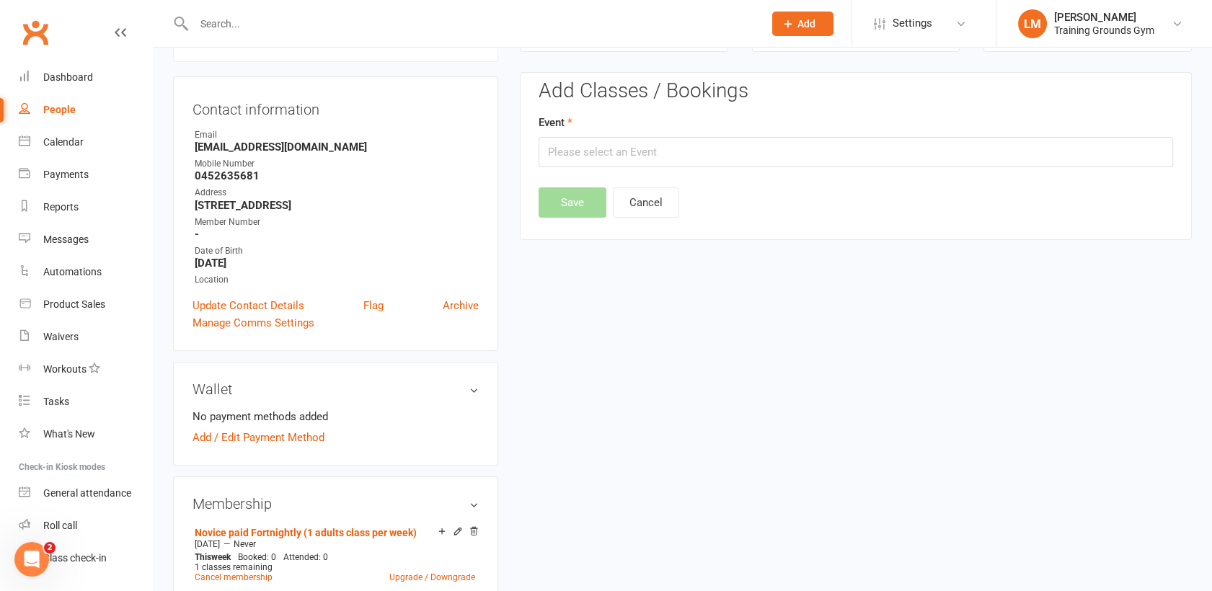
click at [871, 168] on div "Add Classes / Bookings Event Save Cancel" at bounding box center [855, 149] width 634 height 138
click at [867, 157] on input "text" at bounding box center [855, 152] width 634 height 30
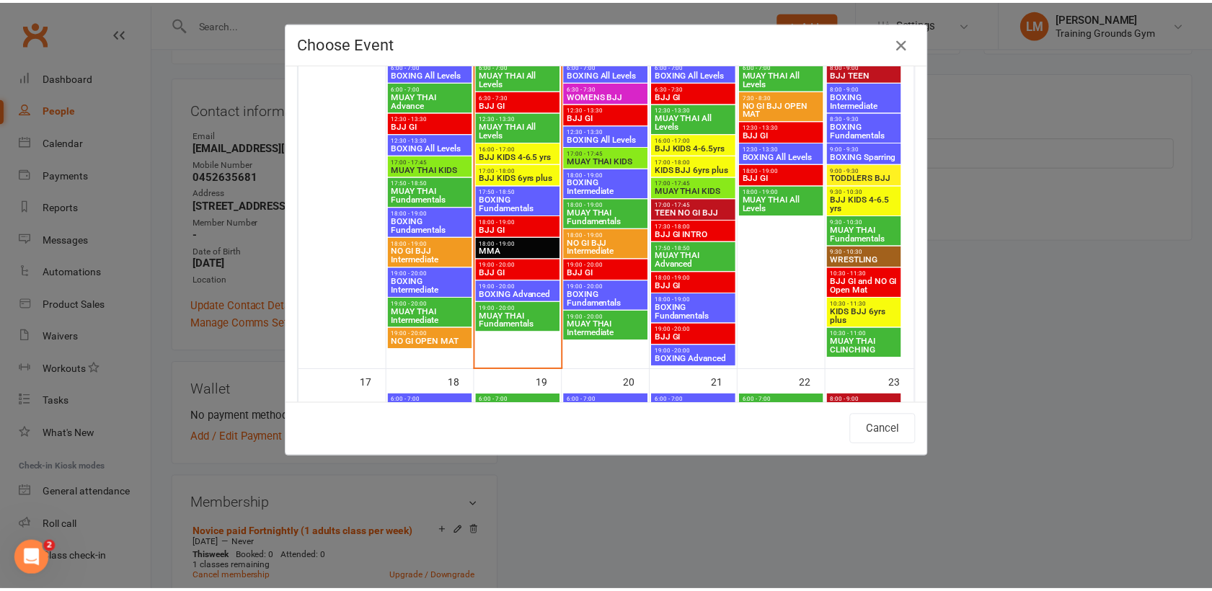
scroll to position [791, 0]
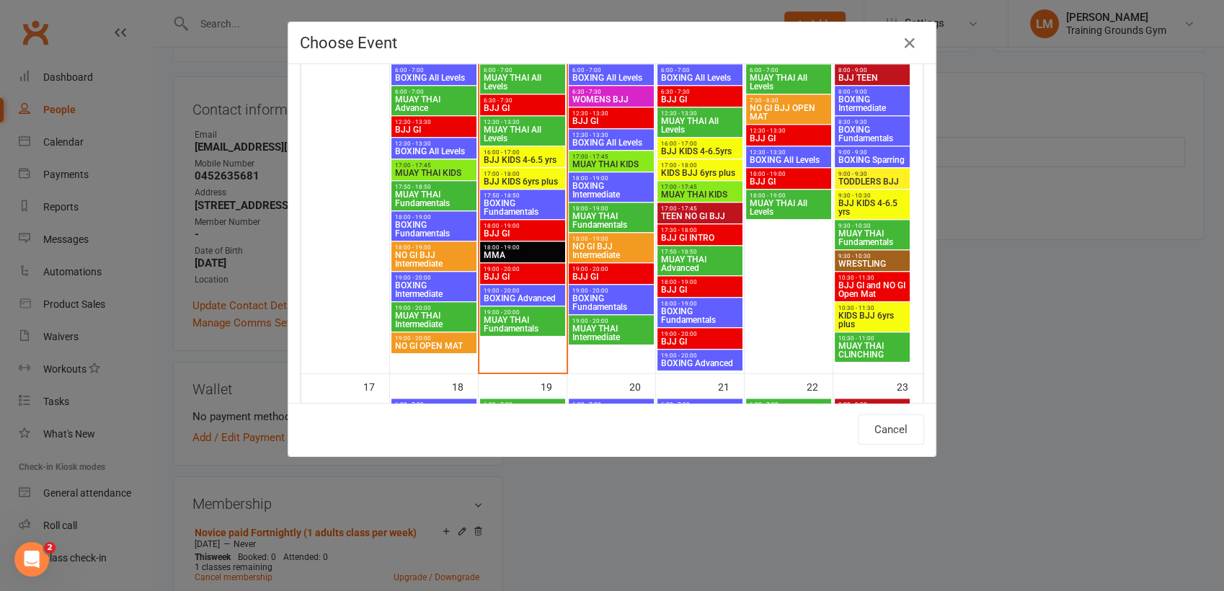
click at [486, 321] on span "MUAY THAI Fundamentals" at bounding box center [522, 324] width 79 height 17
type input "MUAY THAI Fundamentals - [DATE] 7:00:00 PM"
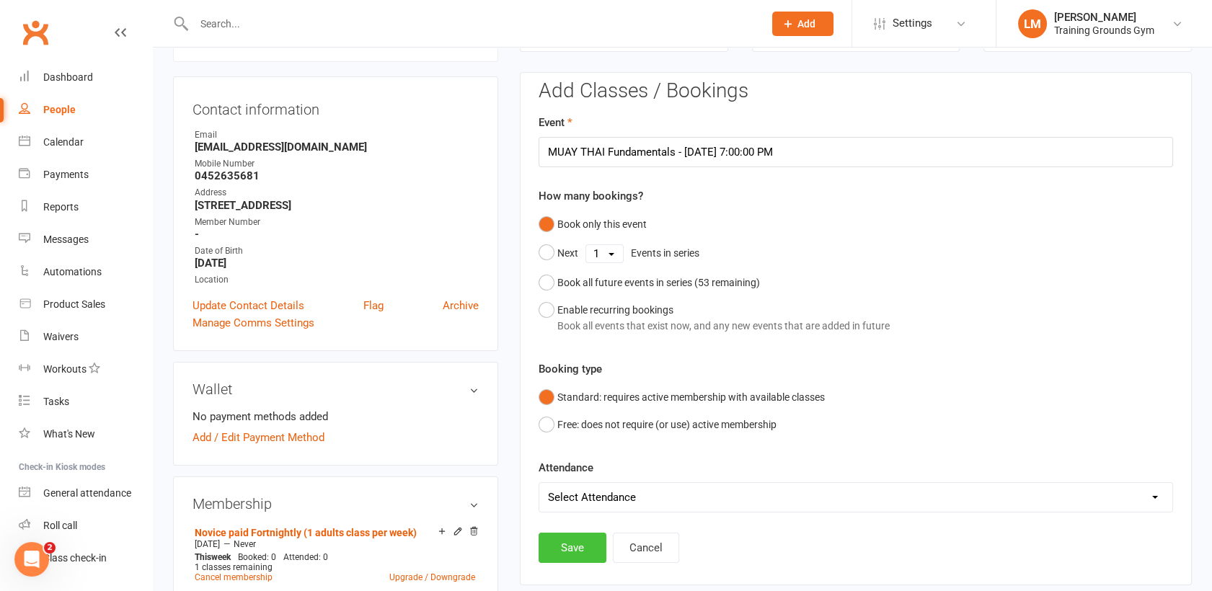
click at [563, 546] on button "Save" at bounding box center [572, 548] width 68 height 30
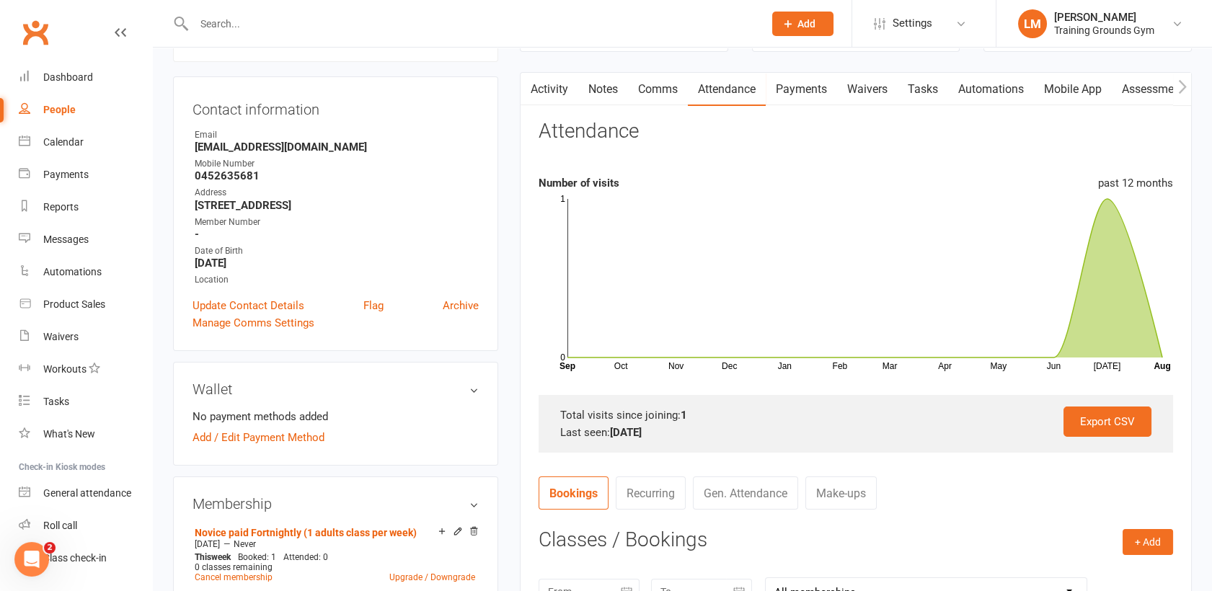
scroll to position [0, 0]
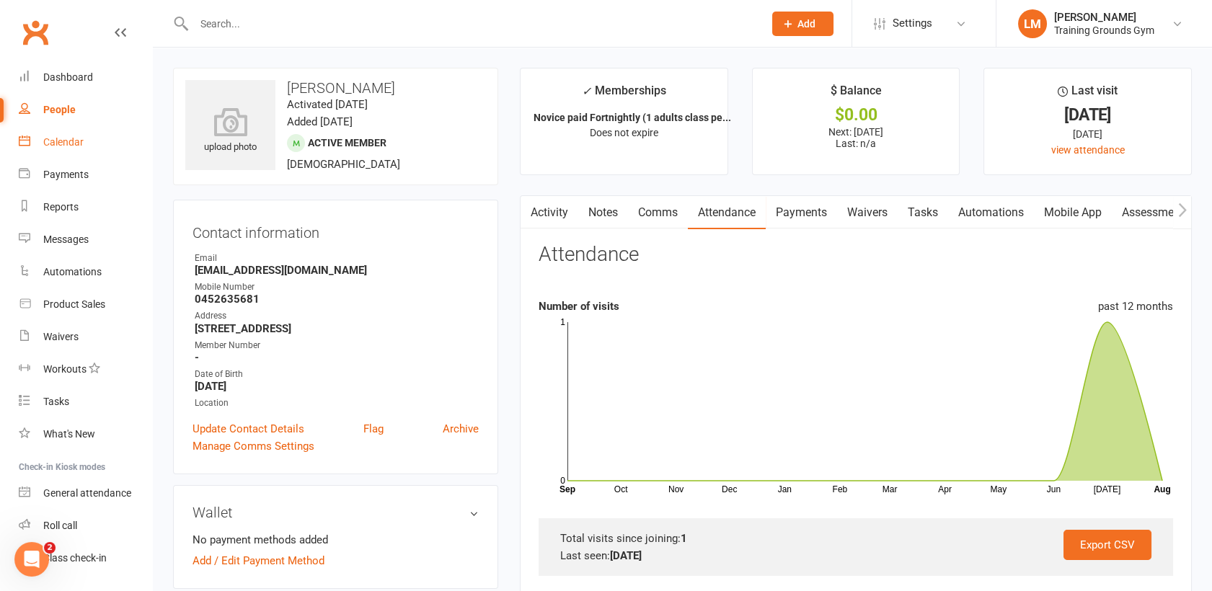
click at [58, 138] on div "Calendar" at bounding box center [63, 142] width 40 height 12
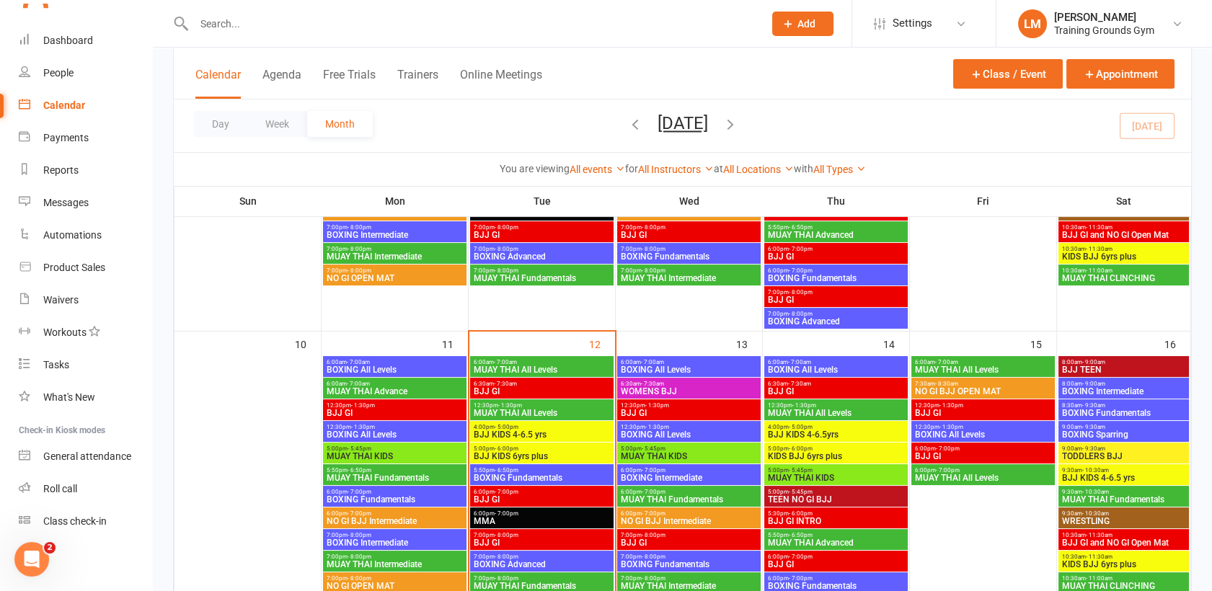
scroll to position [660, 0]
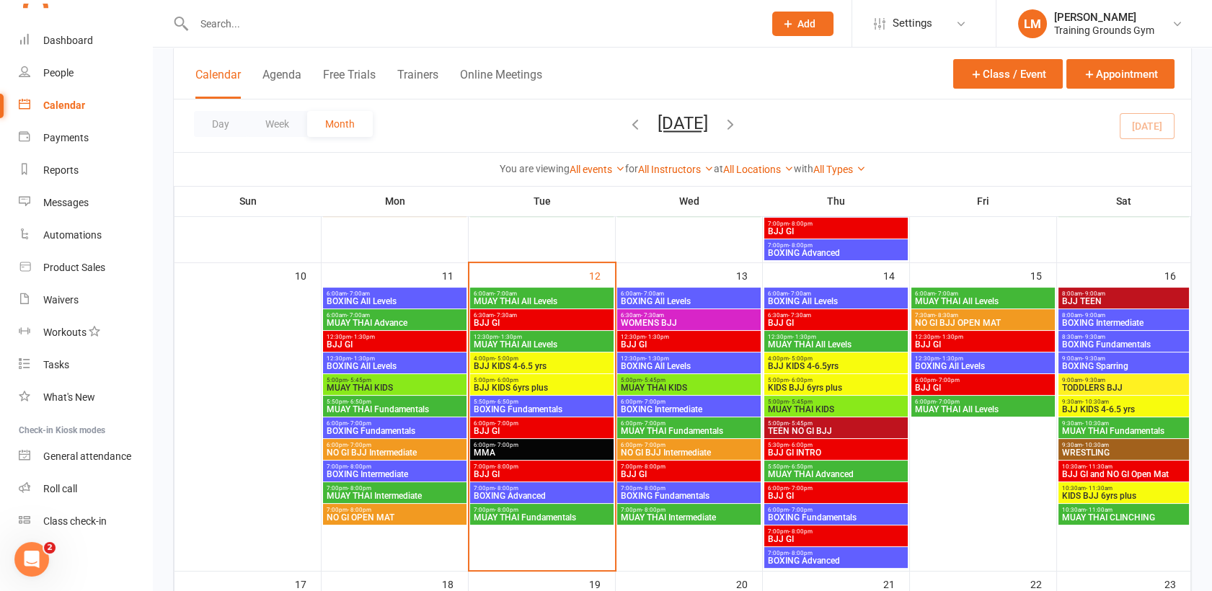
click at [501, 401] on span "- 6:50pm" at bounding box center [506, 402] width 24 height 6
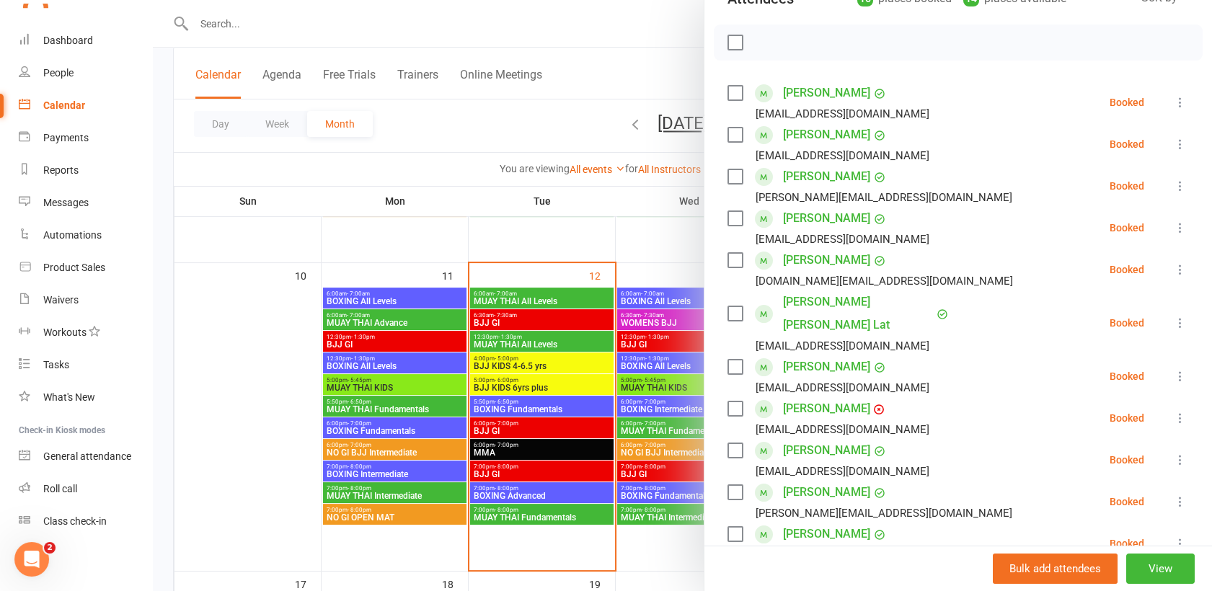
scroll to position [185, 0]
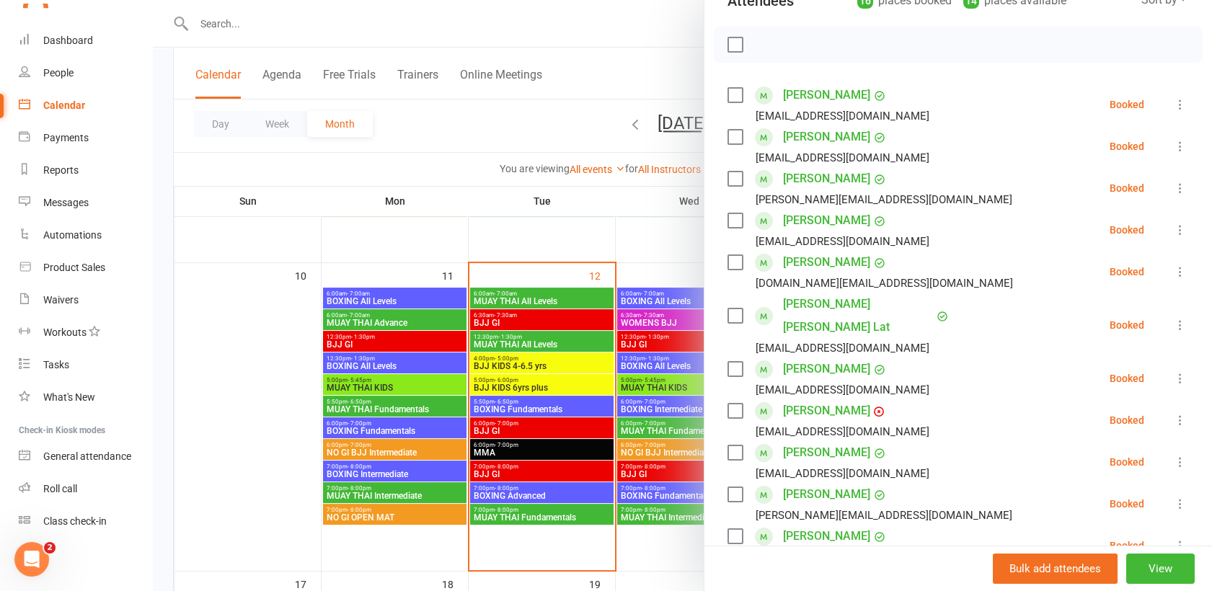
click at [504, 435] on div at bounding box center [682, 295] width 1059 height 591
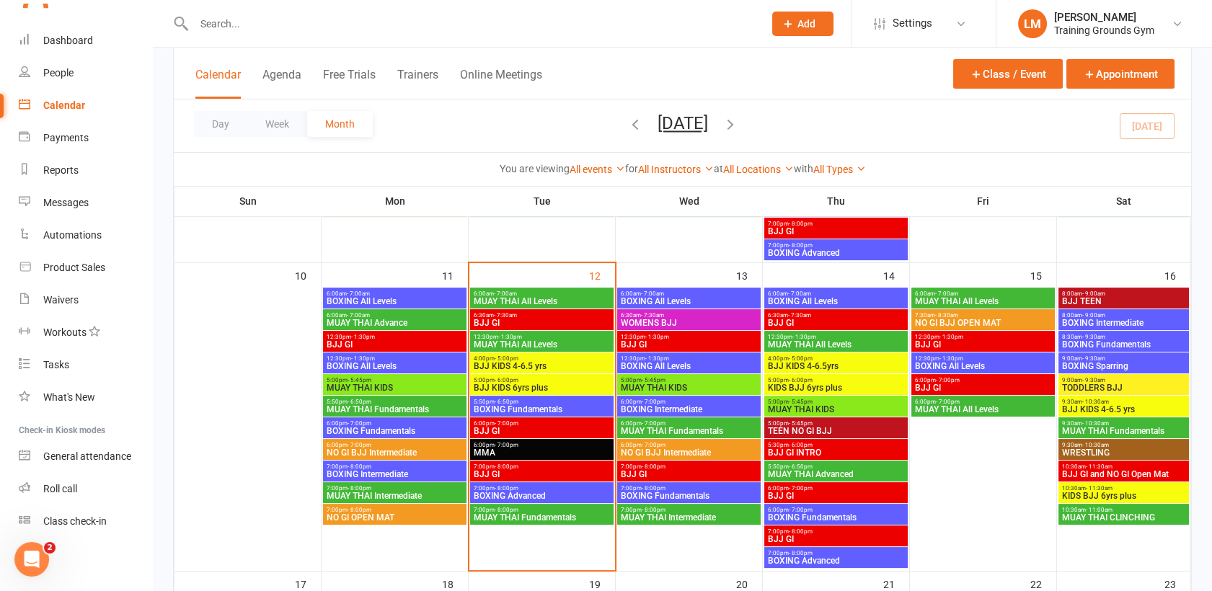
click at [502, 427] on span "BJJ GI" at bounding box center [542, 431] width 138 height 9
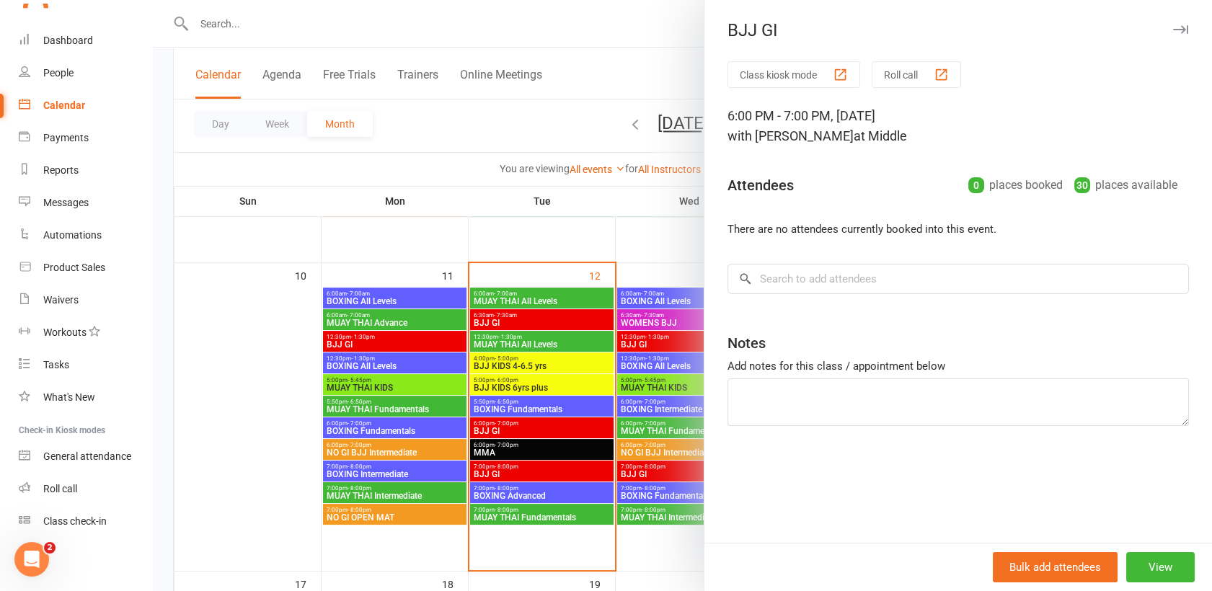
click at [502, 449] on div at bounding box center [682, 295] width 1059 height 591
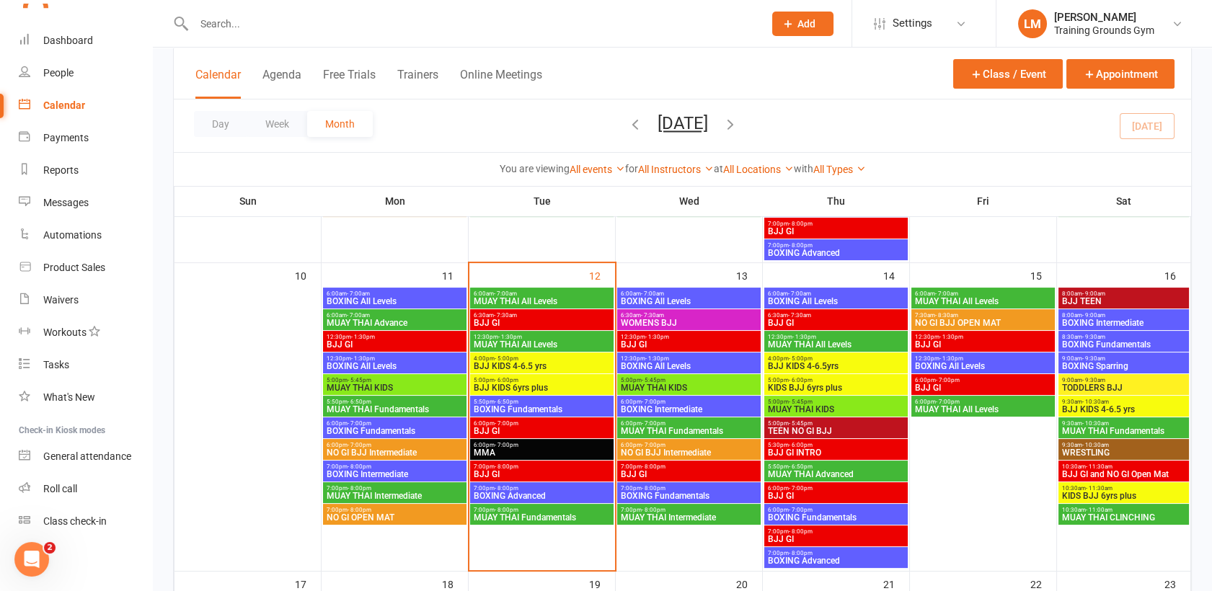
click at [502, 449] on span "MMA" at bounding box center [542, 452] width 138 height 9
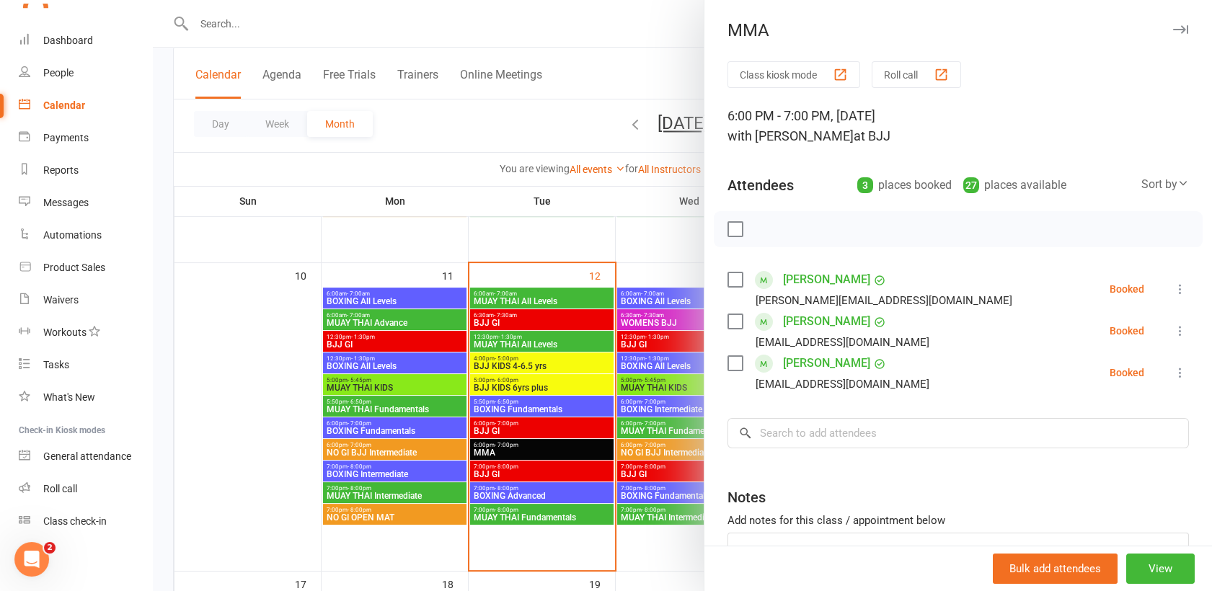
click at [504, 468] on div at bounding box center [682, 295] width 1059 height 591
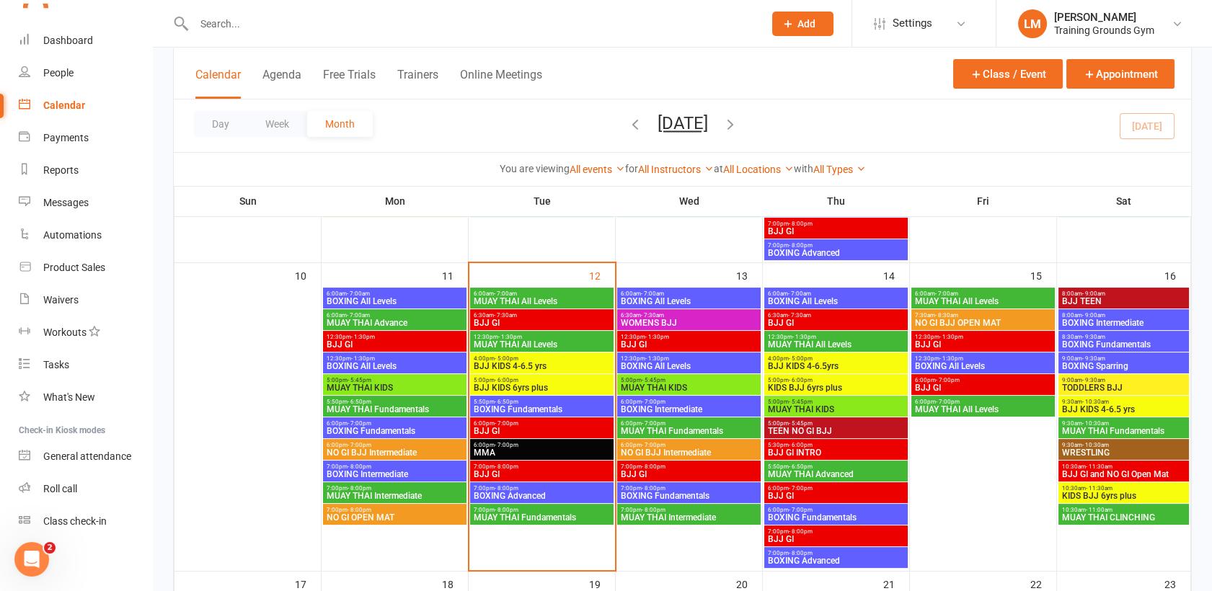
click at [504, 468] on span "- 8:00pm" at bounding box center [506, 466] width 24 height 6
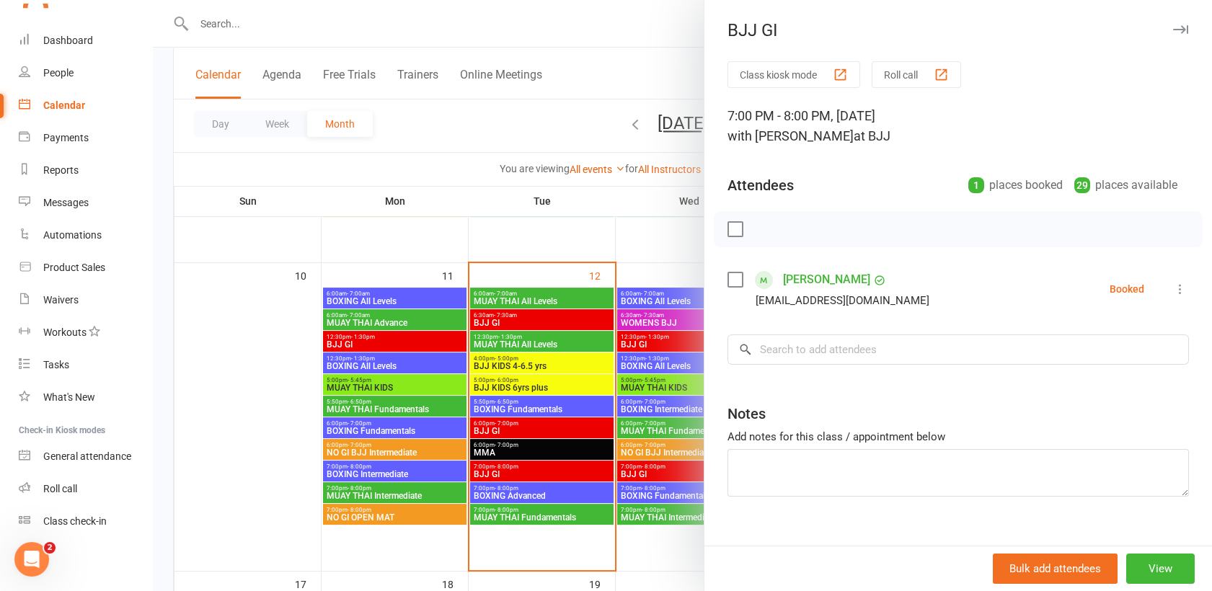
click at [509, 492] on div at bounding box center [682, 295] width 1059 height 591
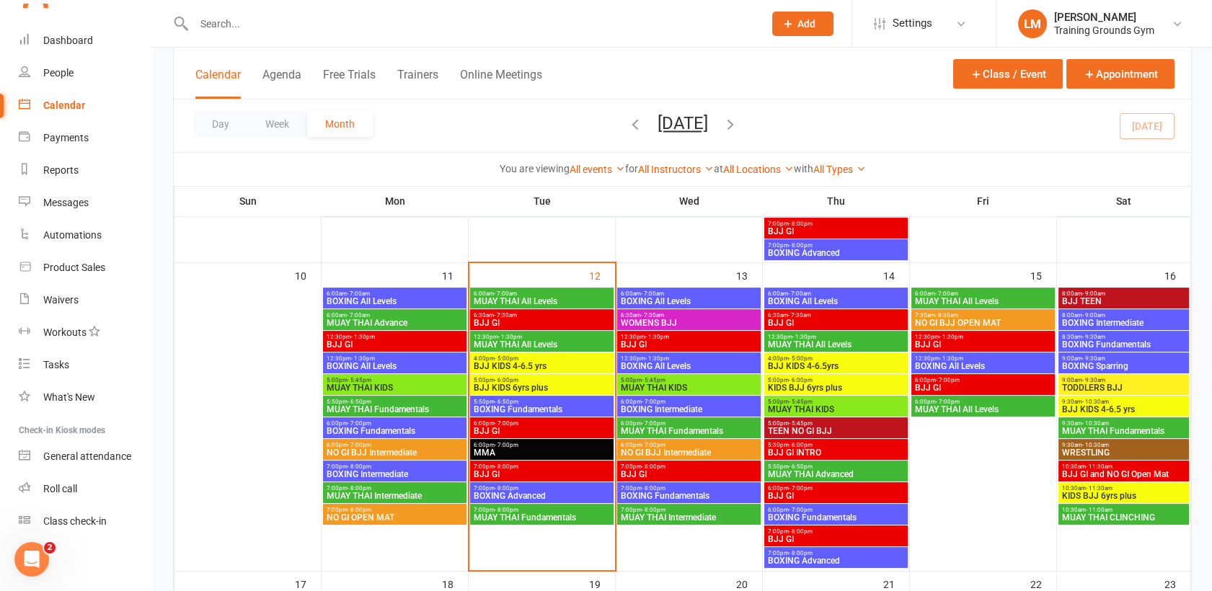
click at [509, 492] on span "BOXING Advanced" at bounding box center [542, 496] width 138 height 9
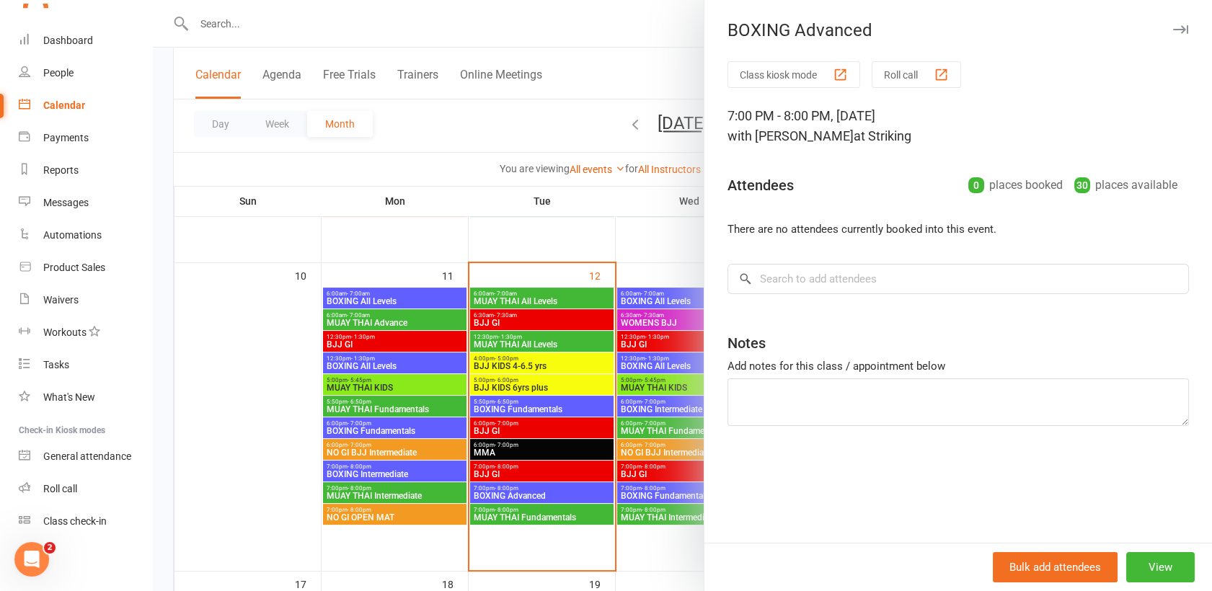
click at [512, 512] on div at bounding box center [682, 295] width 1059 height 591
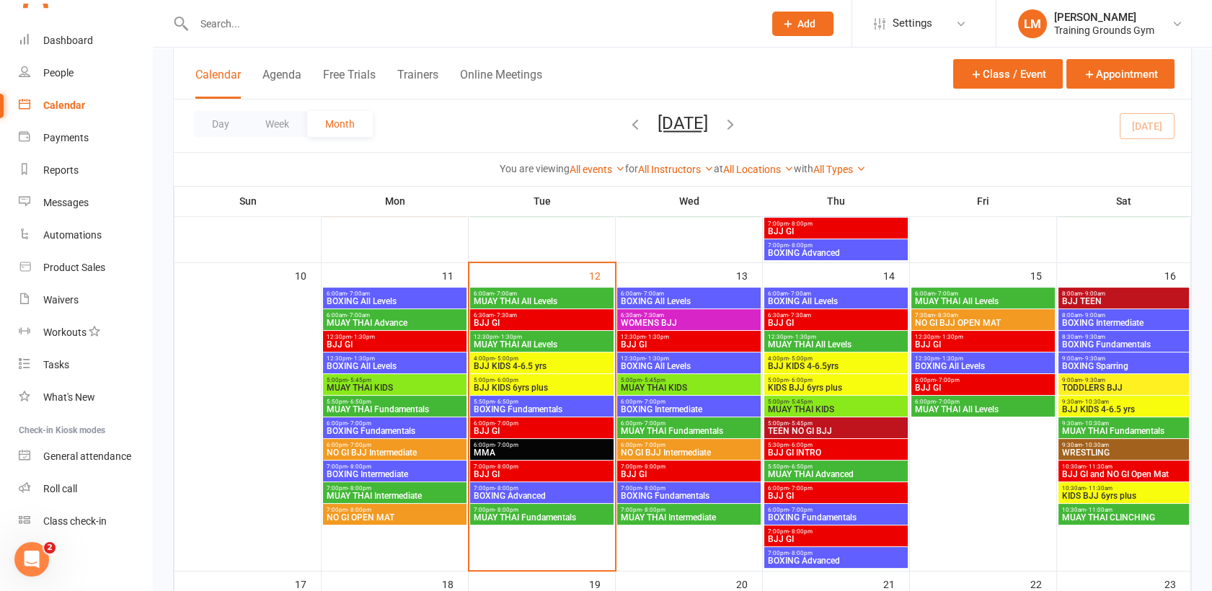
click at [512, 513] on span "MUAY THAI Fundamentals" at bounding box center [542, 517] width 138 height 9
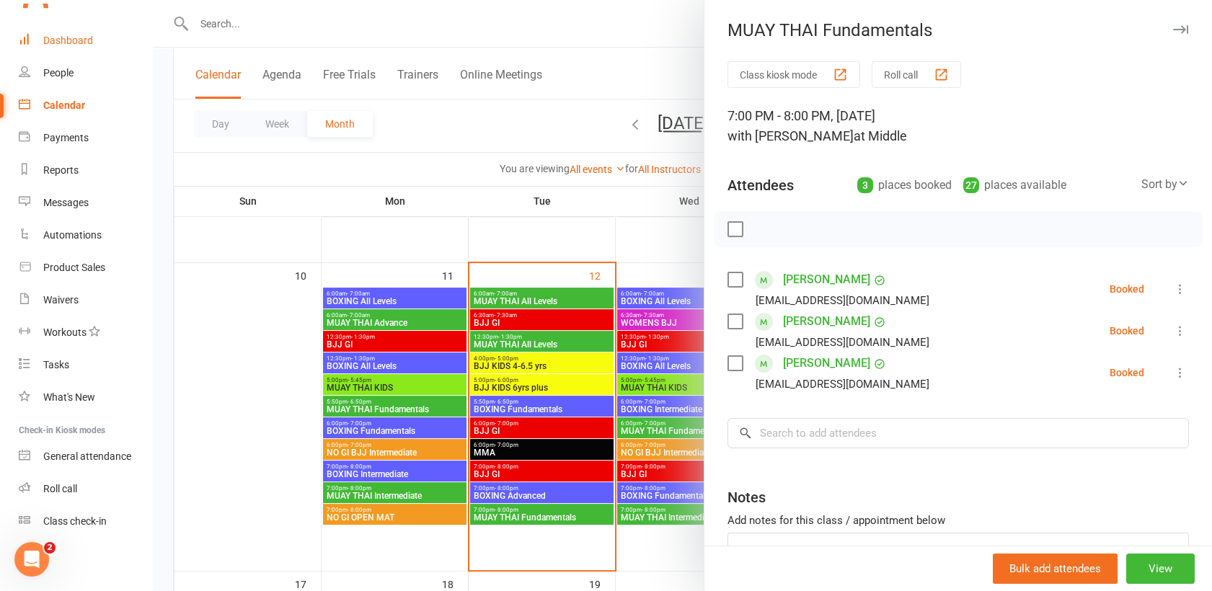
click at [65, 37] on div "Dashboard" at bounding box center [68, 41] width 50 height 12
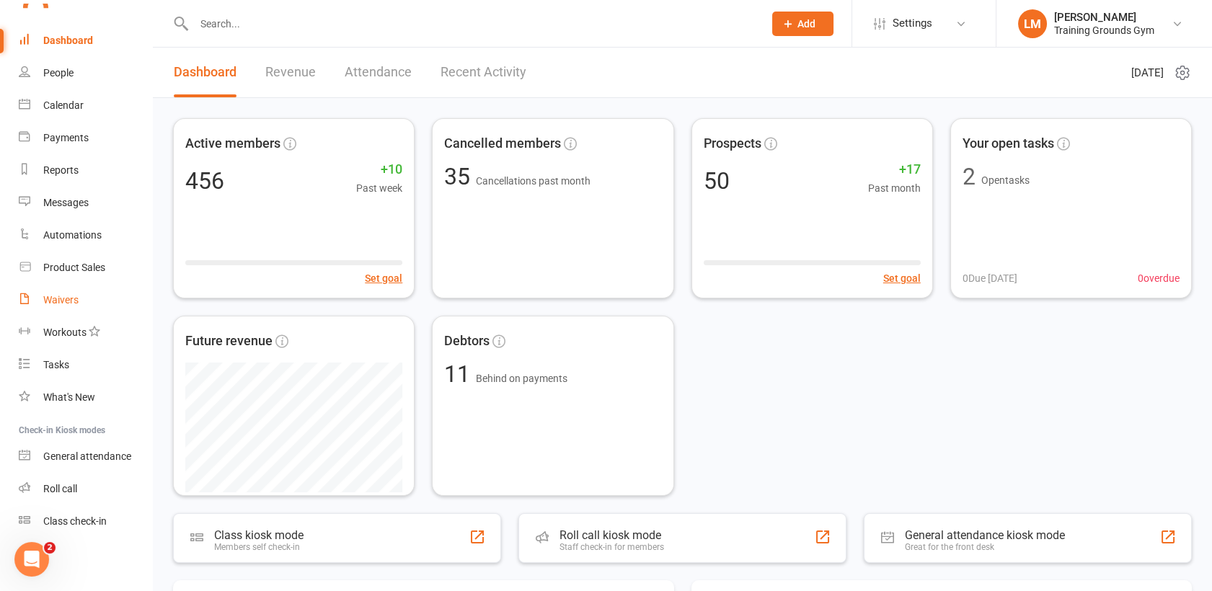
click at [68, 301] on div "Waivers" at bounding box center [60, 300] width 35 height 12
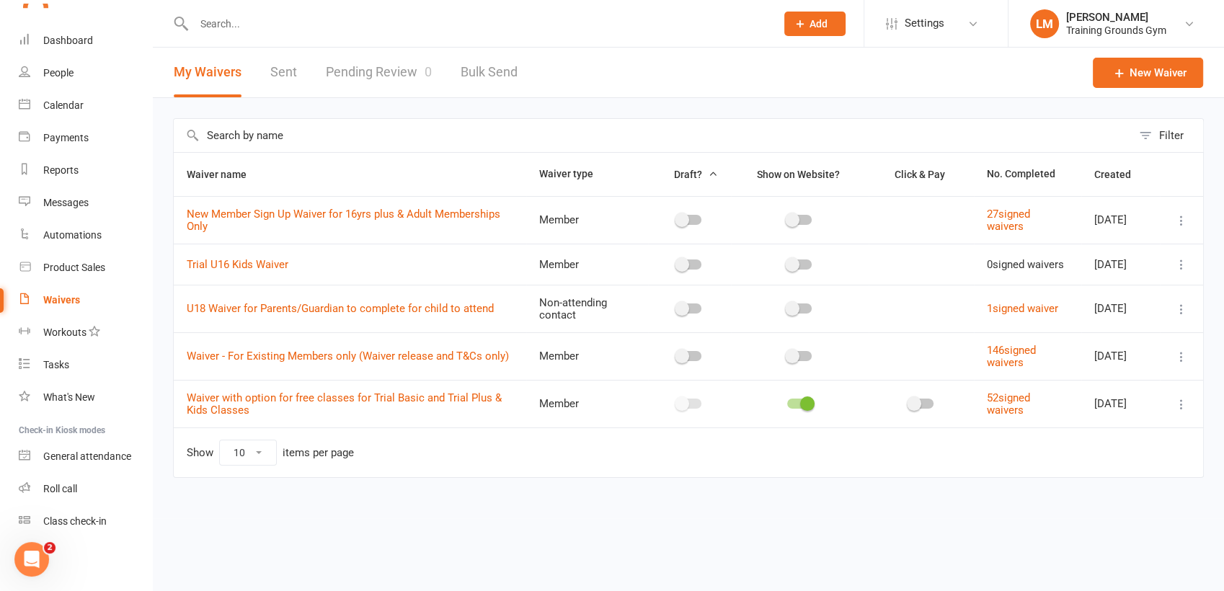
click at [381, 73] on link "Pending Review 0" at bounding box center [379, 73] width 106 height 50
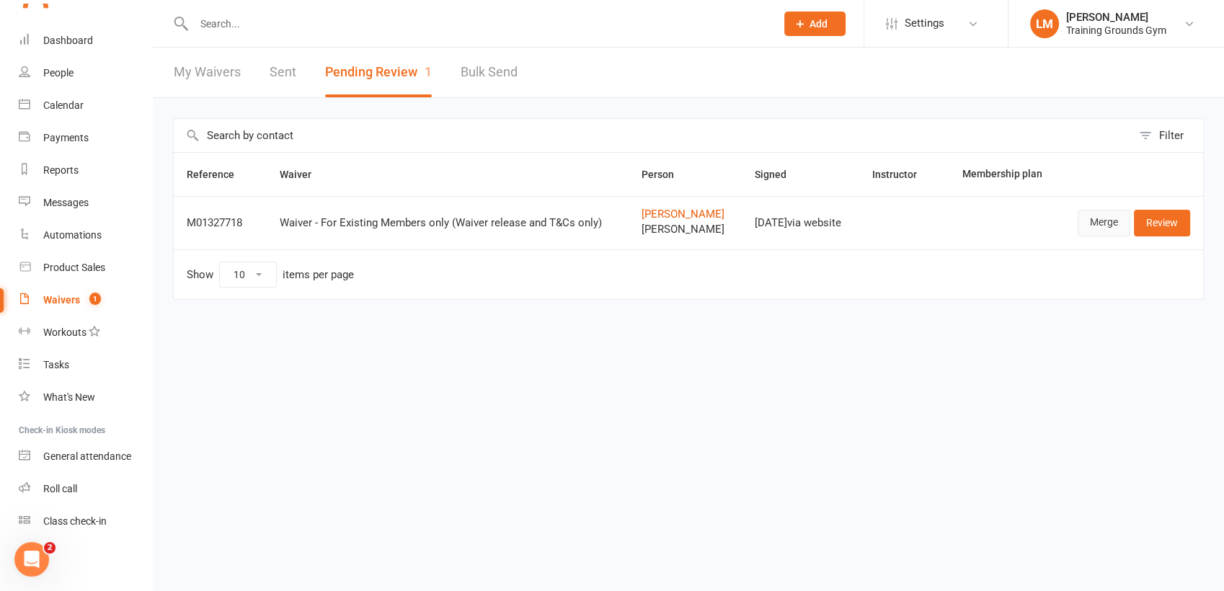
click at [1110, 227] on link "Merge" at bounding box center [1104, 223] width 53 height 26
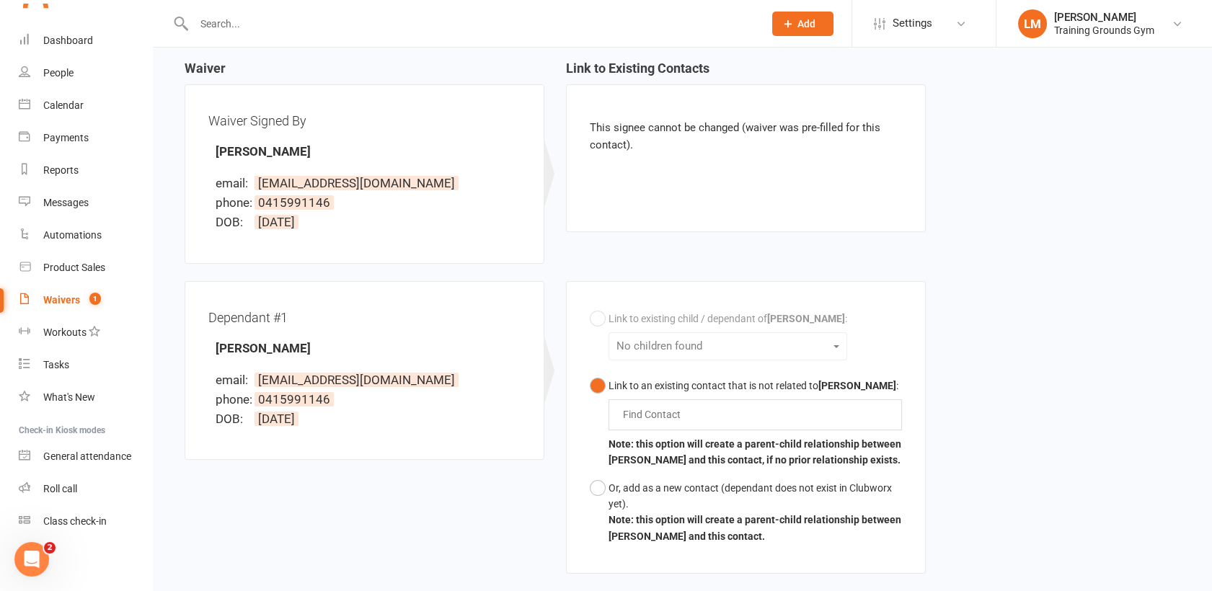
scroll to position [154, 0]
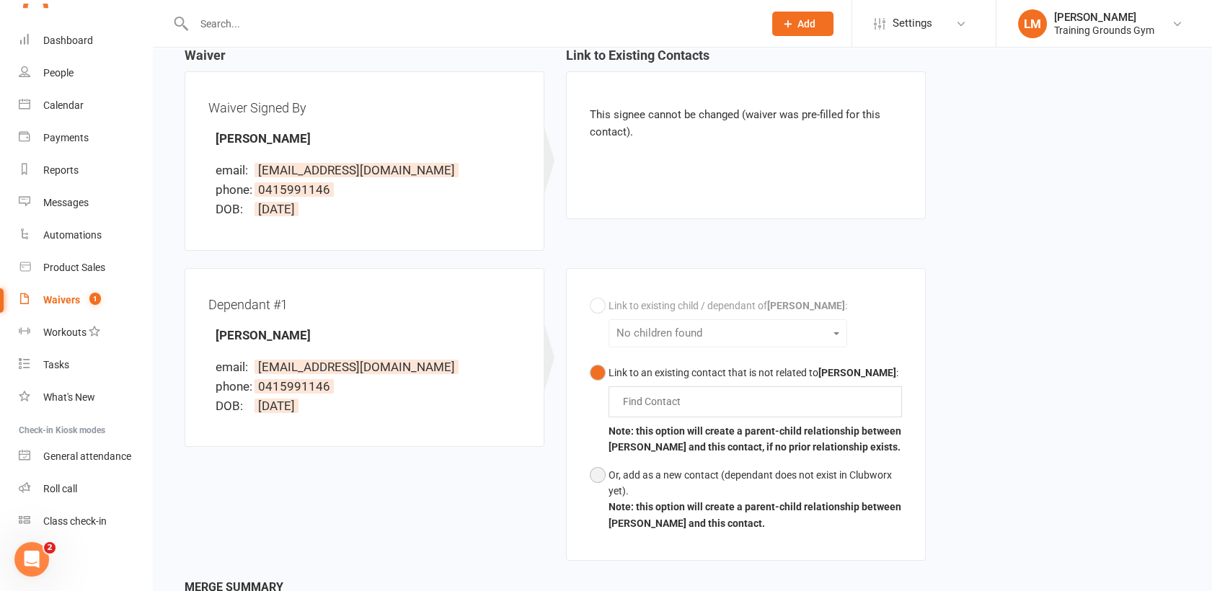
click at [603, 481] on button "Or, add as a new contact (dependant does not exist in Clubworx yet). Note: this…" at bounding box center [746, 499] width 312 height 76
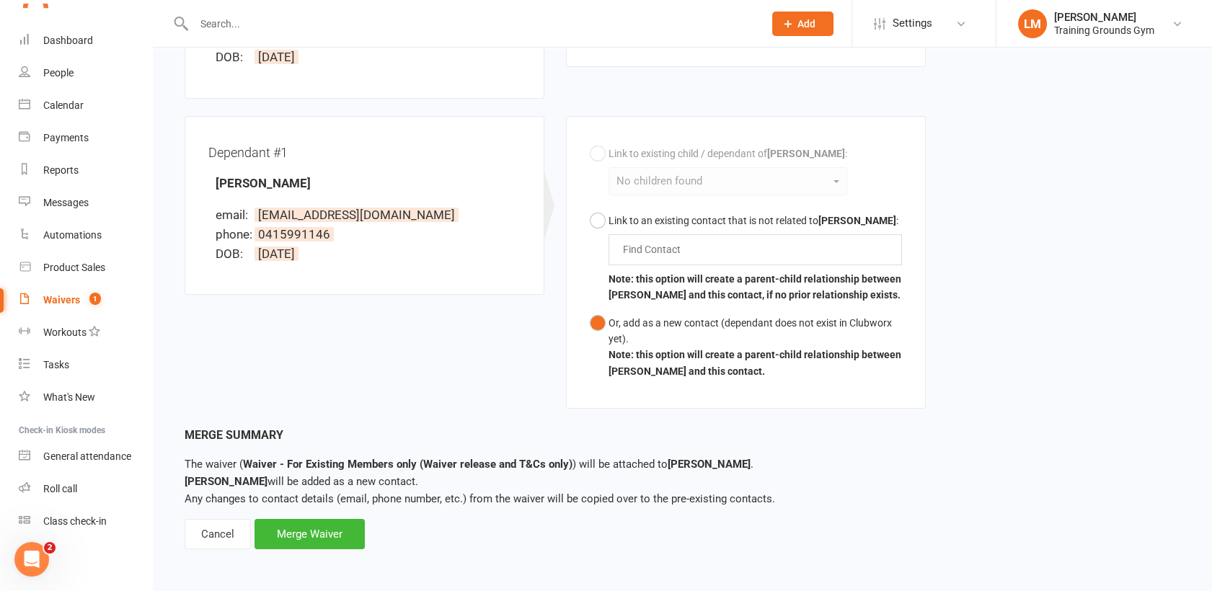
scroll to position [306, 0]
click at [322, 535] on div "Merge Waiver" at bounding box center [309, 533] width 110 height 30
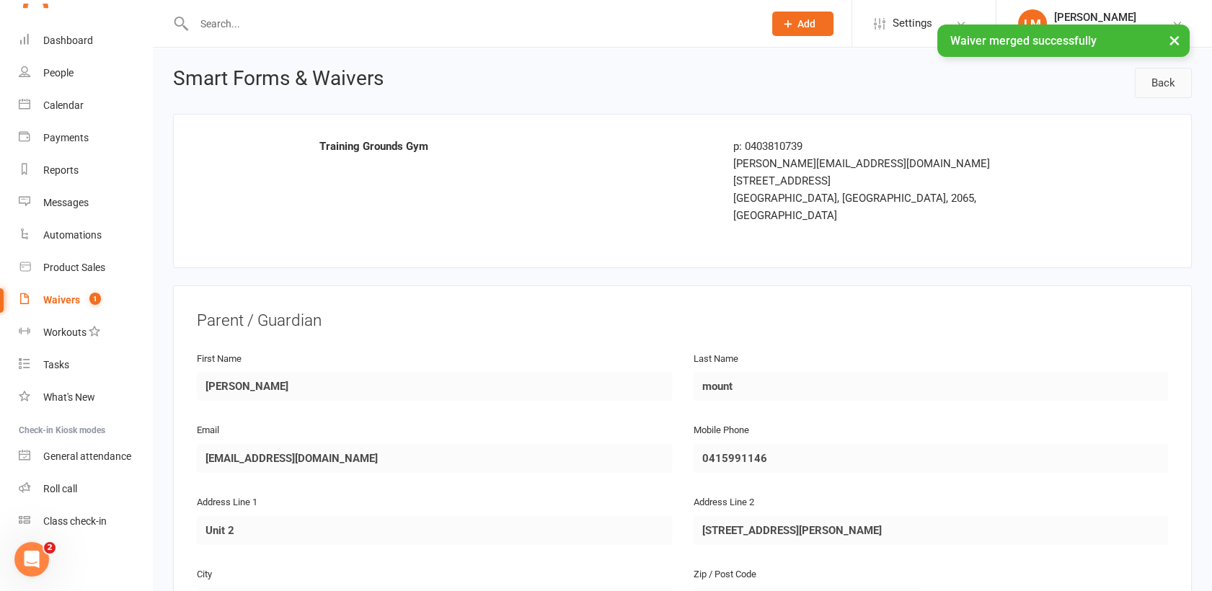
click at [1159, 83] on link "Back" at bounding box center [1162, 83] width 57 height 30
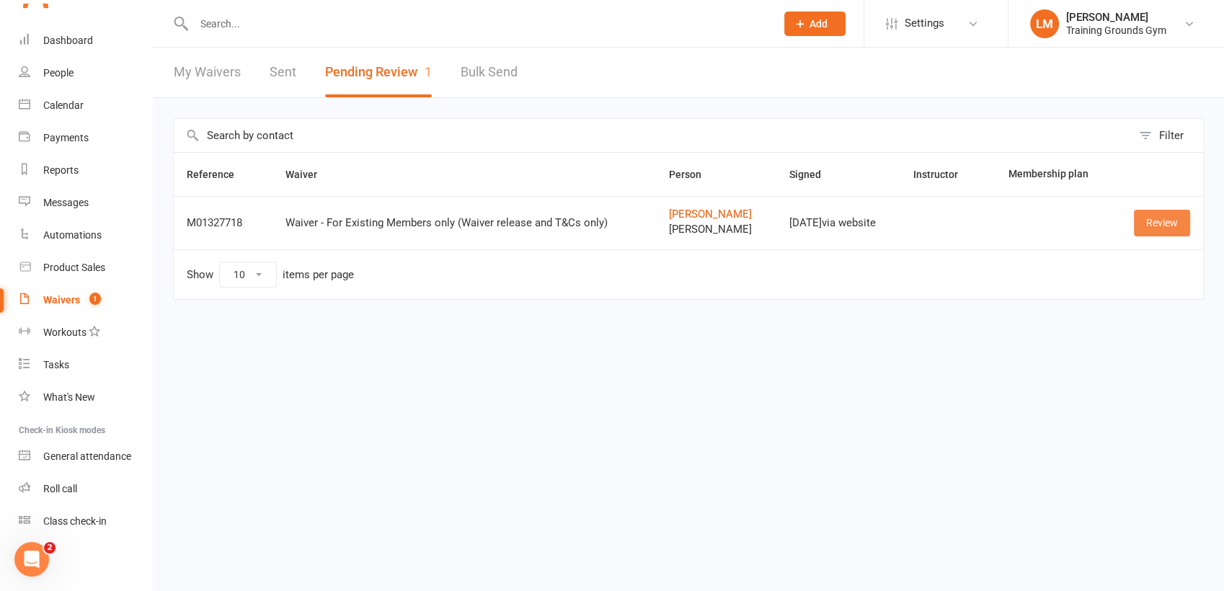
click at [1175, 225] on link "Review" at bounding box center [1162, 223] width 56 height 26
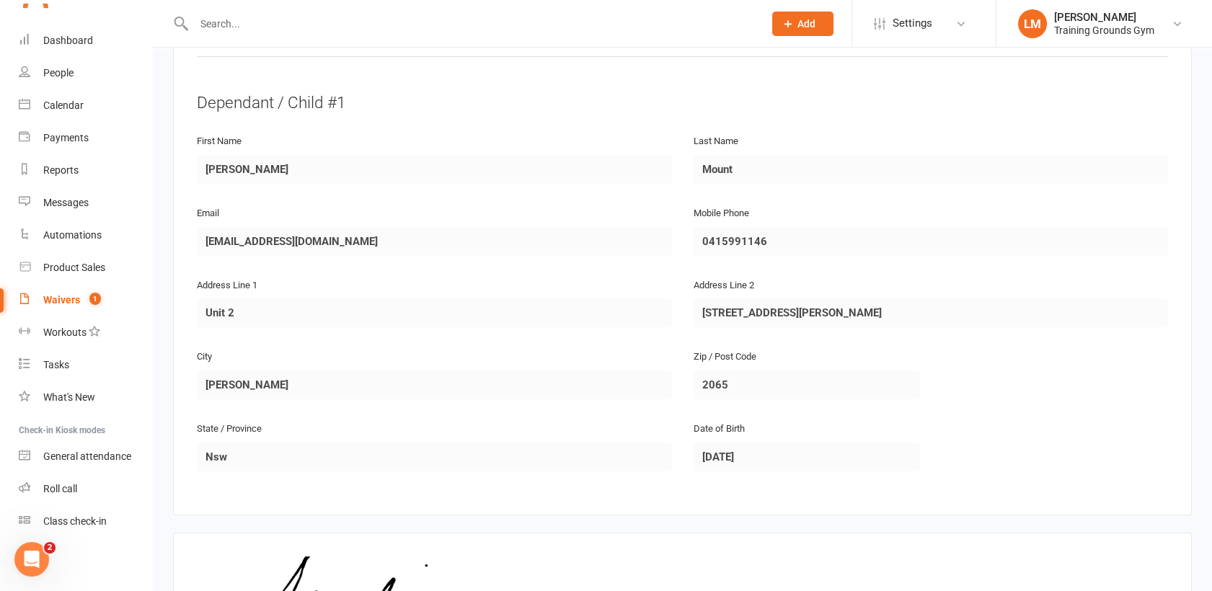
scroll to position [918, 0]
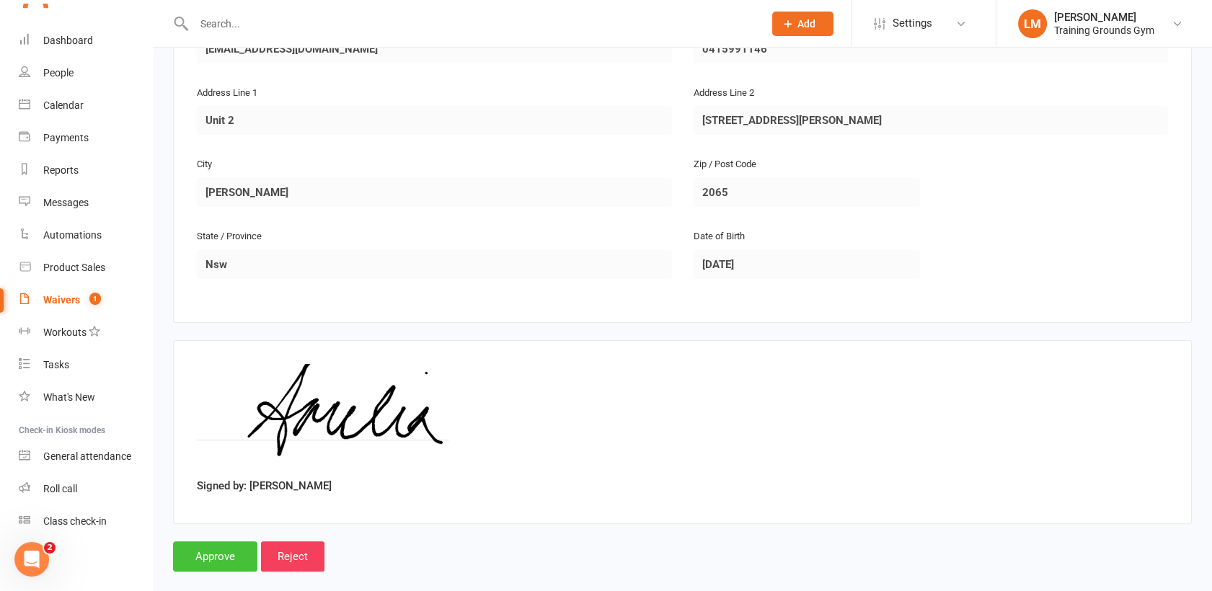
click at [241, 541] on input "Approve" at bounding box center [215, 556] width 84 height 30
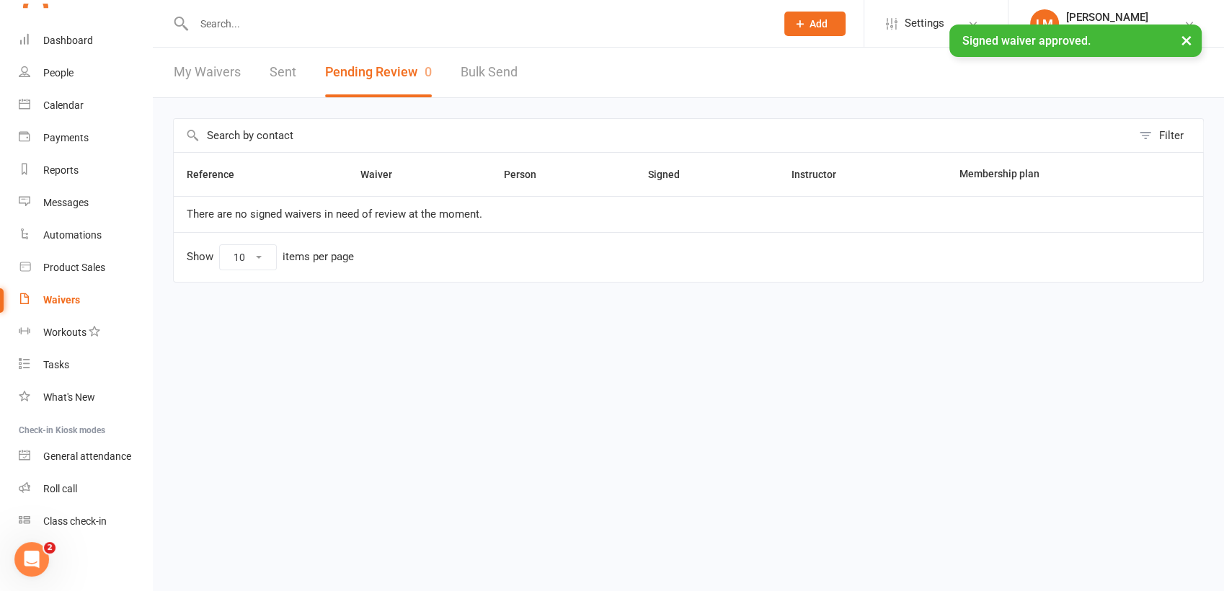
click at [61, 303] on div "Waivers" at bounding box center [61, 300] width 37 height 12
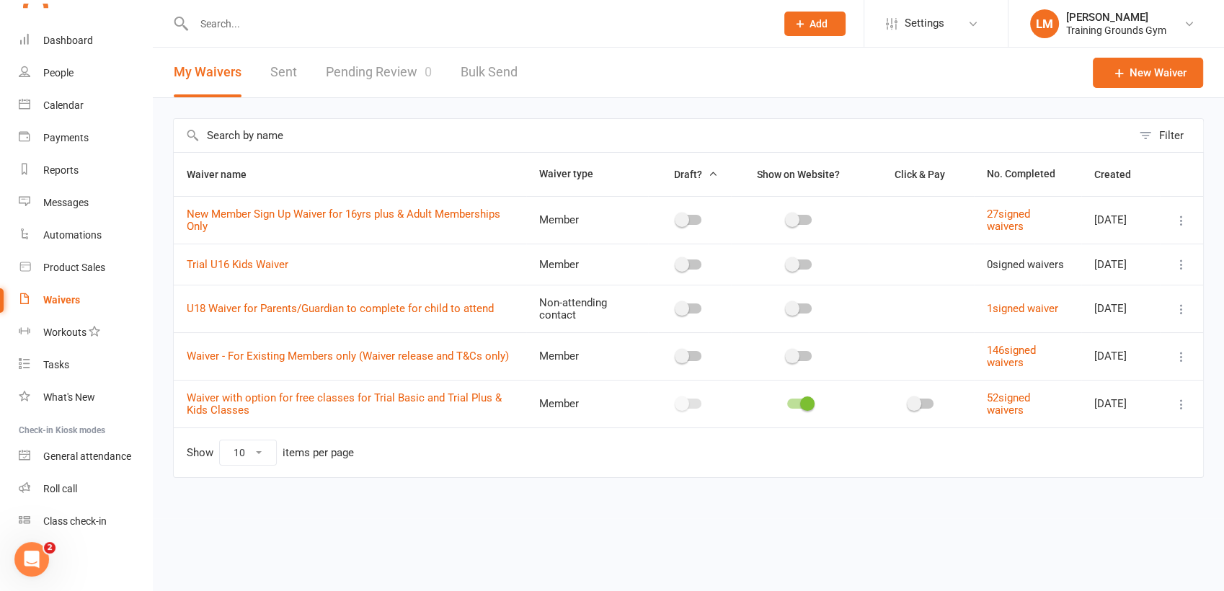
click at [216, 14] on input "text" at bounding box center [478, 24] width 576 height 20
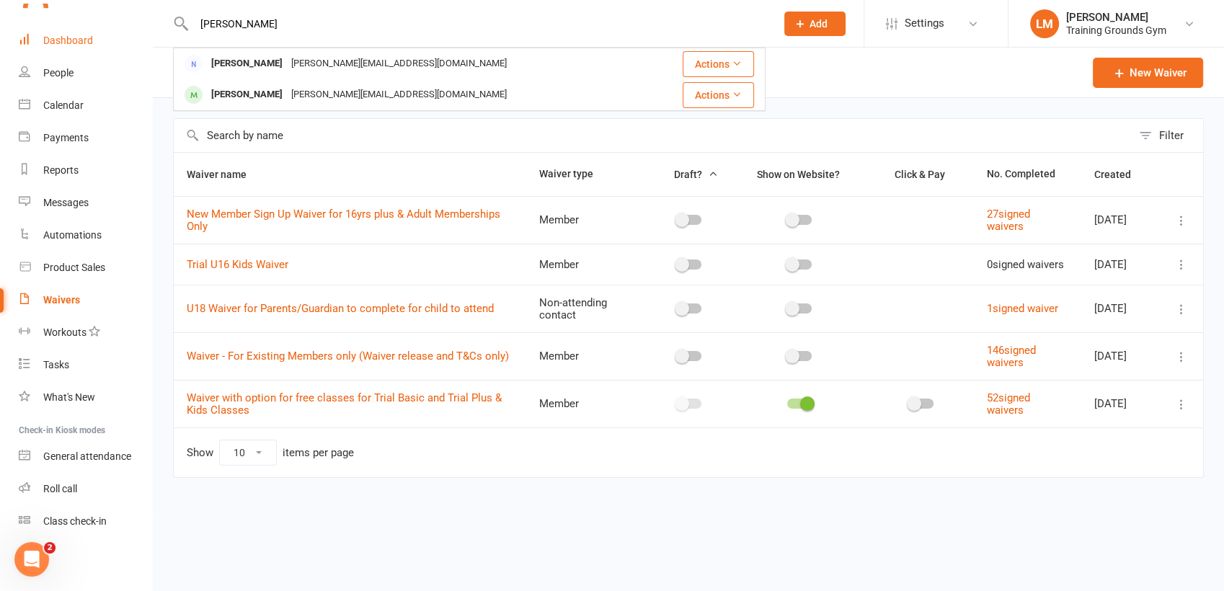
type input "[PERSON_NAME]"
click at [68, 43] on div "Dashboard" at bounding box center [68, 41] width 50 height 12
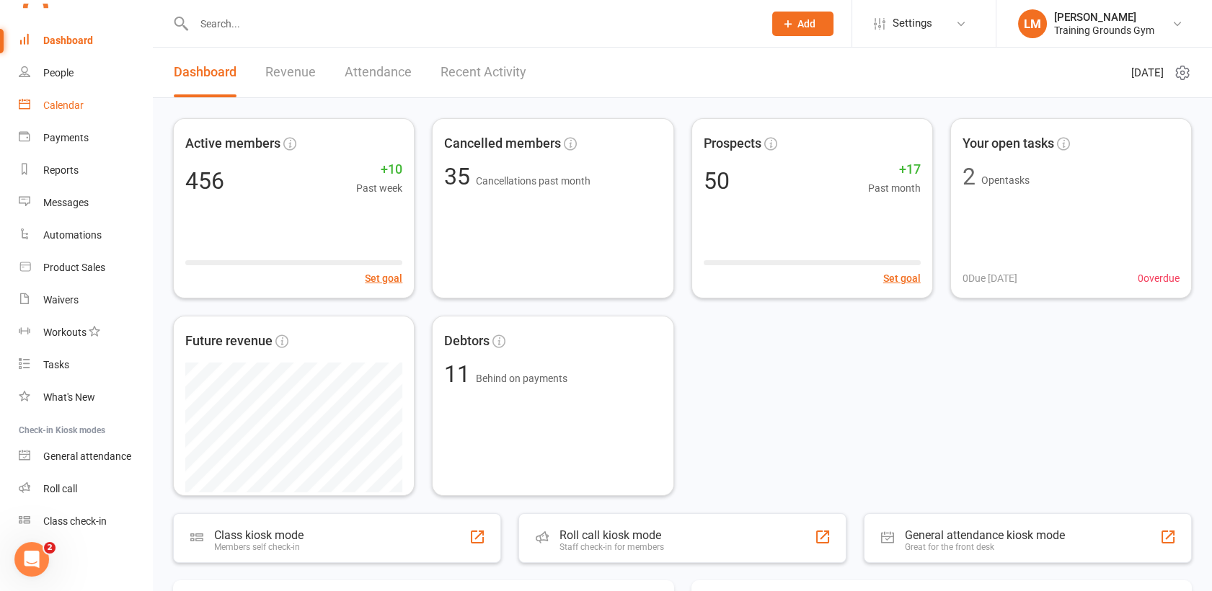
click at [51, 103] on div "Calendar" at bounding box center [63, 105] width 40 height 12
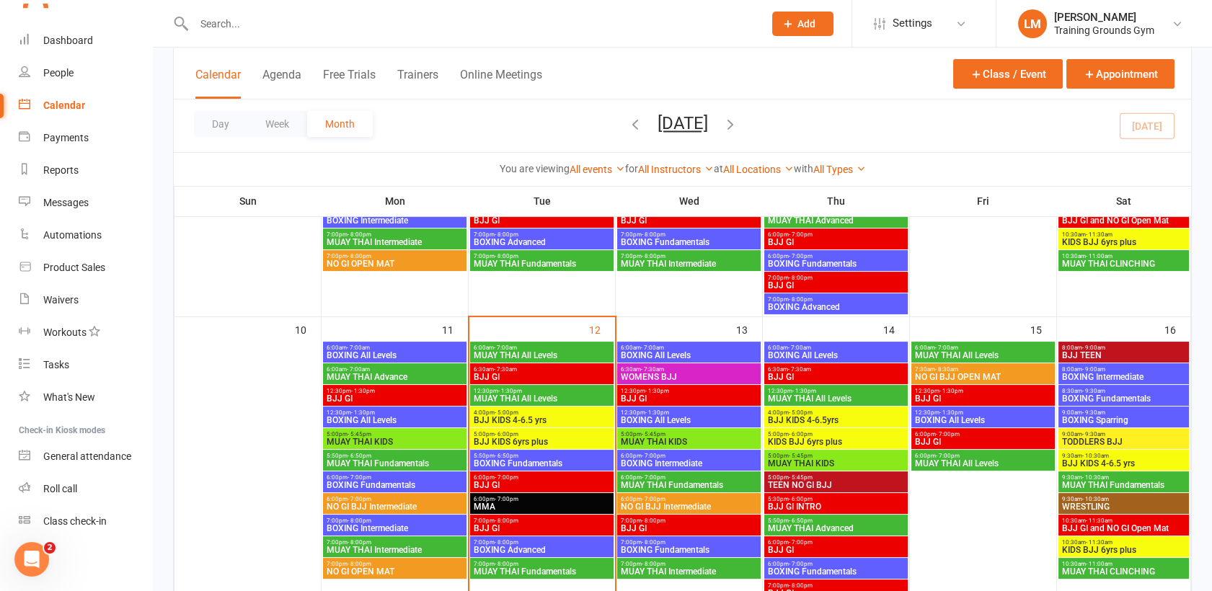
scroll to position [666, 0]
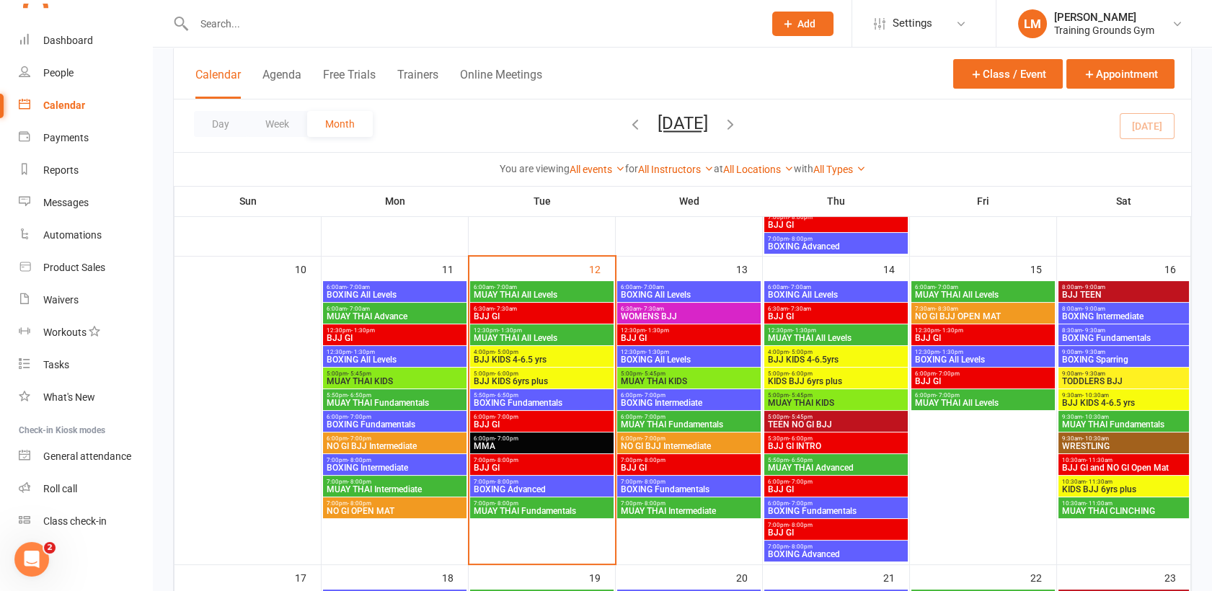
click at [492, 378] on span "BJJ KIDS 6yrs plus" at bounding box center [542, 381] width 138 height 9
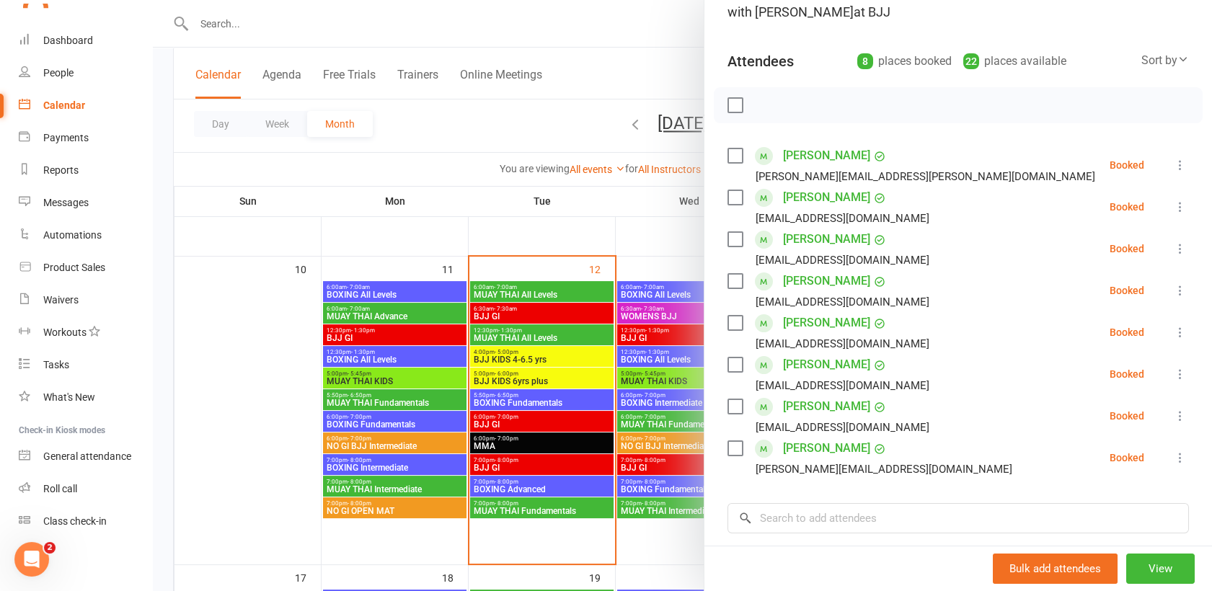
scroll to position [125, 0]
click at [729, 450] on label at bounding box center [734, 447] width 14 height 14
click at [759, 104] on icon "button" at bounding box center [767, 105] width 16 height 16
click at [69, 44] on div "Dashboard" at bounding box center [68, 41] width 50 height 12
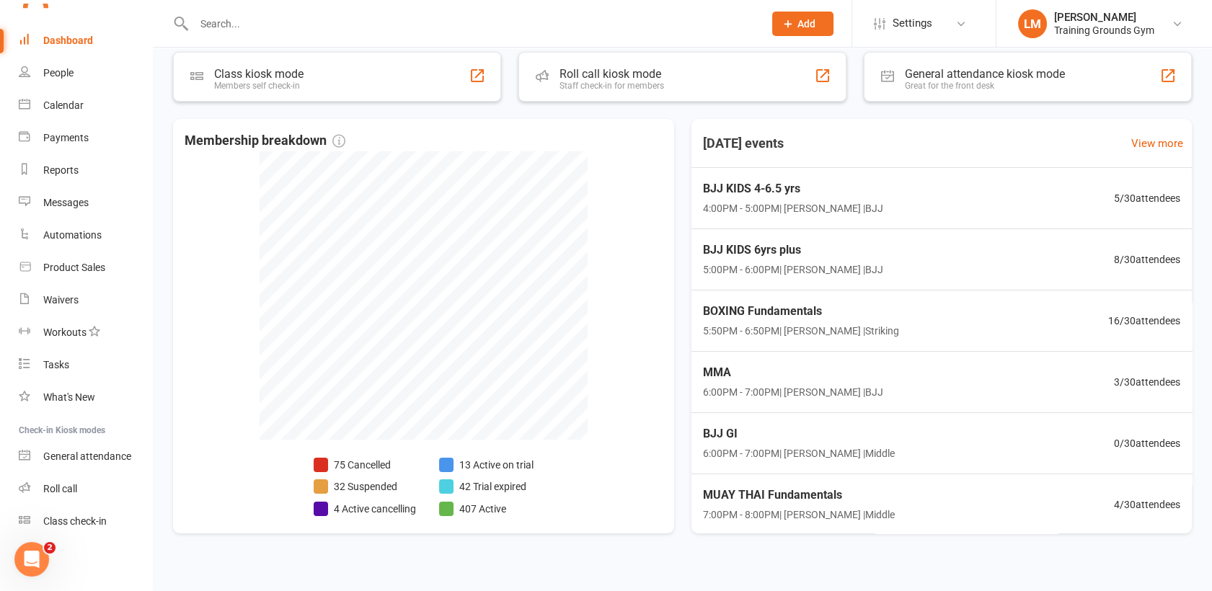
scroll to position [474, 0]
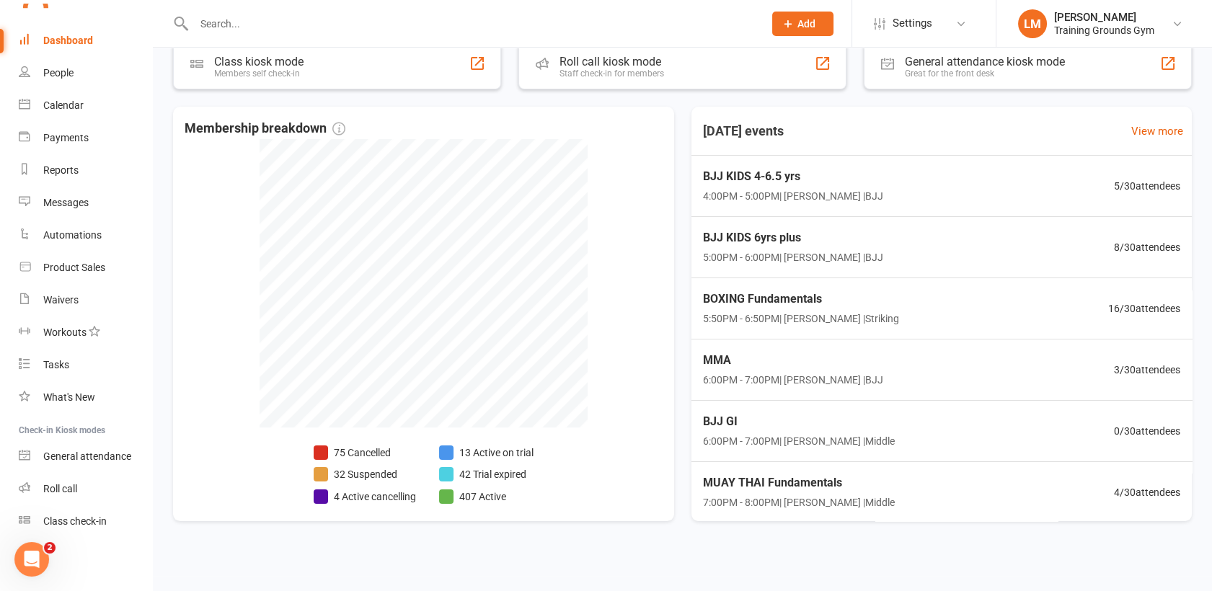
click at [73, 32] on link "Dashboard" at bounding box center [85, 41] width 133 height 32
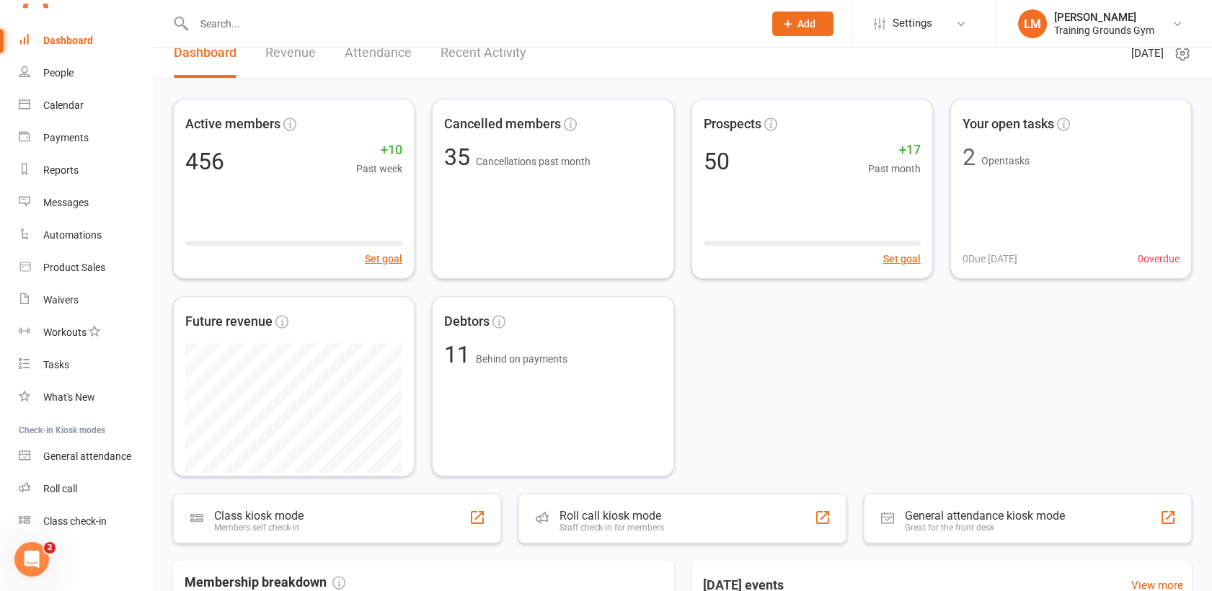
scroll to position [0, 0]
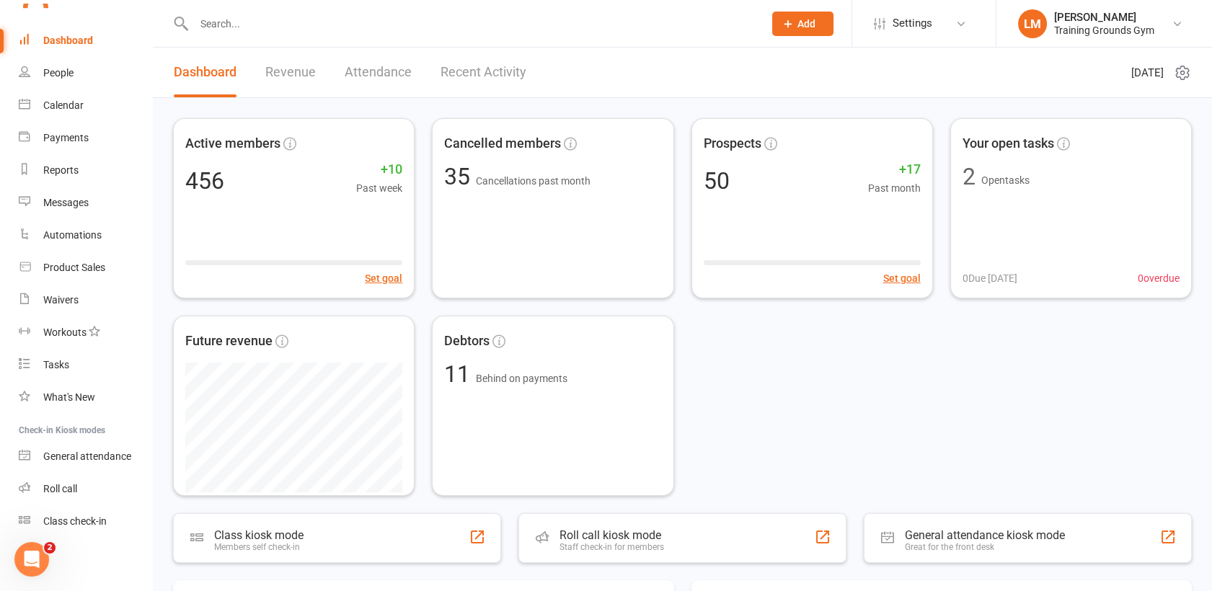
click at [487, 71] on link "Recent Activity" at bounding box center [483, 73] width 86 height 50
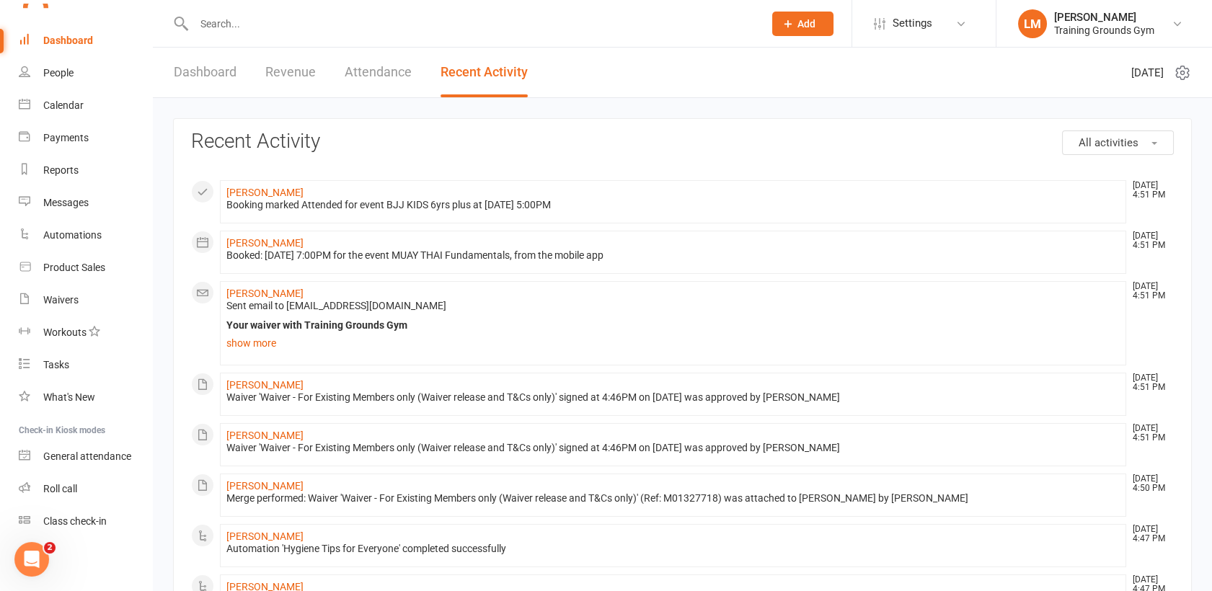
click at [206, 78] on link "Dashboard" at bounding box center [205, 73] width 63 height 50
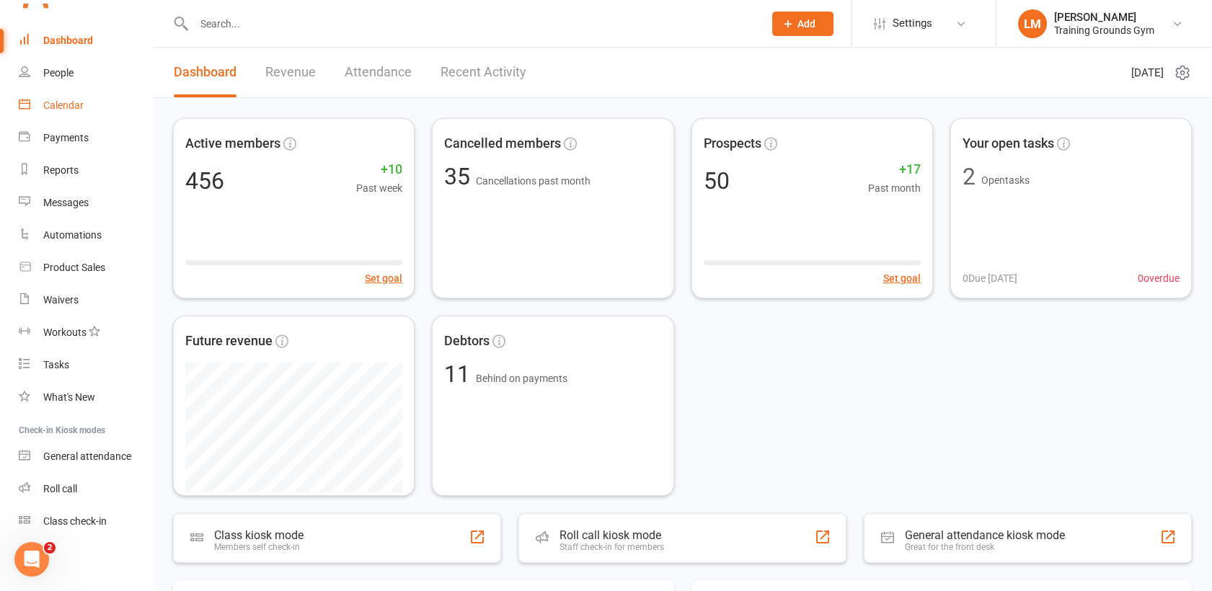
click at [55, 99] on div "Calendar" at bounding box center [63, 105] width 40 height 12
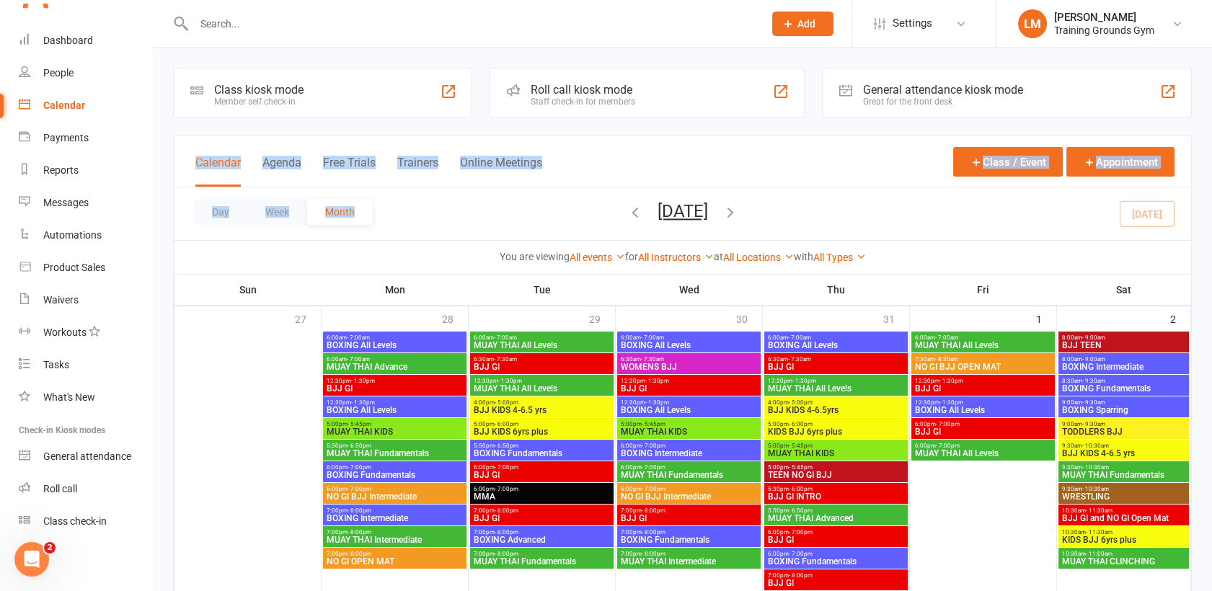
drag, startPoint x: 1210, startPoint y: 112, endPoint x: 1226, endPoint y: 231, distance: 119.3
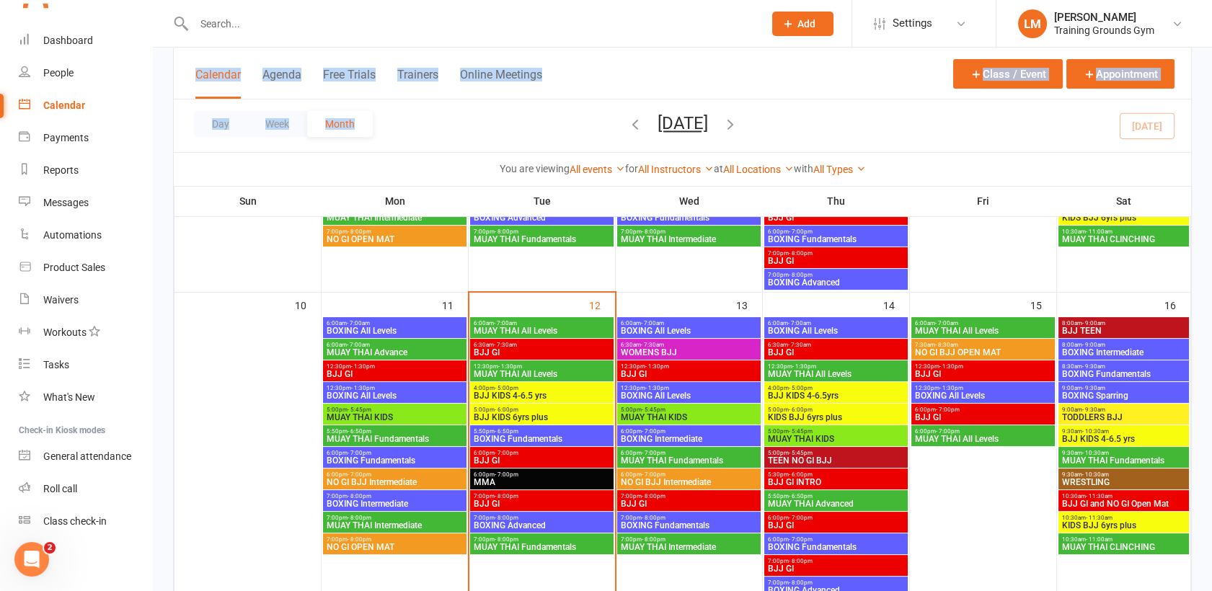
scroll to position [706, 0]
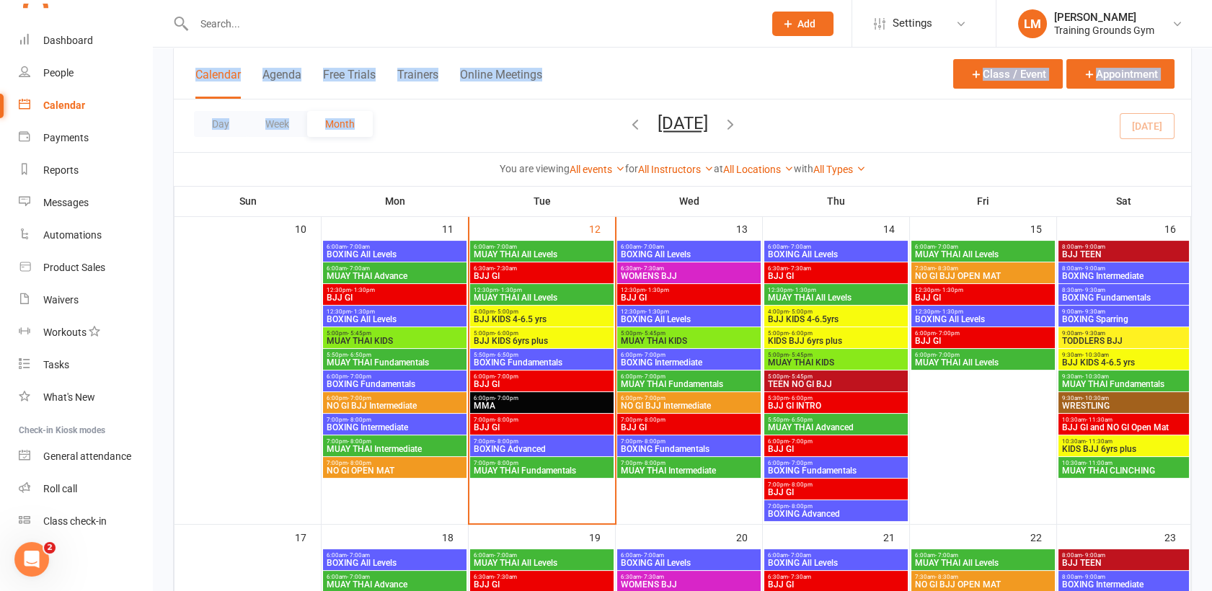
click at [502, 334] on span "- 6:00pm" at bounding box center [506, 333] width 24 height 6
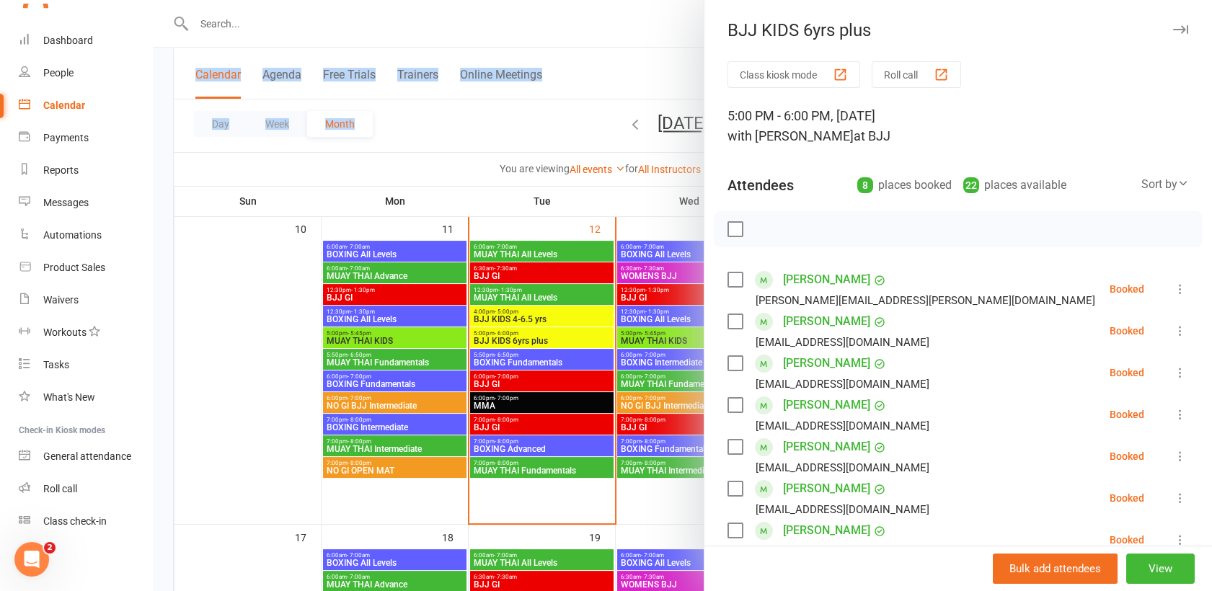
click at [727, 447] on label at bounding box center [734, 447] width 14 height 14
click at [761, 221] on icon "button" at bounding box center [767, 229] width 16 height 16
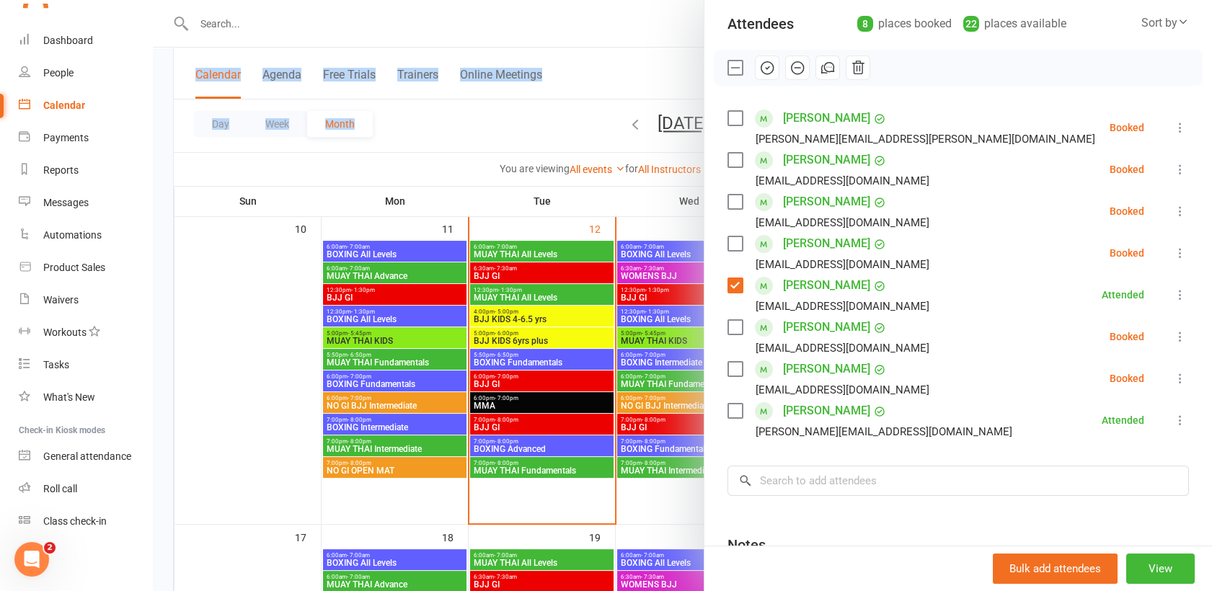
scroll to position [142, 0]
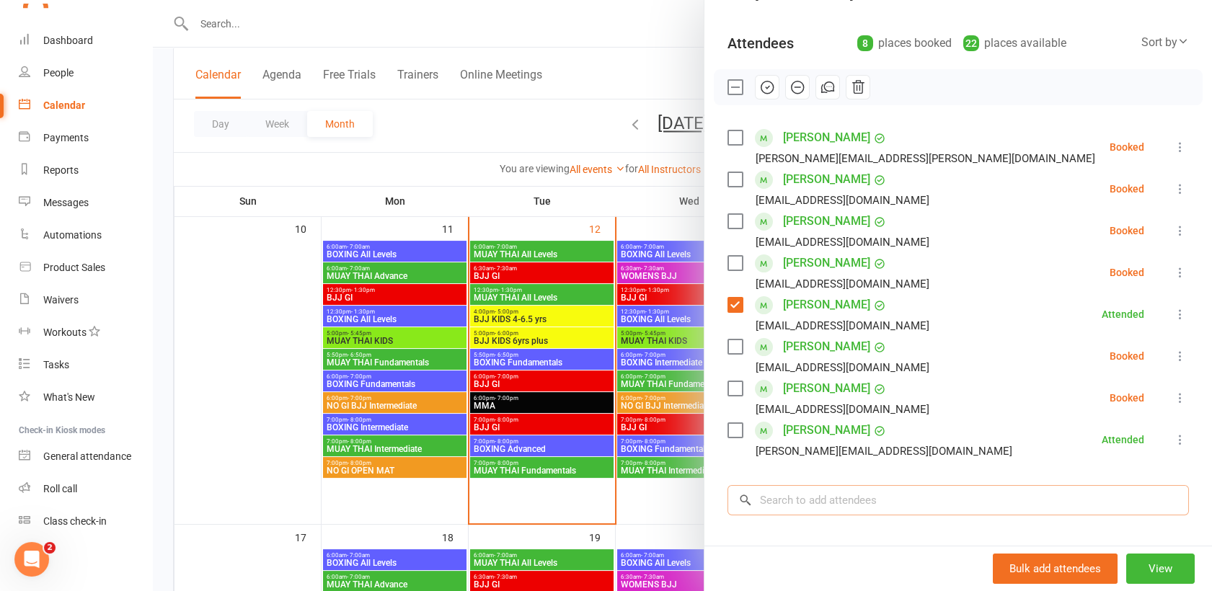
click at [749, 494] on input "search" at bounding box center [957, 500] width 461 height 30
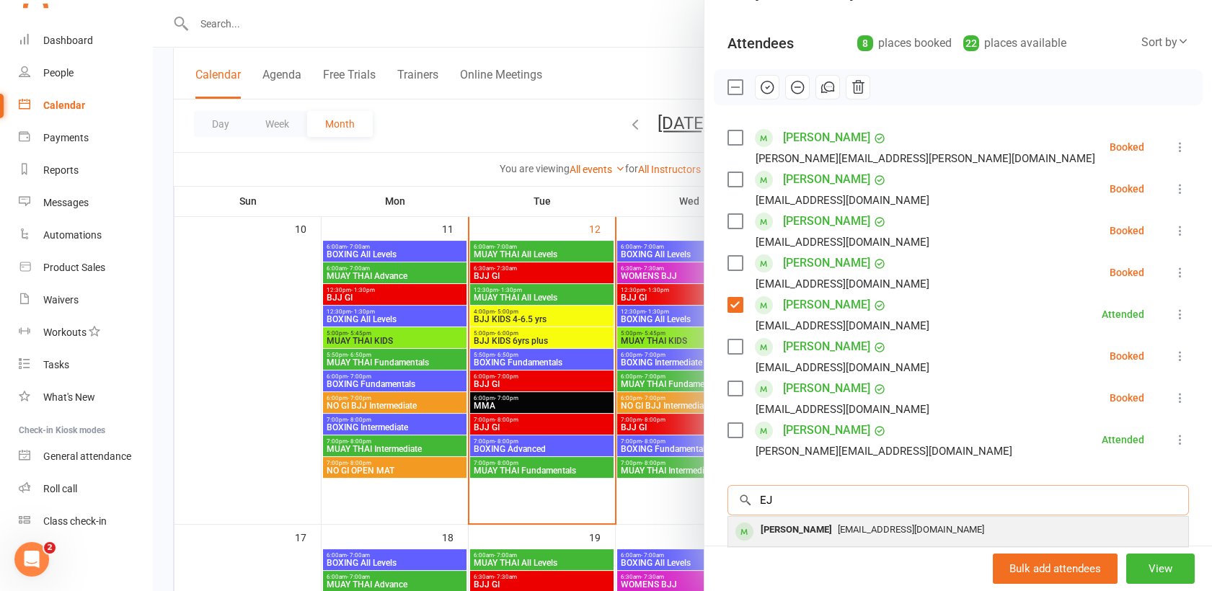
type input "EJ"
click at [782, 528] on div "[PERSON_NAME]" at bounding box center [796, 530] width 83 height 21
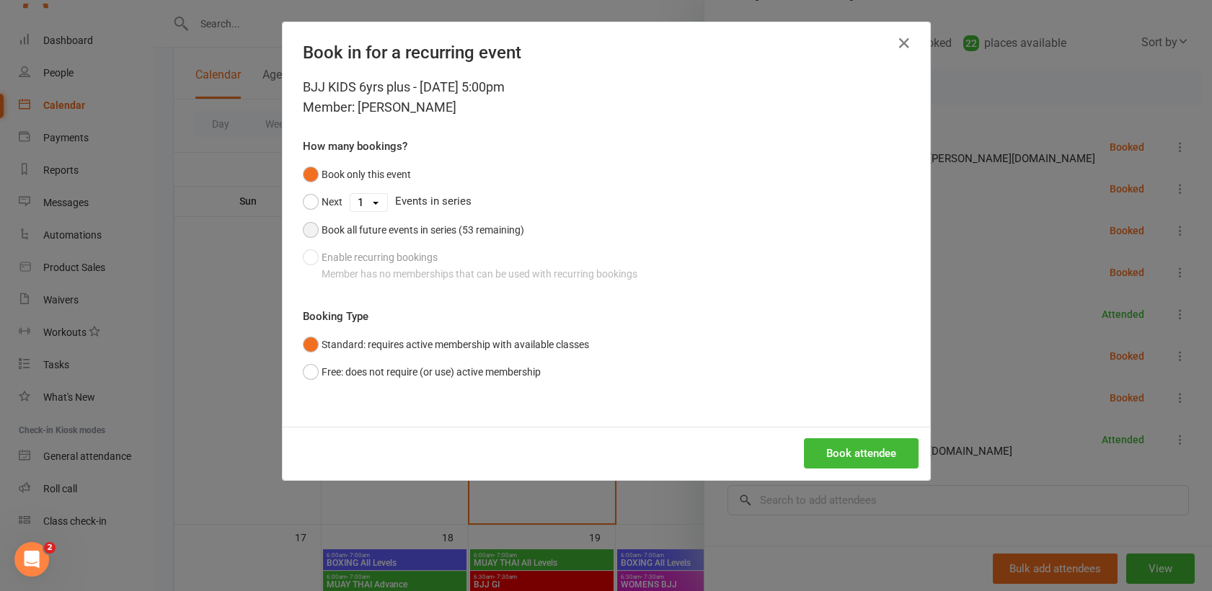
click at [307, 233] on button "Book all future events in series (53 remaining)" at bounding box center [413, 229] width 221 height 27
click at [871, 451] on button "Book attendee" at bounding box center [861, 453] width 115 height 30
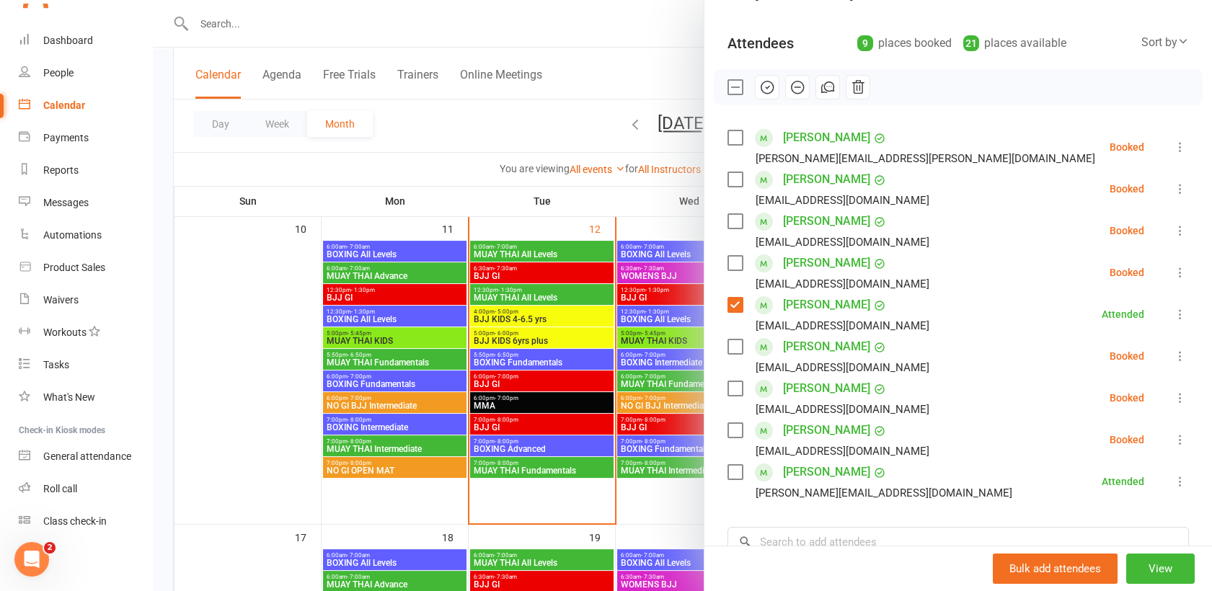
click at [729, 341] on label at bounding box center [734, 346] width 14 height 14
click at [731, 425] on label at bounding box center [734, 430] width 14 height 14
click at [727, 473] on label at bounding box center [734, 472] width 14 height 14
click at [727, 136] on label at bounding box center [734, 137] width 14 height 14
click at [759, 89] on icon "button" at bounding box center [767, 87] width 16 height 16
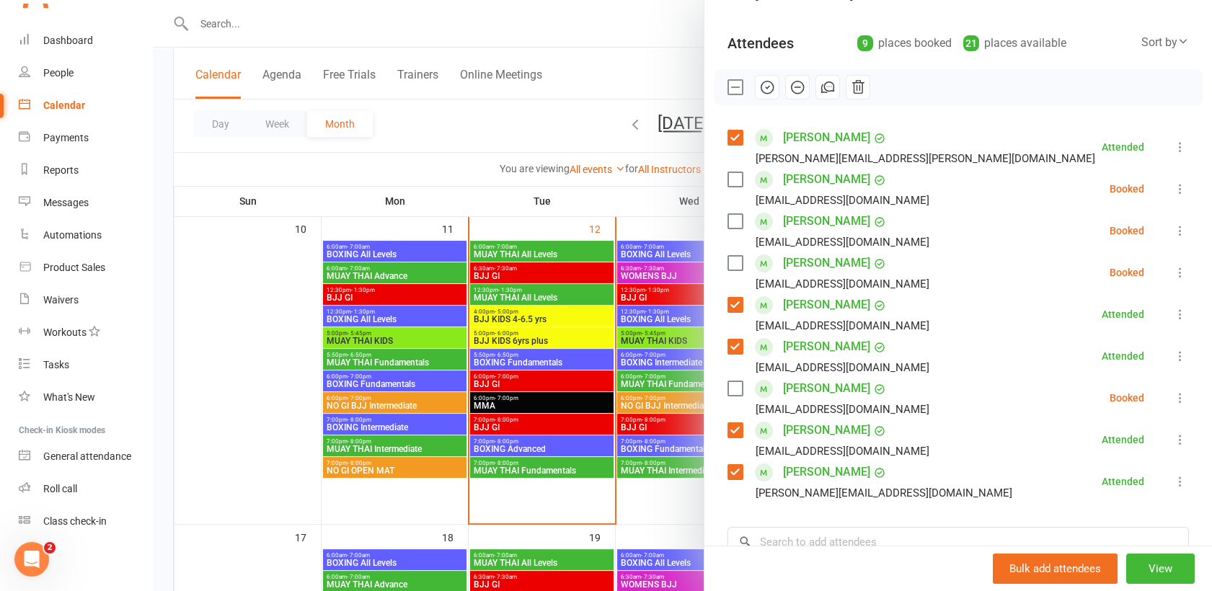
click at [543, 319] on div at bounding box center [682, 295] width 1059 height 591
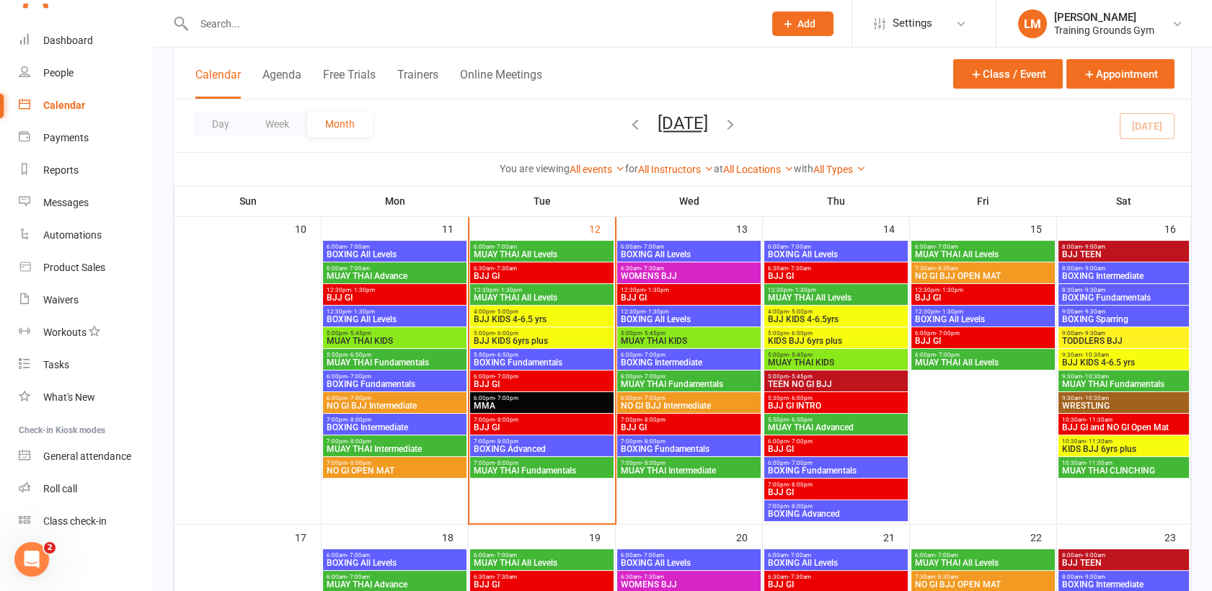
click at [543, 319] on span "BJJ KIDS 4-6.5 yrs" at bounding box center [542, 319] width 138 height 9
